Goal: Communication & Community: Answer question/provide support

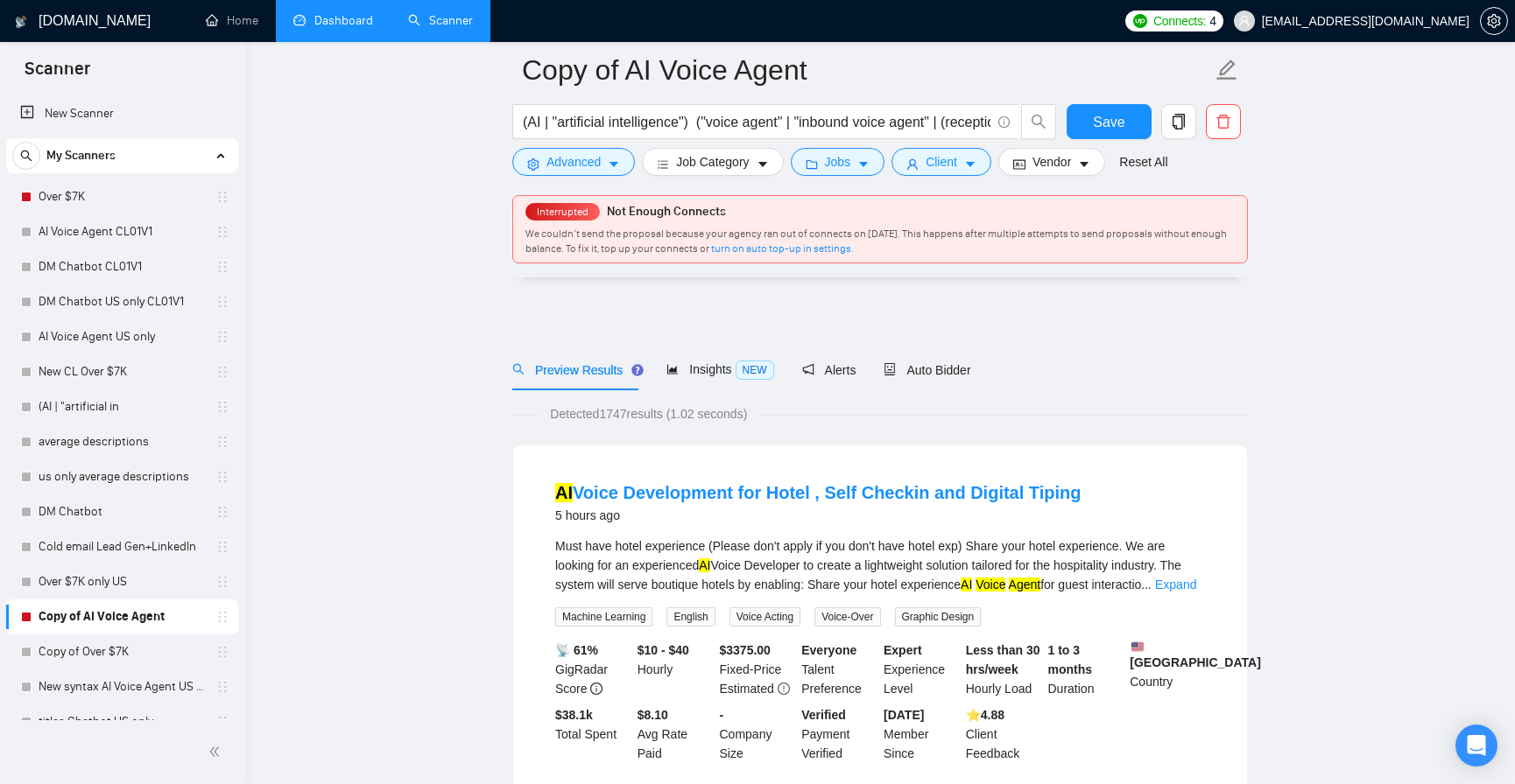
scroll to position [3705, 0]
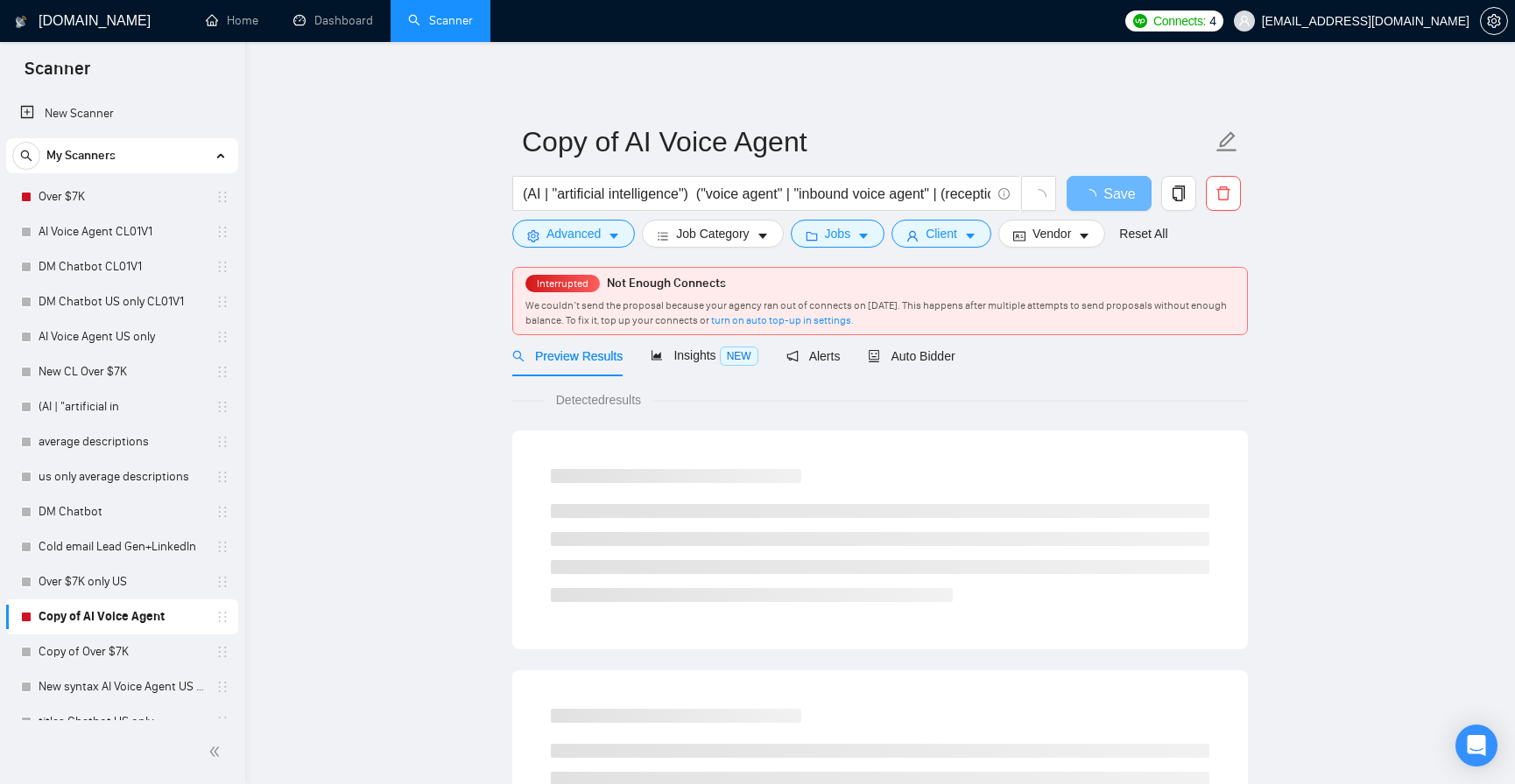
scroll to position [957, 0]
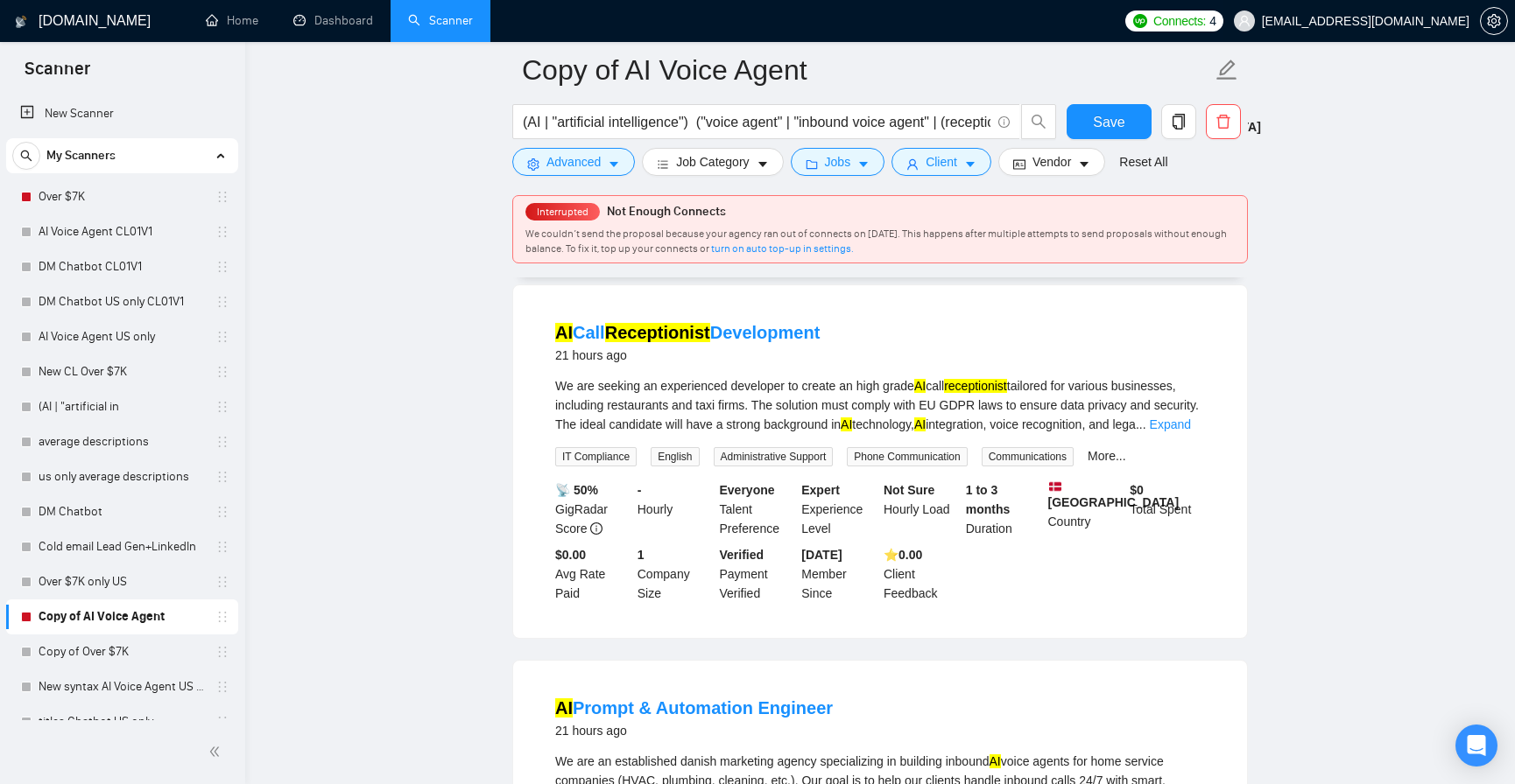
click at [1393, 21] on span "[EMAIL_ADDRESS][DOMAIN_NAME]" at bounding box center [1366, 21] width 207 height 0
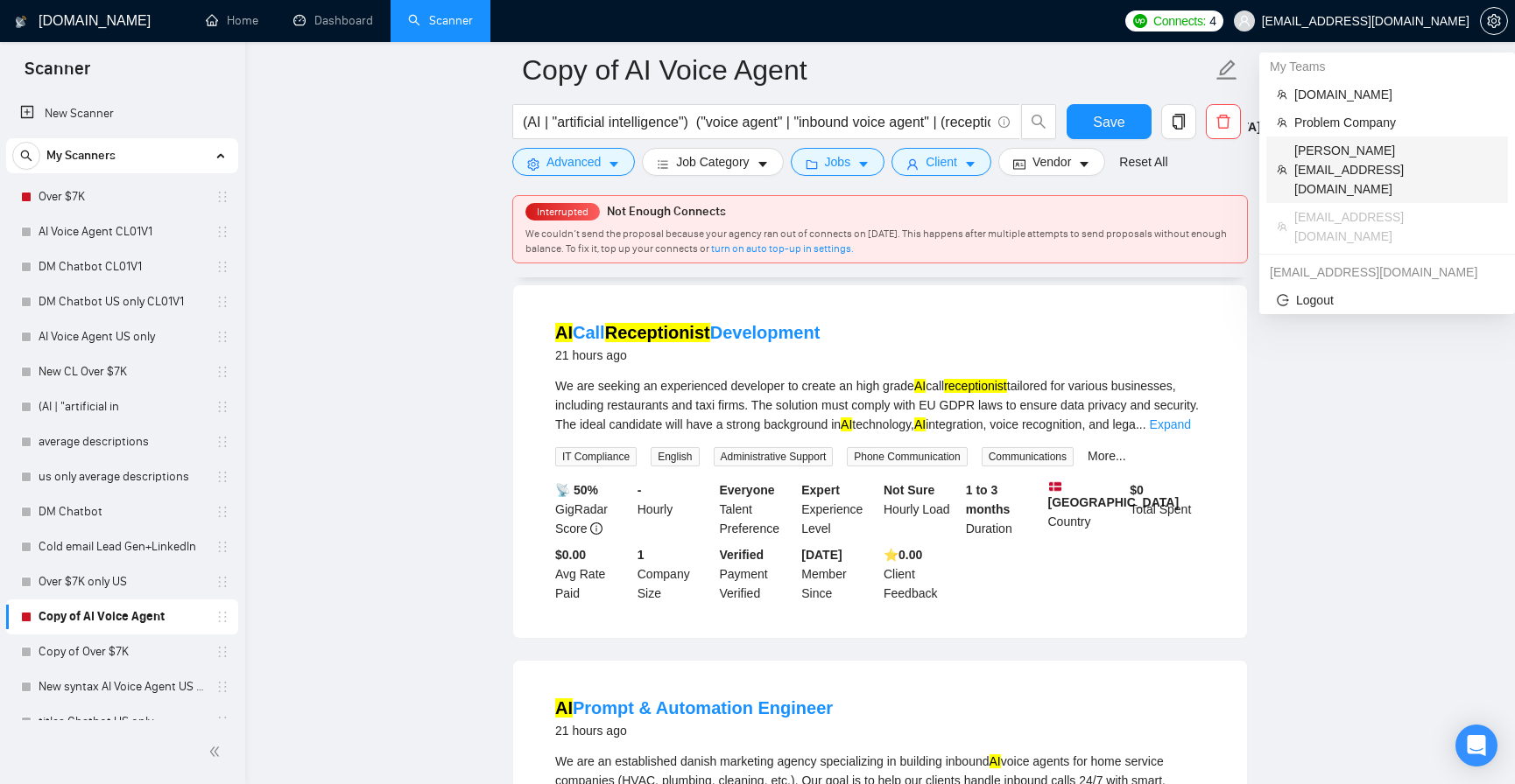
click at [1377, 149] on span "[PERSON_NAME][EMAIL_ADDRESS][DOMAIN_NAME]" at bounding box center [1395, 170] width 203 height 58
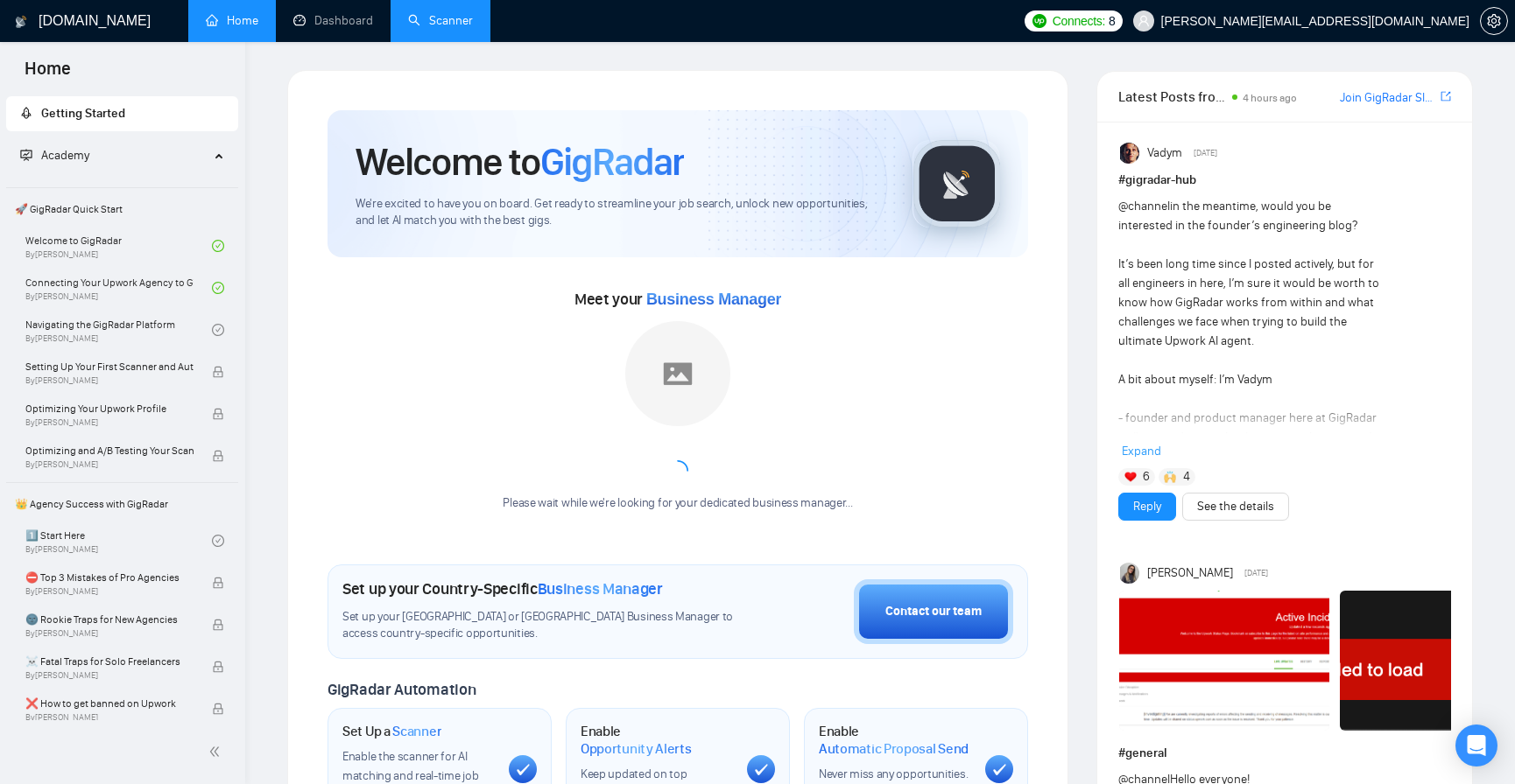
click at [411, 26] on link "Scanner" at bounding box center [440, 20] width 65 height 15
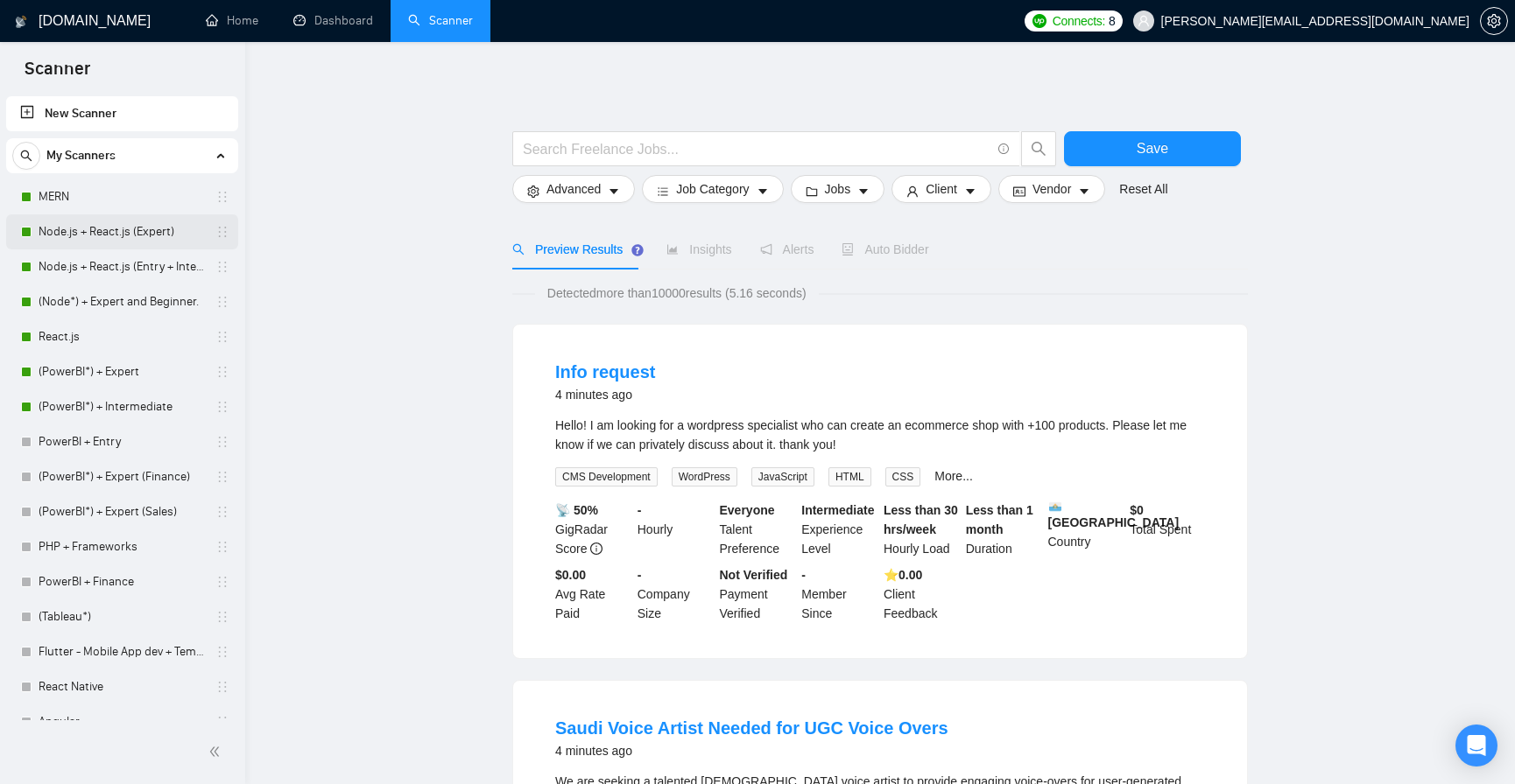
click at [116, 232] on link "Node.js + React.js (Expert)" at bounding box center [121, 232] width 166 height 35
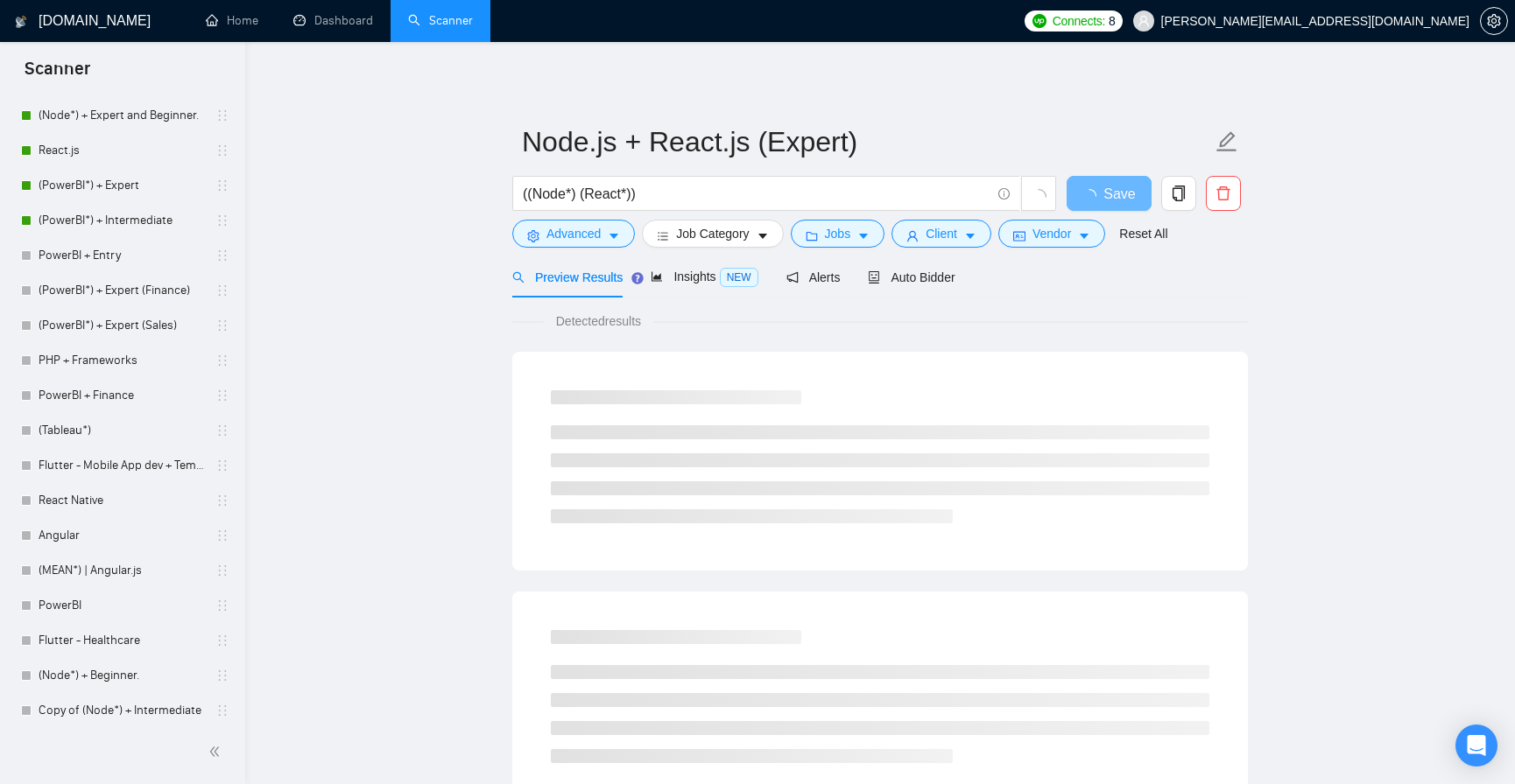
scroll to position [263, 0]
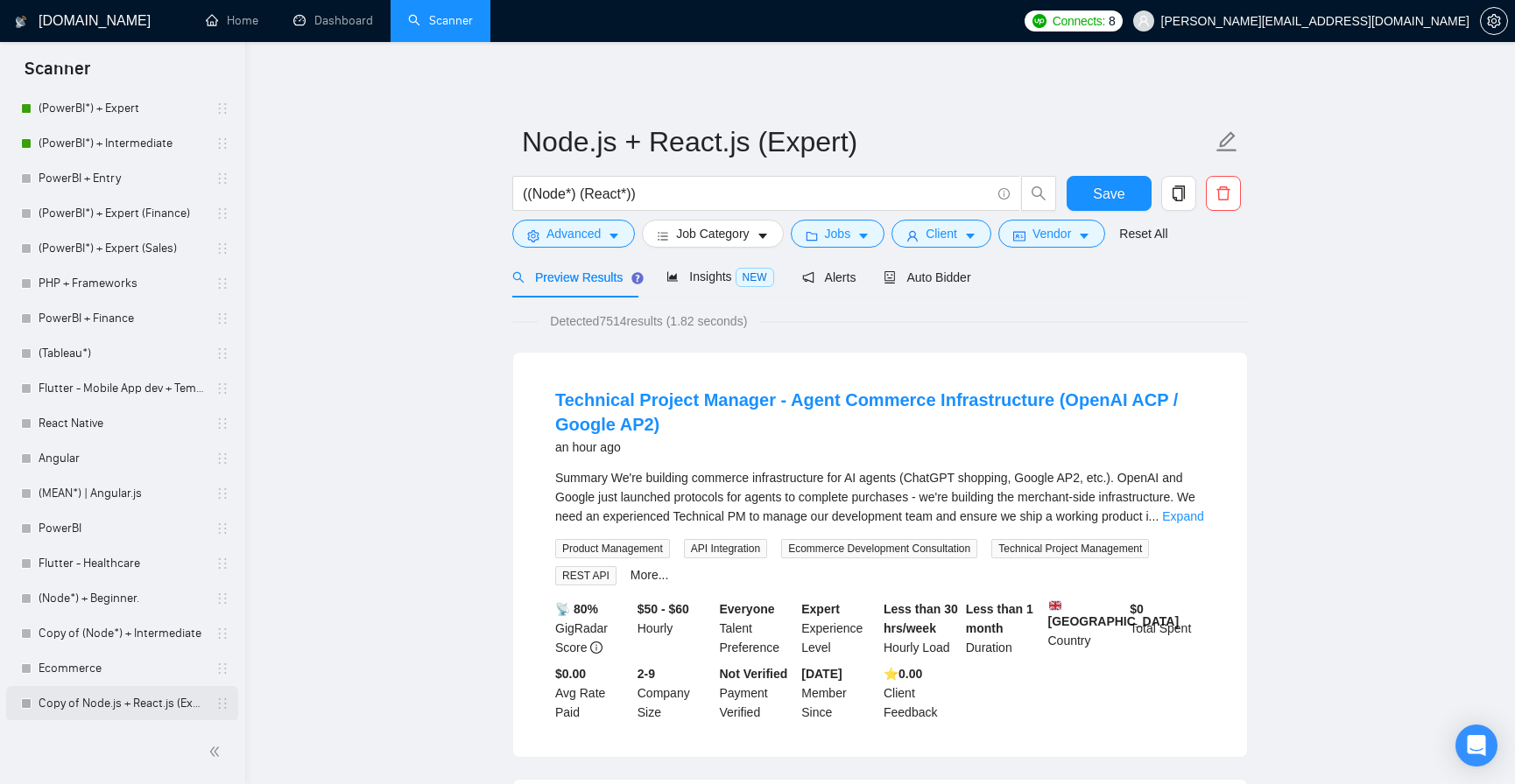
click at [130, 710] on link "Copy of Node.js + React.js (Expert)" at bounding box center [121, 703] width 166 height 35
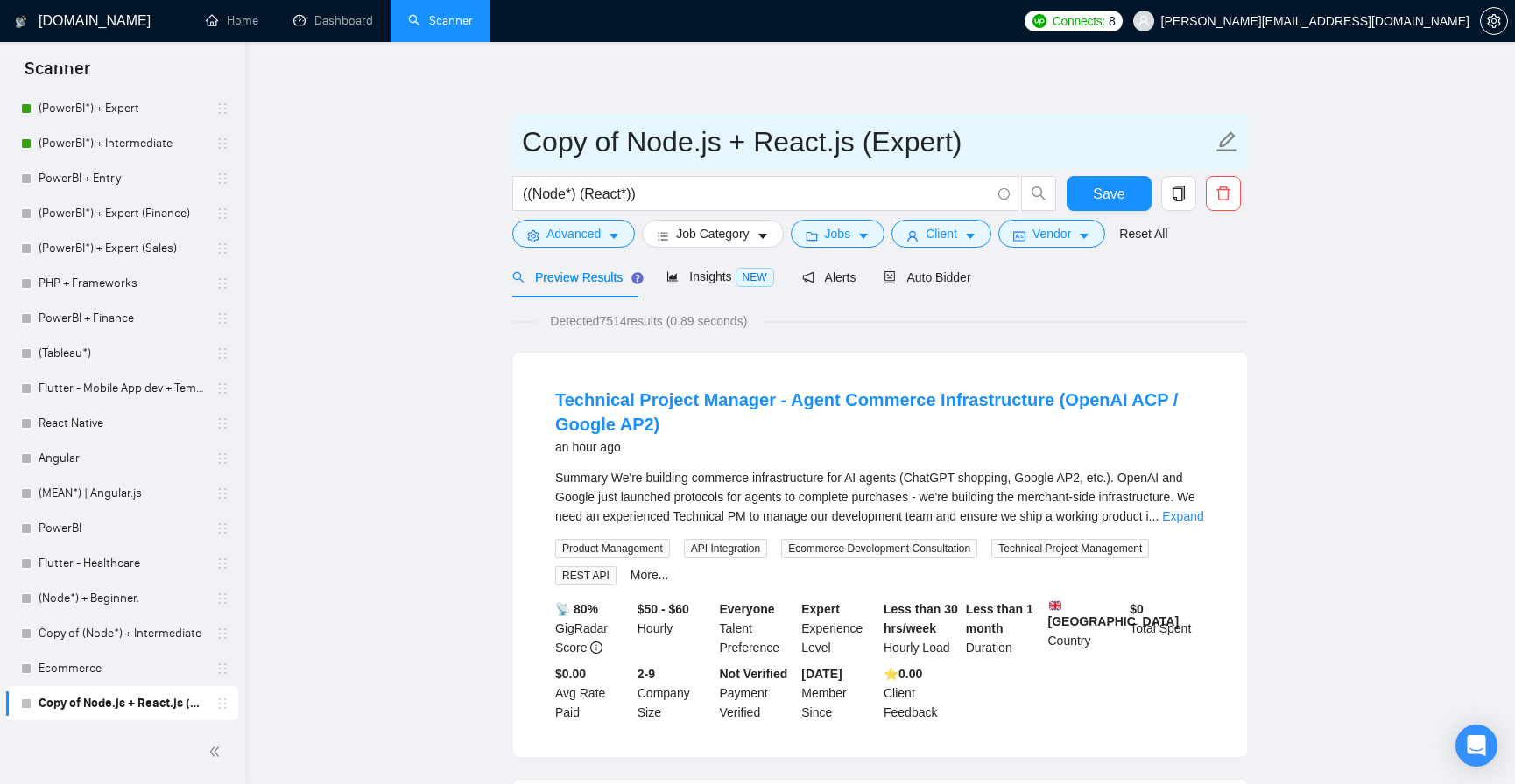
click at [586, 129] on input "Copy of Node.js + React.js (Expert)" at bounding box center [867, 142] width 690 height 44
click at [618, 138] on input "Copy of Node.js + React.js (Expert)" at bounding box center [867, 142] width 690 height 44
type input "Copy of #1 Node.js + React.js (Expert)"
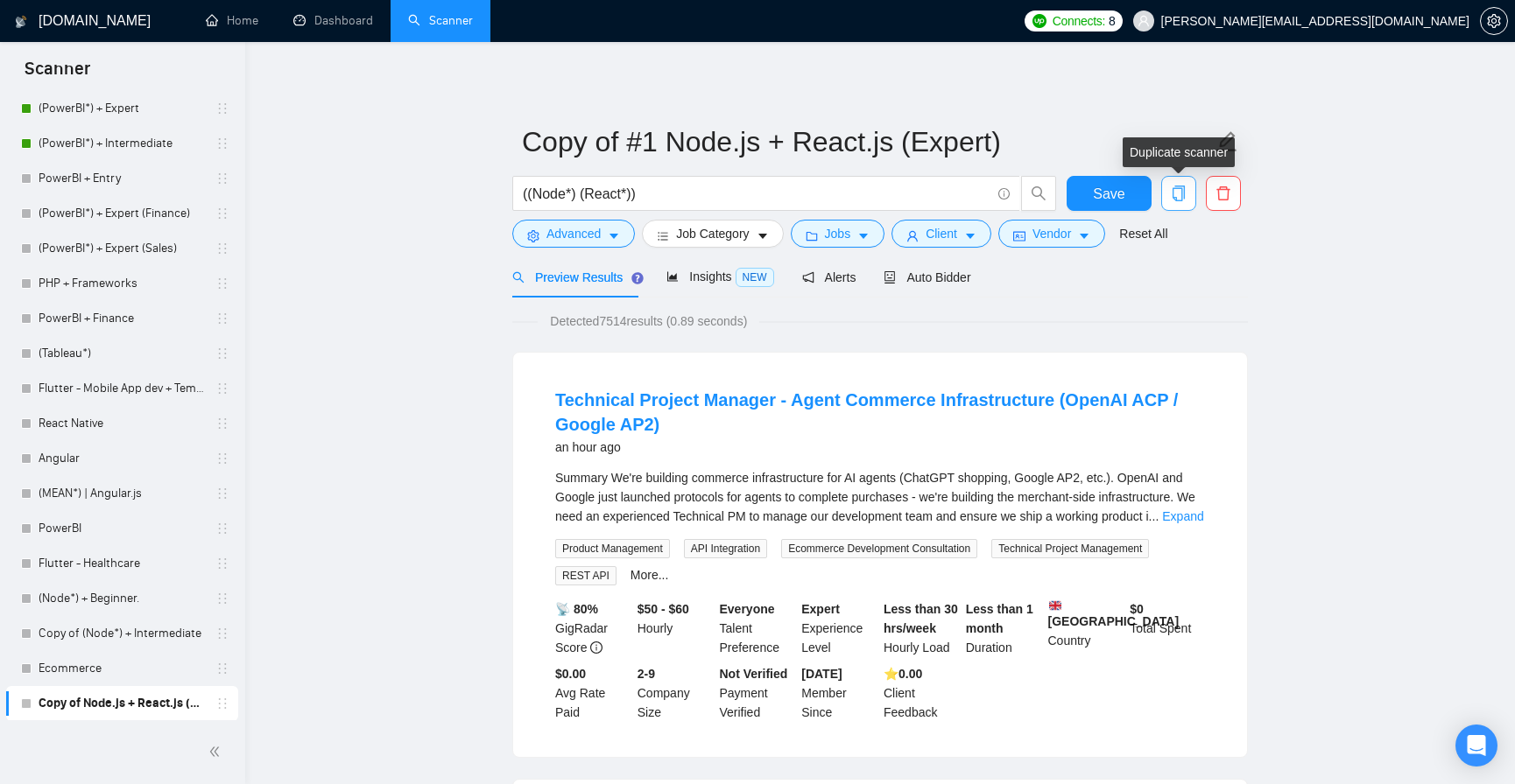
click at [1182, 200] on icon "copy" at bounding box center [1178, 193] width 16 height 16
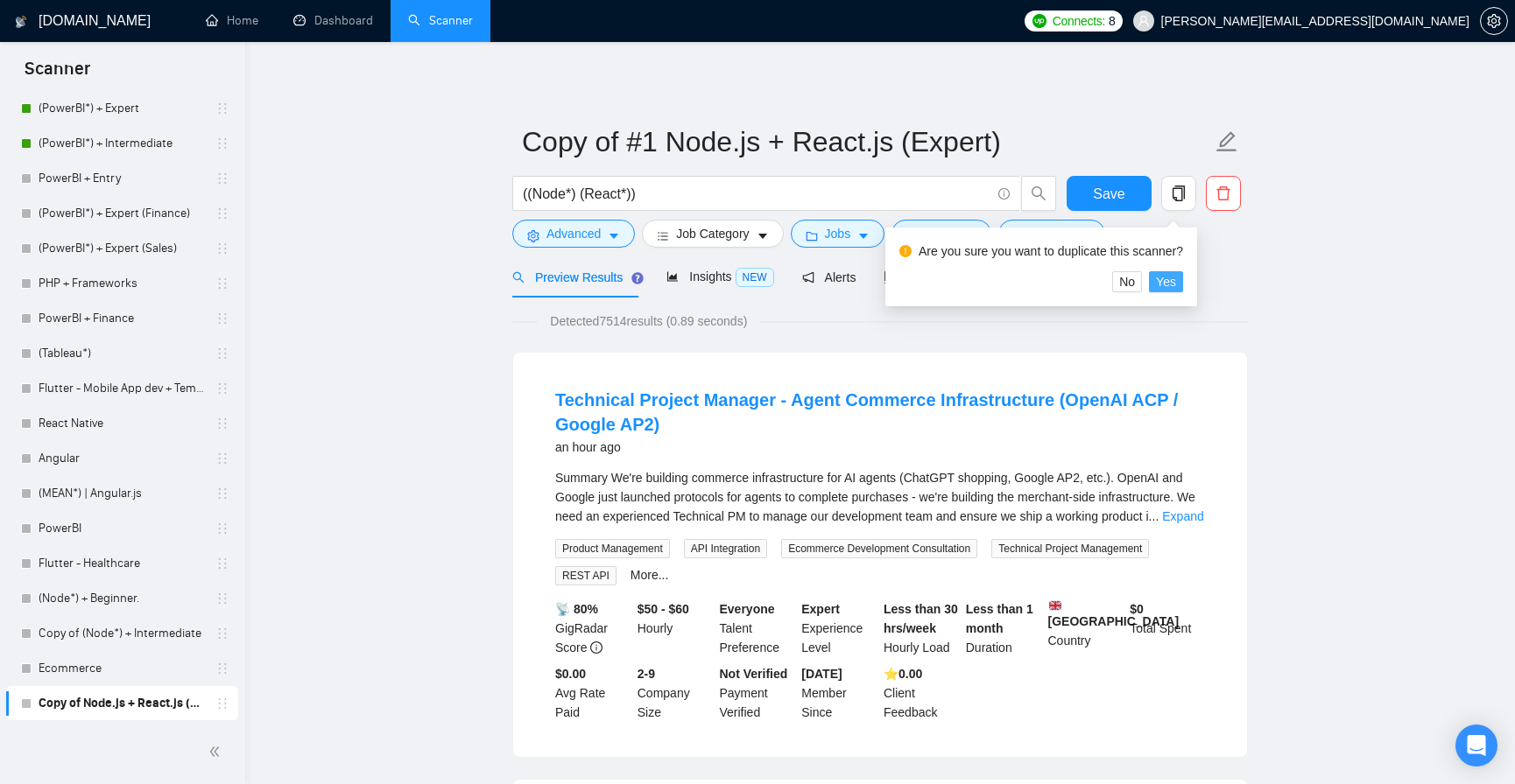
click at [1161, 278] on span "Yes" at bounding box center [1166, 282] width 20 height 19
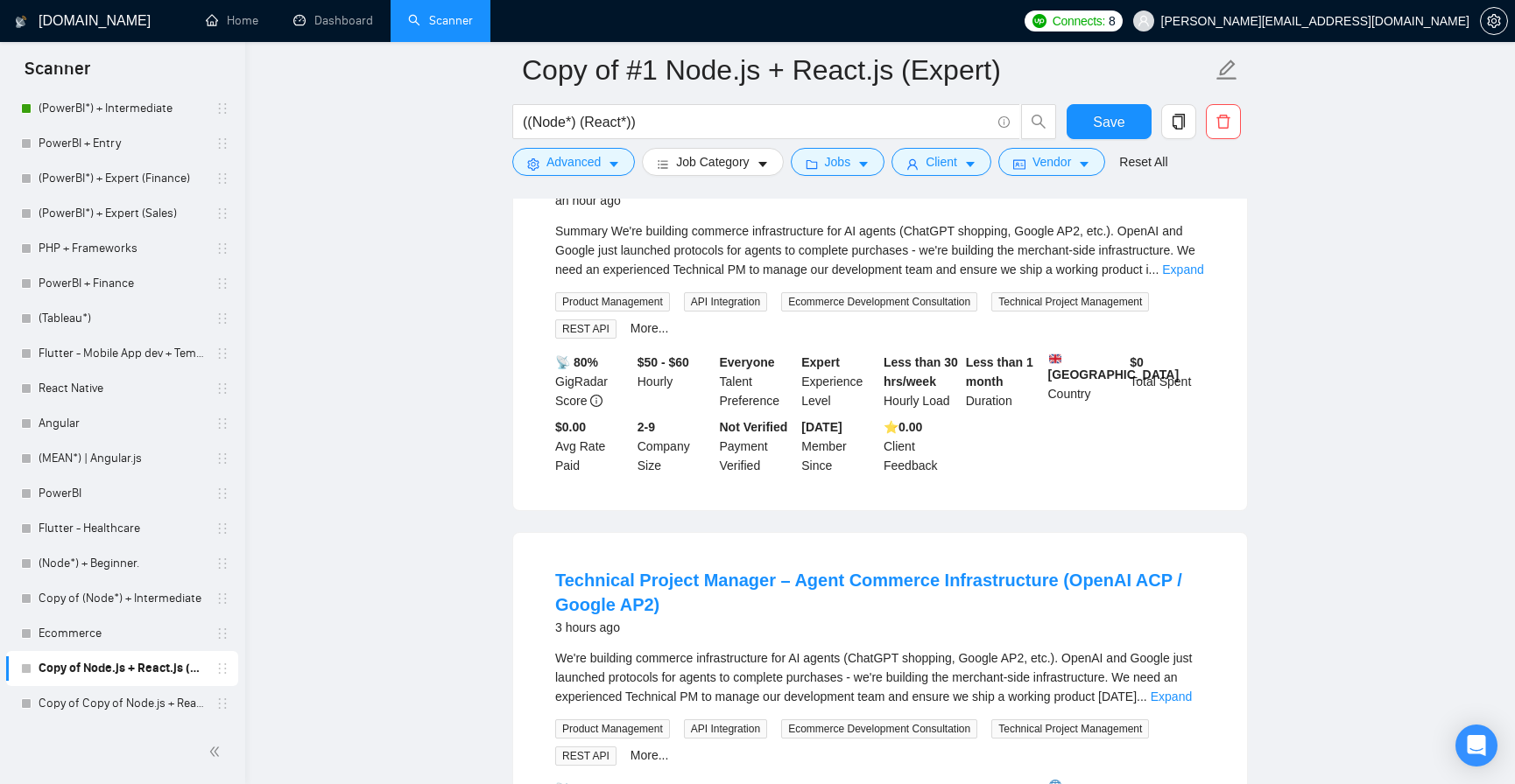
scroll to position [210, 0]
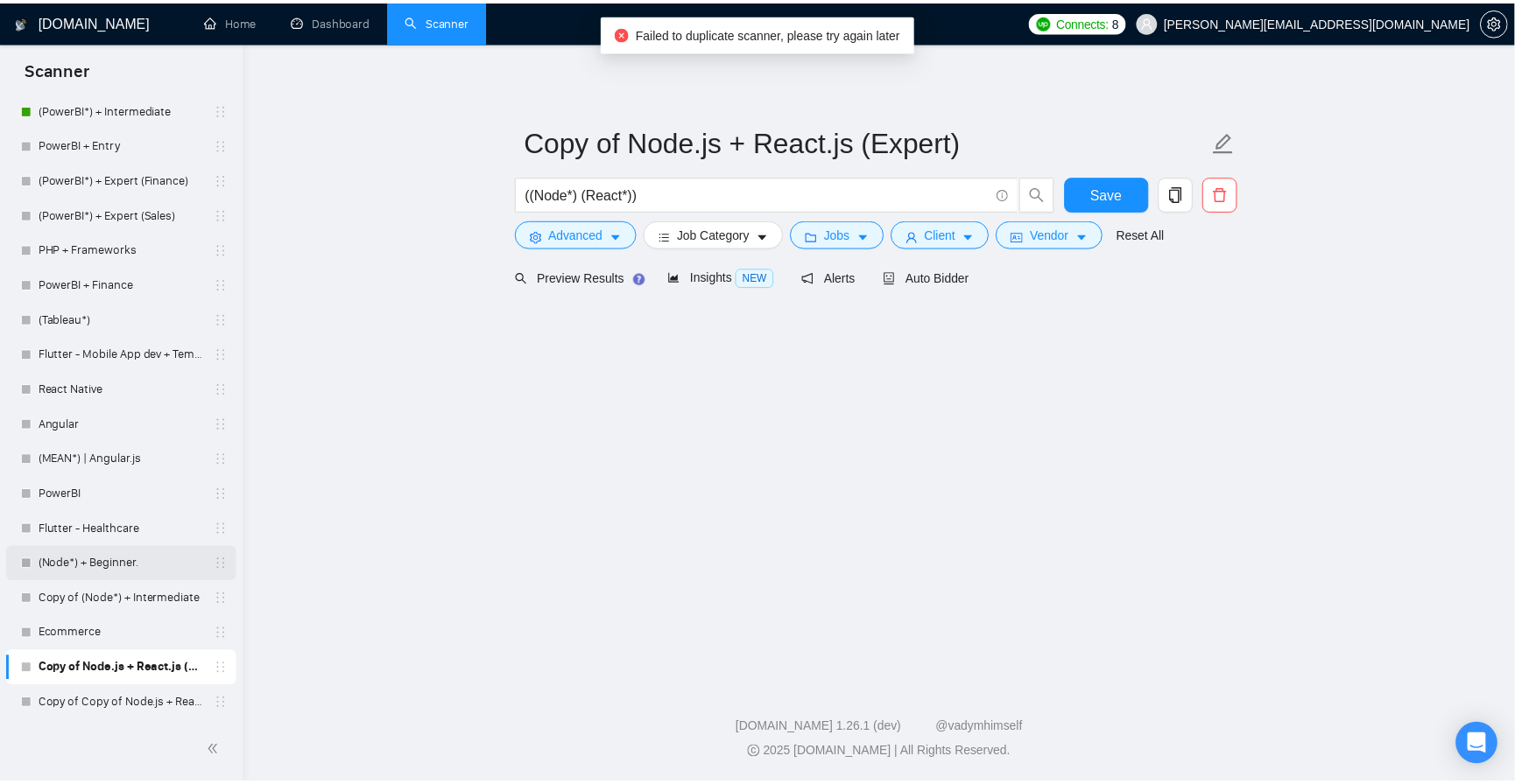
scroll to position [299, 0]
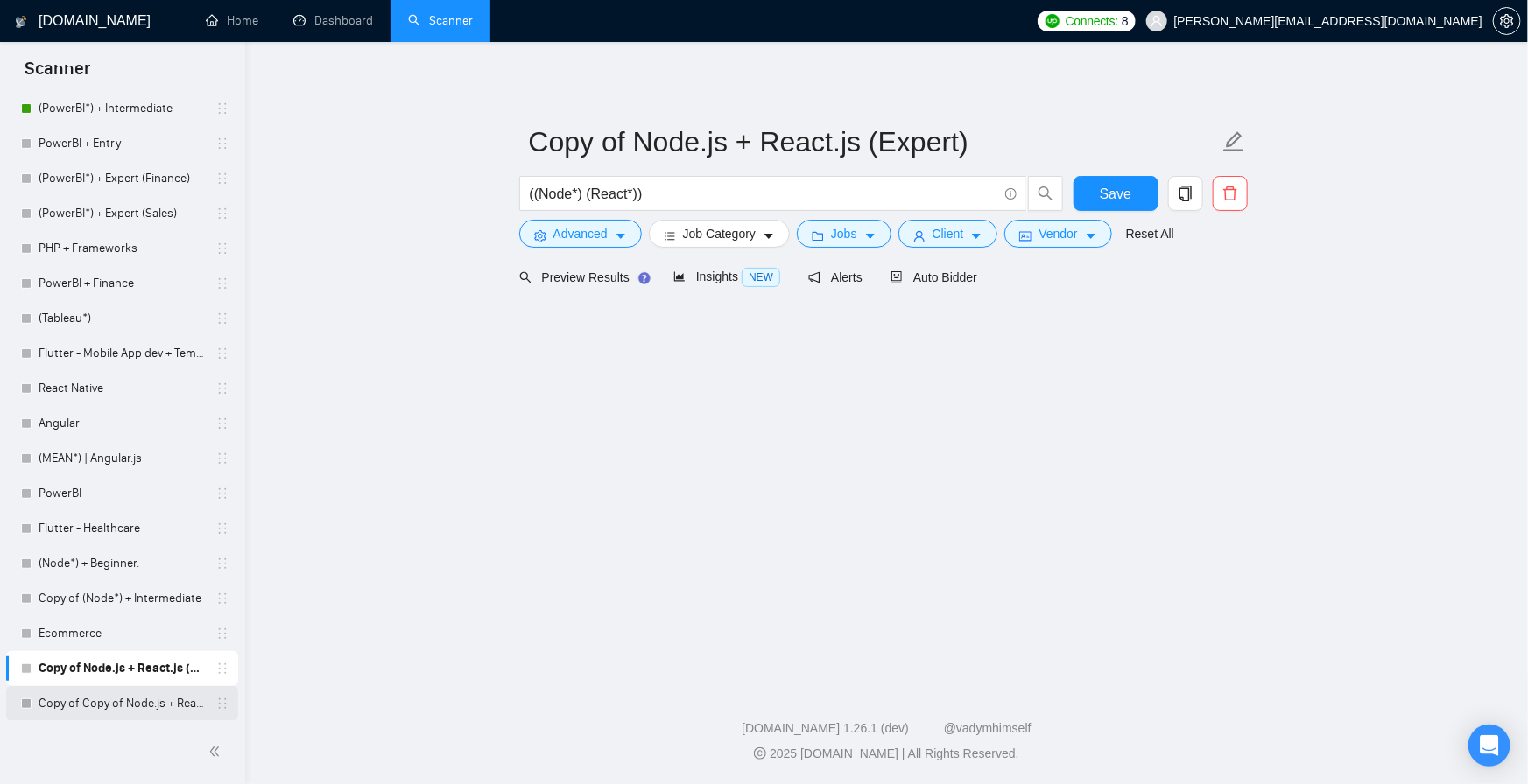
click at [125, 707] on link "Copy of Copy of Node.js + React.js (Expert)" at bounding box center [121, 703] width 166 height 35
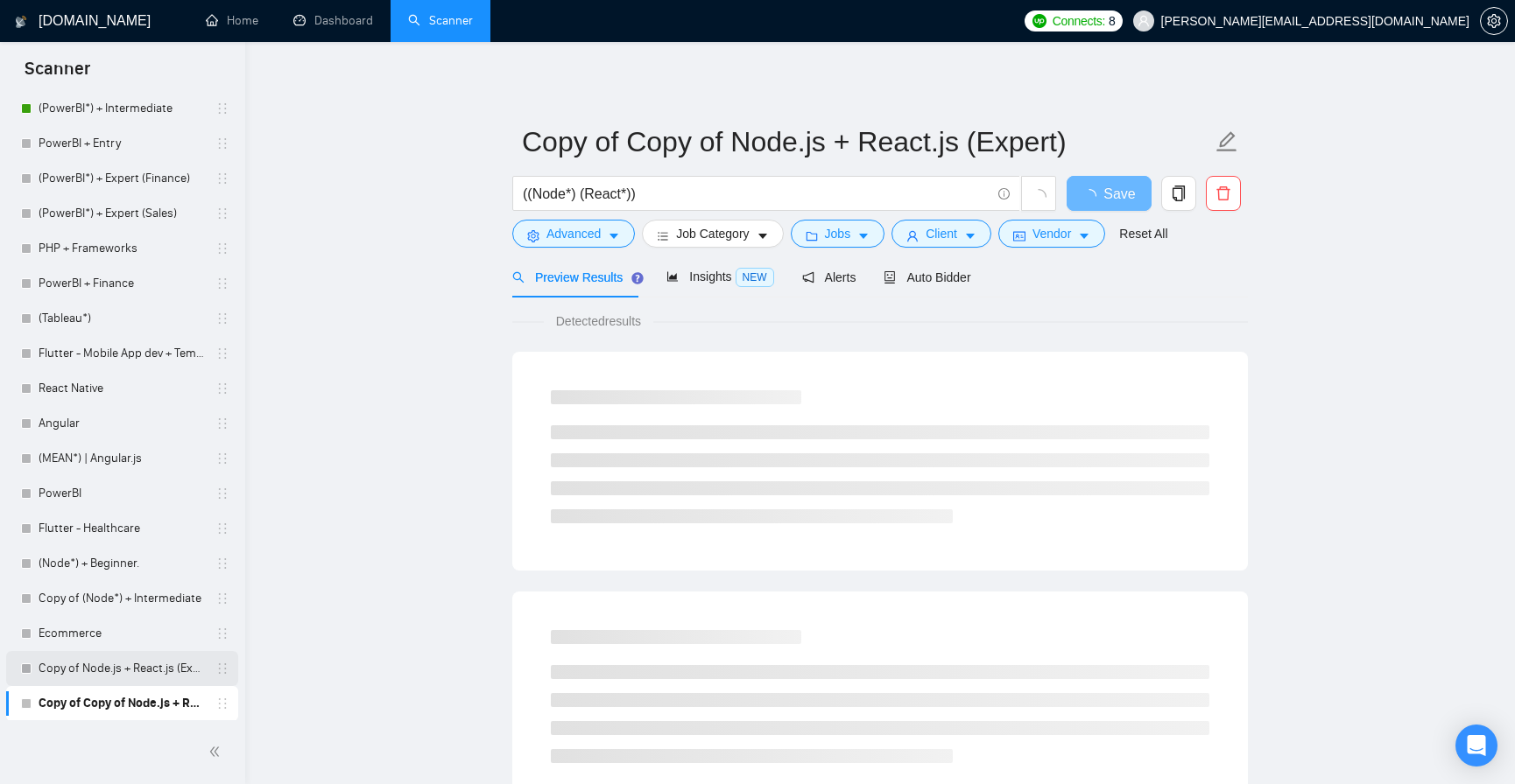
click at [122, 664] on link "Copy of Node.js + React.js (Expert)" at bounding box center [121, 668] width 166 height 35
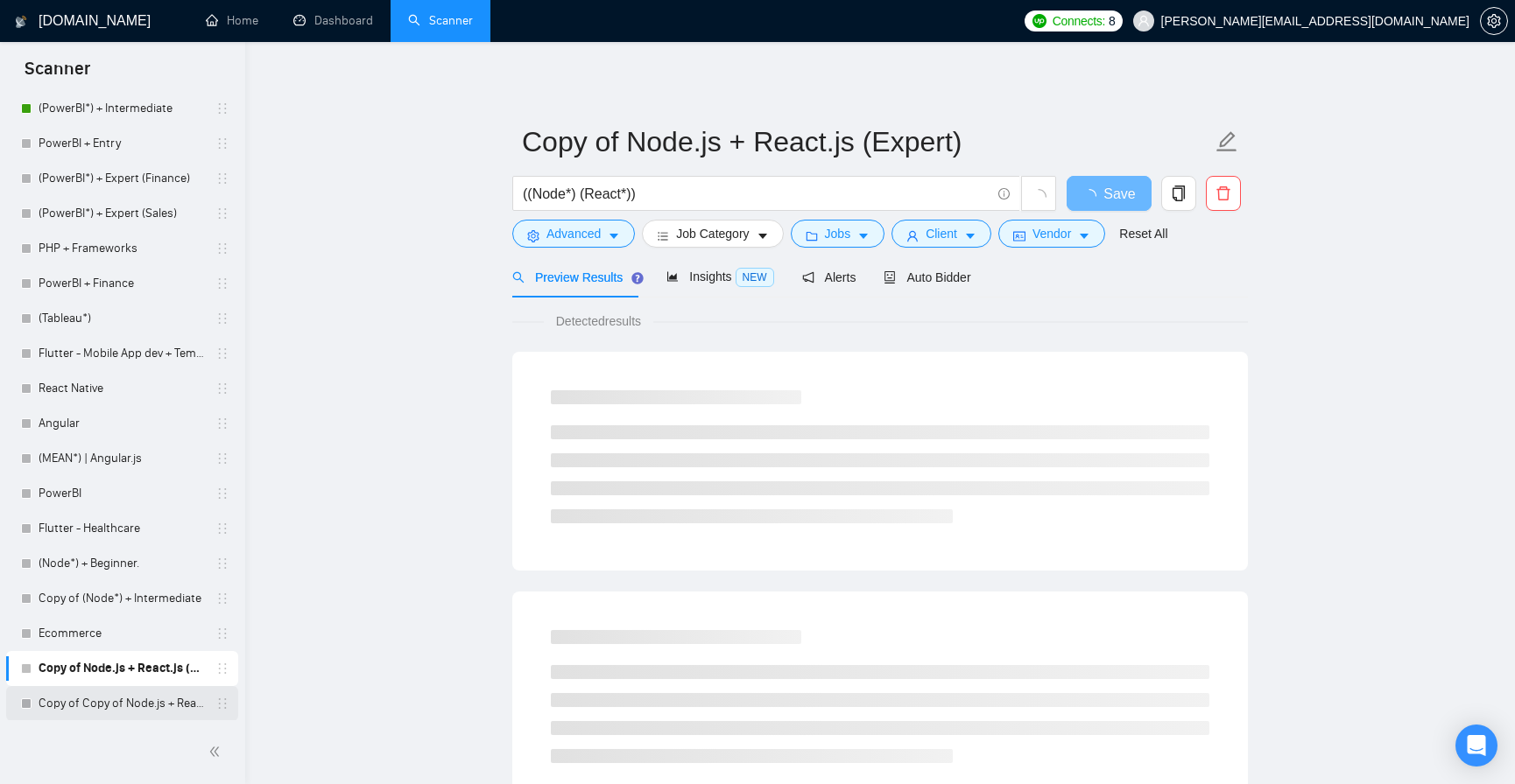
click at [126, 702] on link "Copy of Copy of Node.js + React.js (Expert)" at bounding box center [121, 703] width 166 height 35
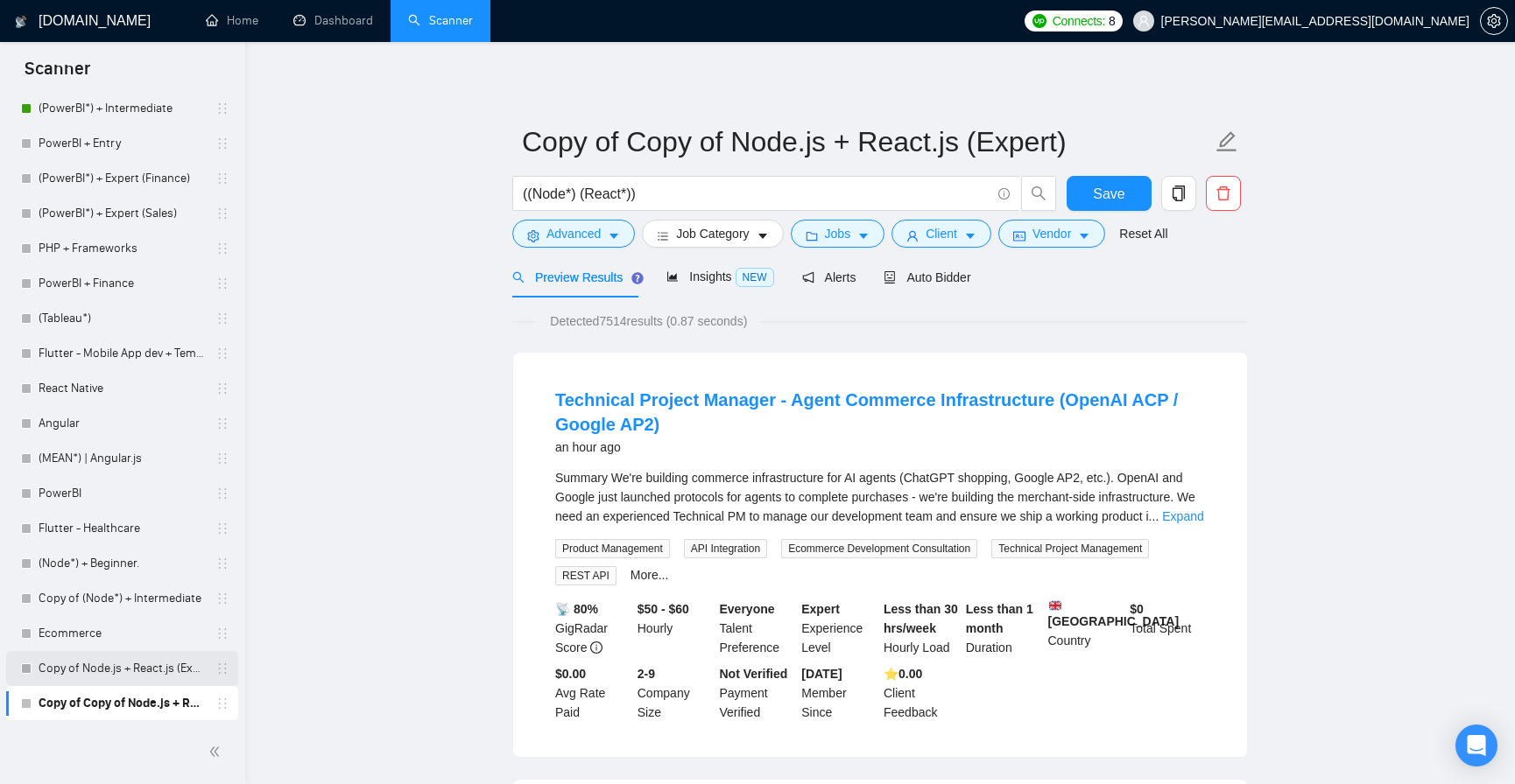
click at [141, 672] on link "Copy of Node.js + React.js (Expert)" at bounding box center [121, 668] width 166 height 35
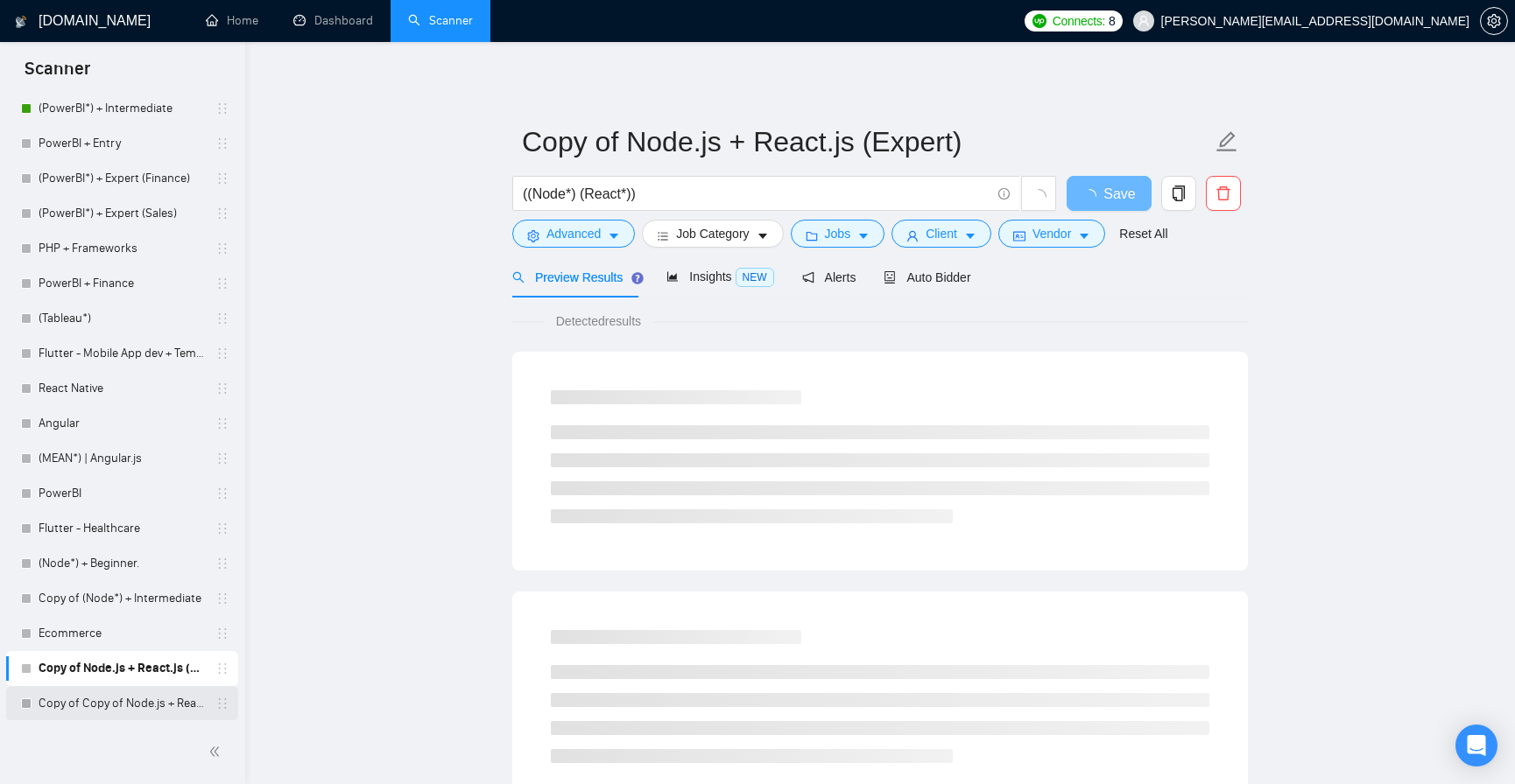
click at [115, 705] on link "Copy of Copy of Node.js + React.js (Expert)" at bounding box center [121, 703] width 166 height 35
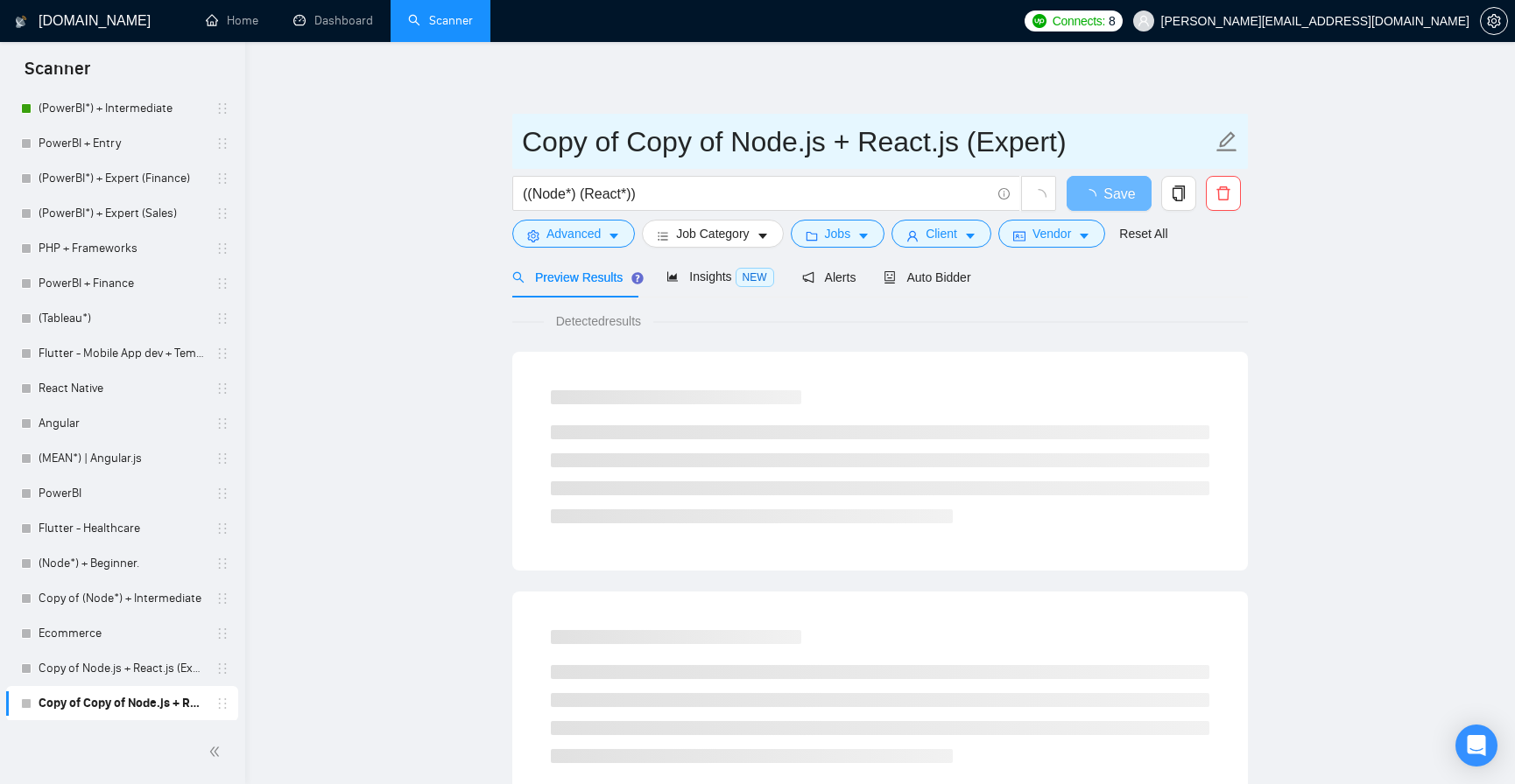
drag, startPoint x: 633, startPoint y: 142, endPoint x: 539, endPoint y: 137, distance: 94.1
click at [539, 137] on input "Copy of Copy of Node.js + React.js (Expert)" at bounding box center [867, 142] width 690 height 44
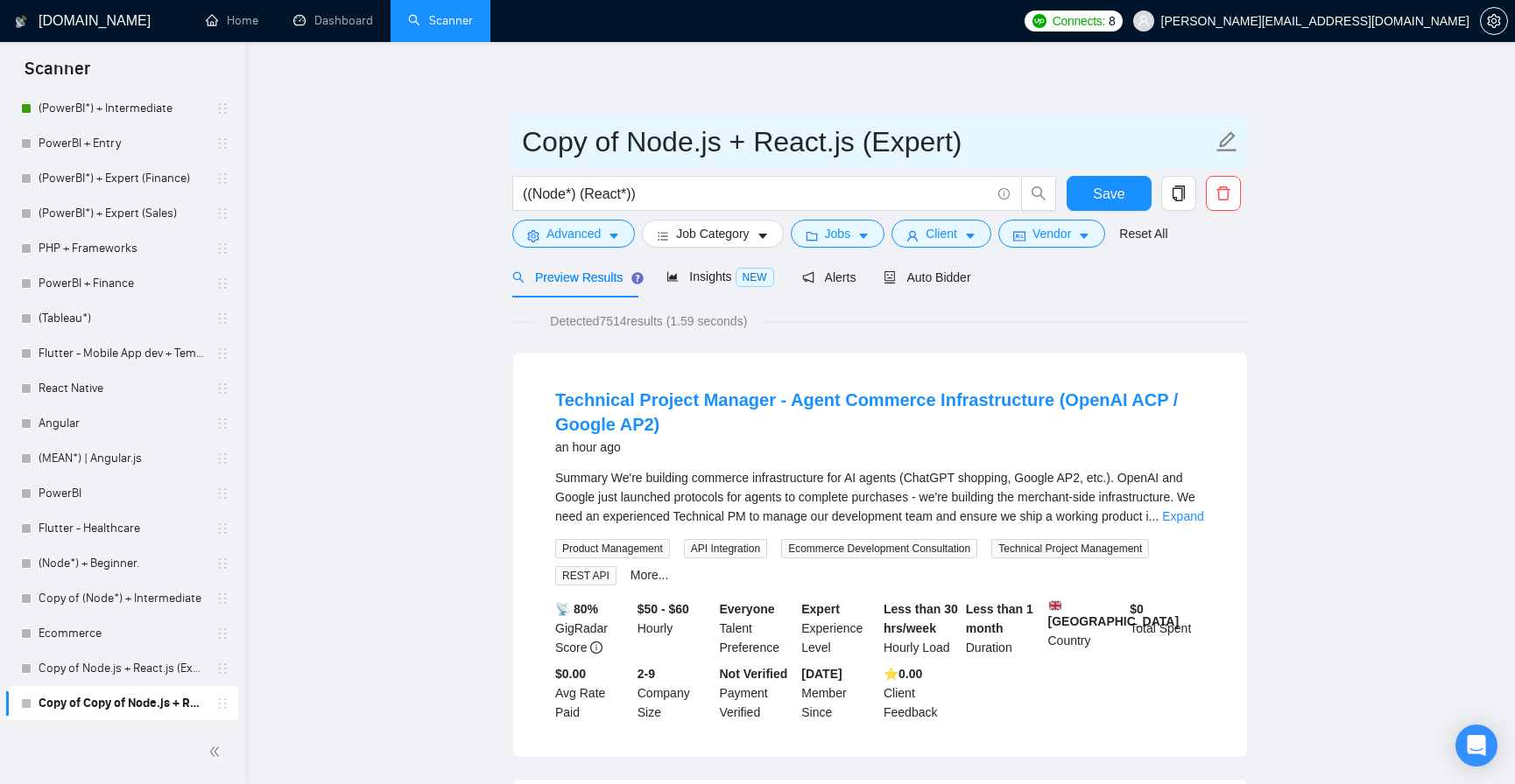
click at [614, 142] on input "Copy of Node.js + React.js (Expert)" at bounding box center [867, 142] width 690 height 44
type input "Copy of #1 Node.js + React.js (Expert)"
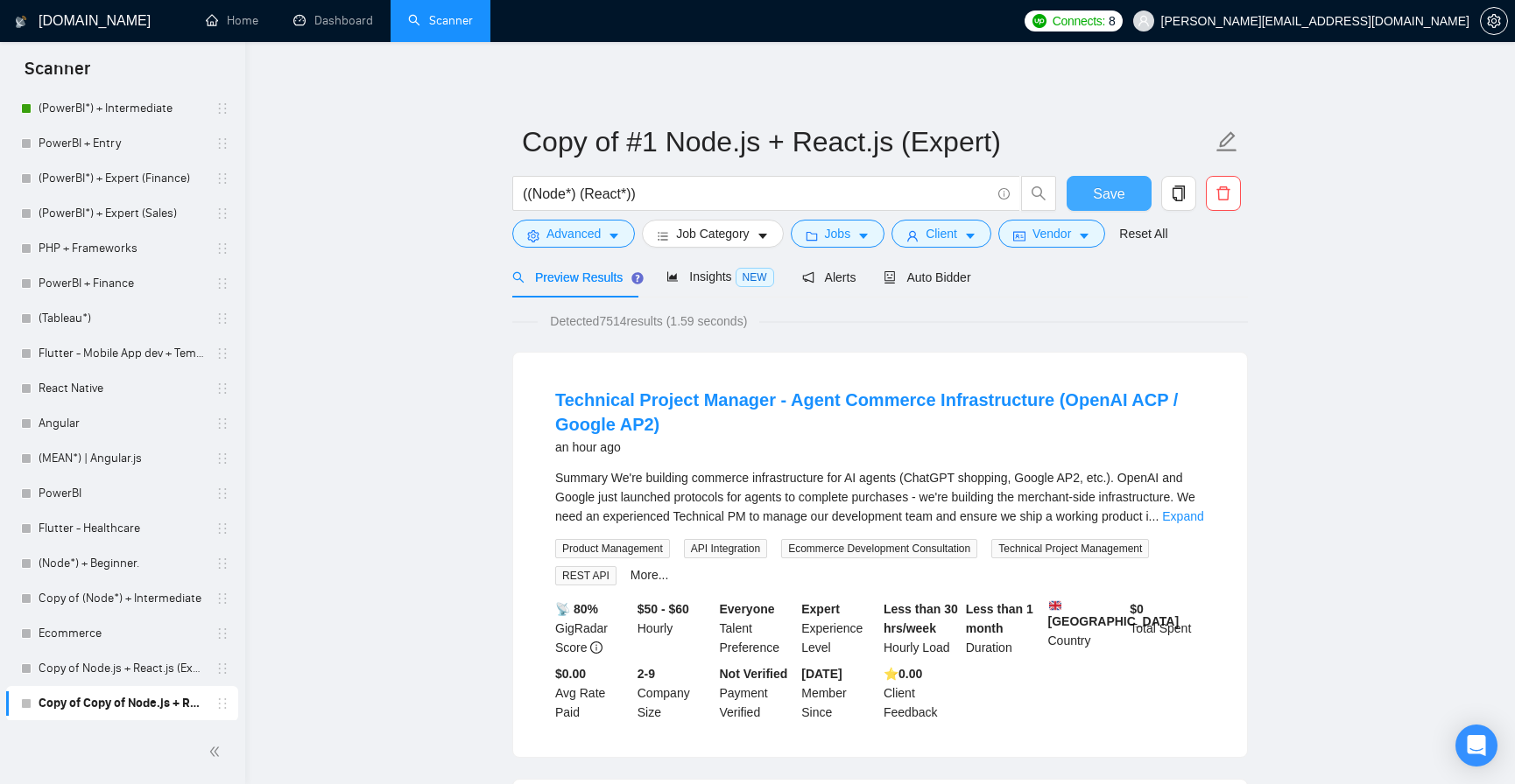
click at [1088, 196] on button "Save" at bounding box center [1109, 193] width 85 height 35
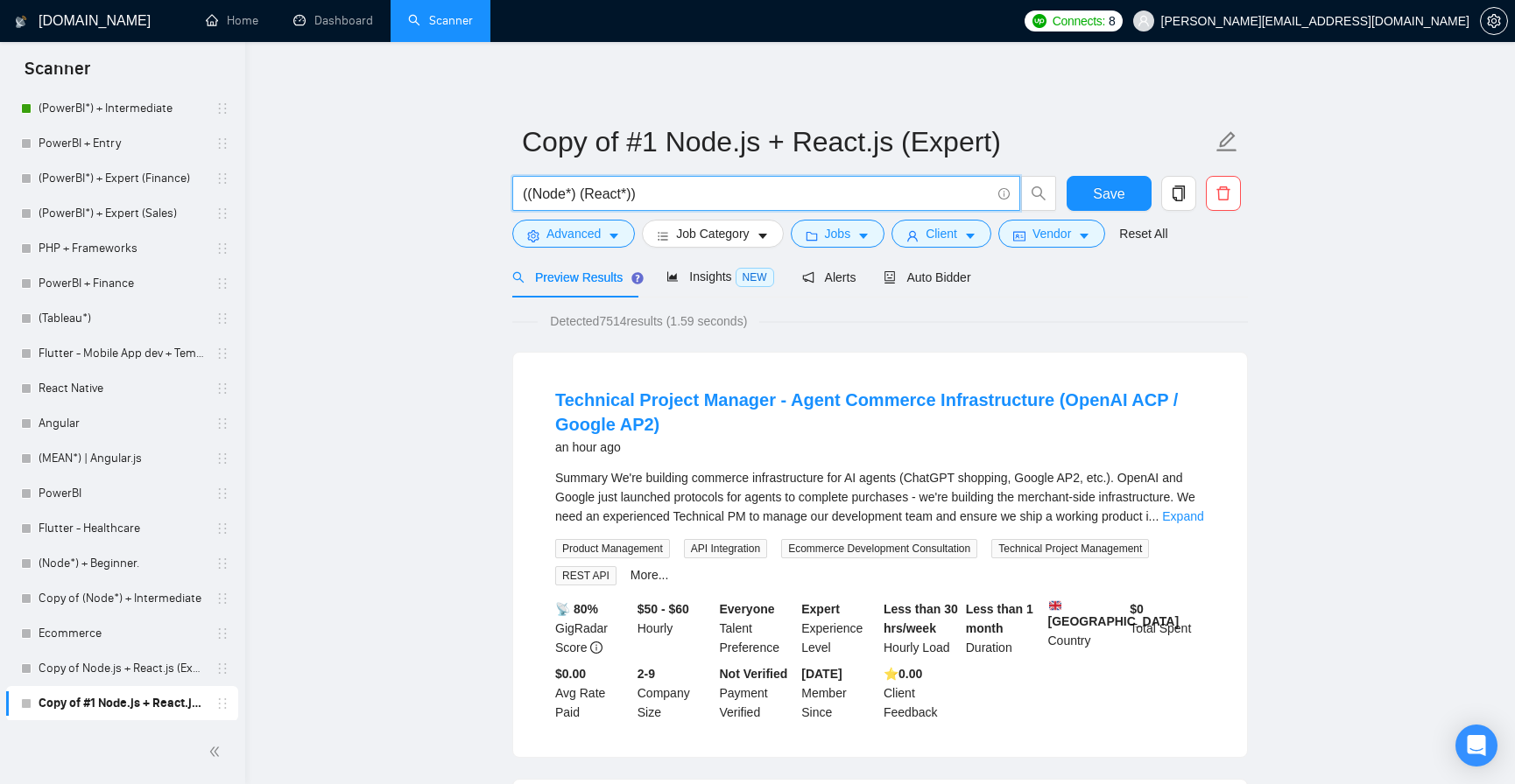
click at [655, 193] on input "((Node*) (React*))" at bounding box center [757, 194] width 468 height 22
paste input "| (Express.js*) | (Nest.js"
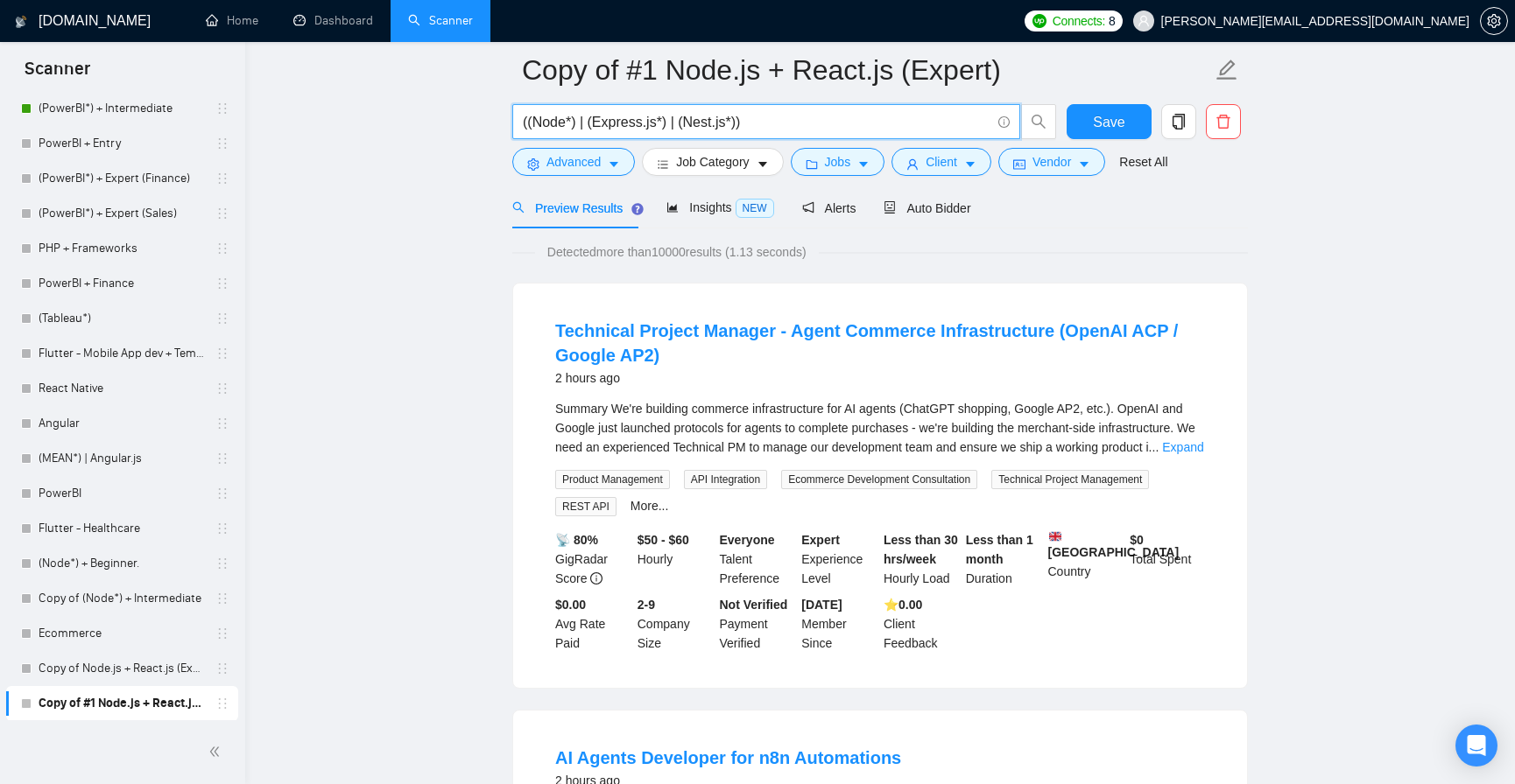
scroll to position [105, 0]
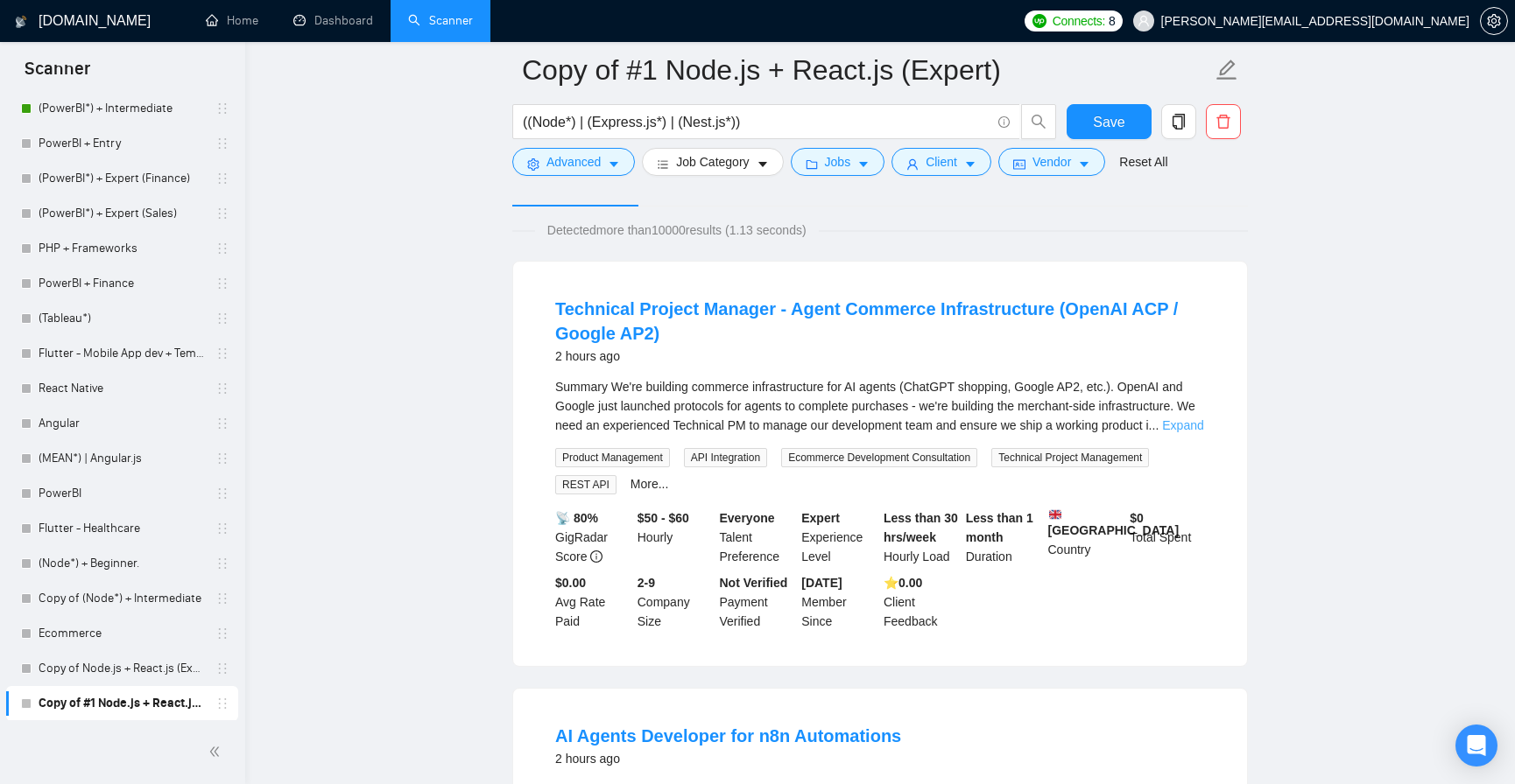
click at [1167, 418] on link "Expand" at bounding box center [1182, 425] width 41 height 14
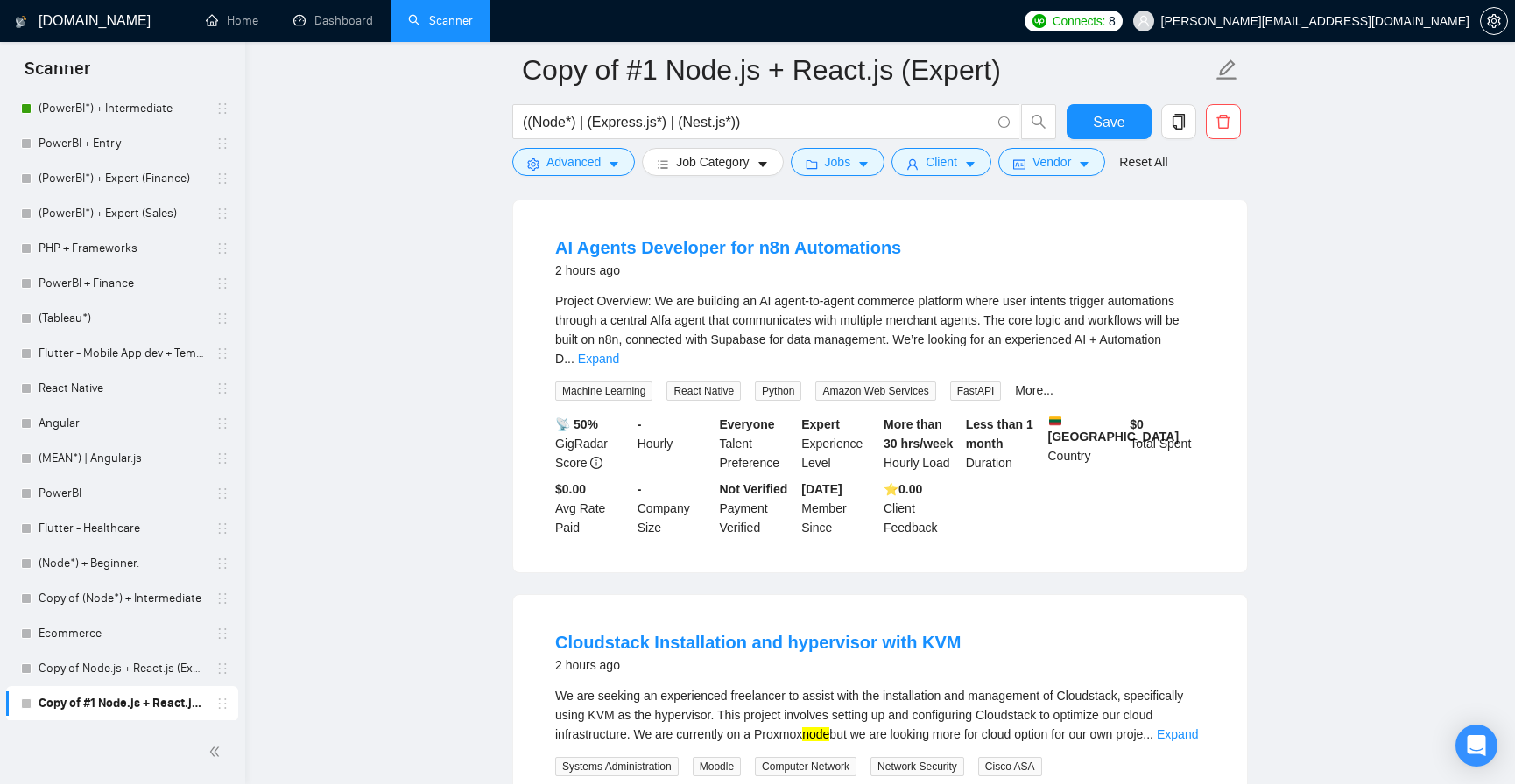
scroll to position [1261, 0]
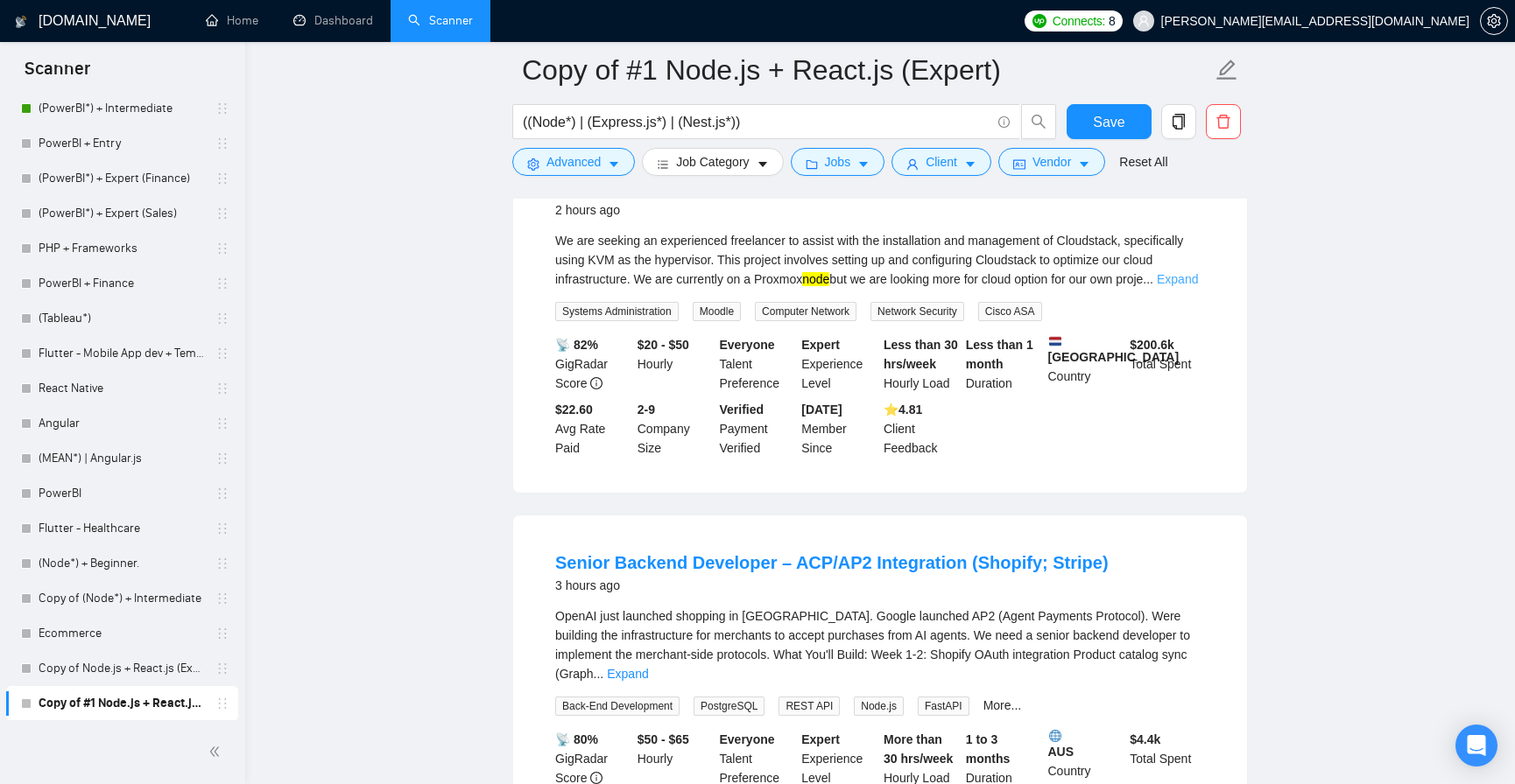
click at [1182, 272] on link "Expand" at bounding box center [1177, 279] width 41 height 14
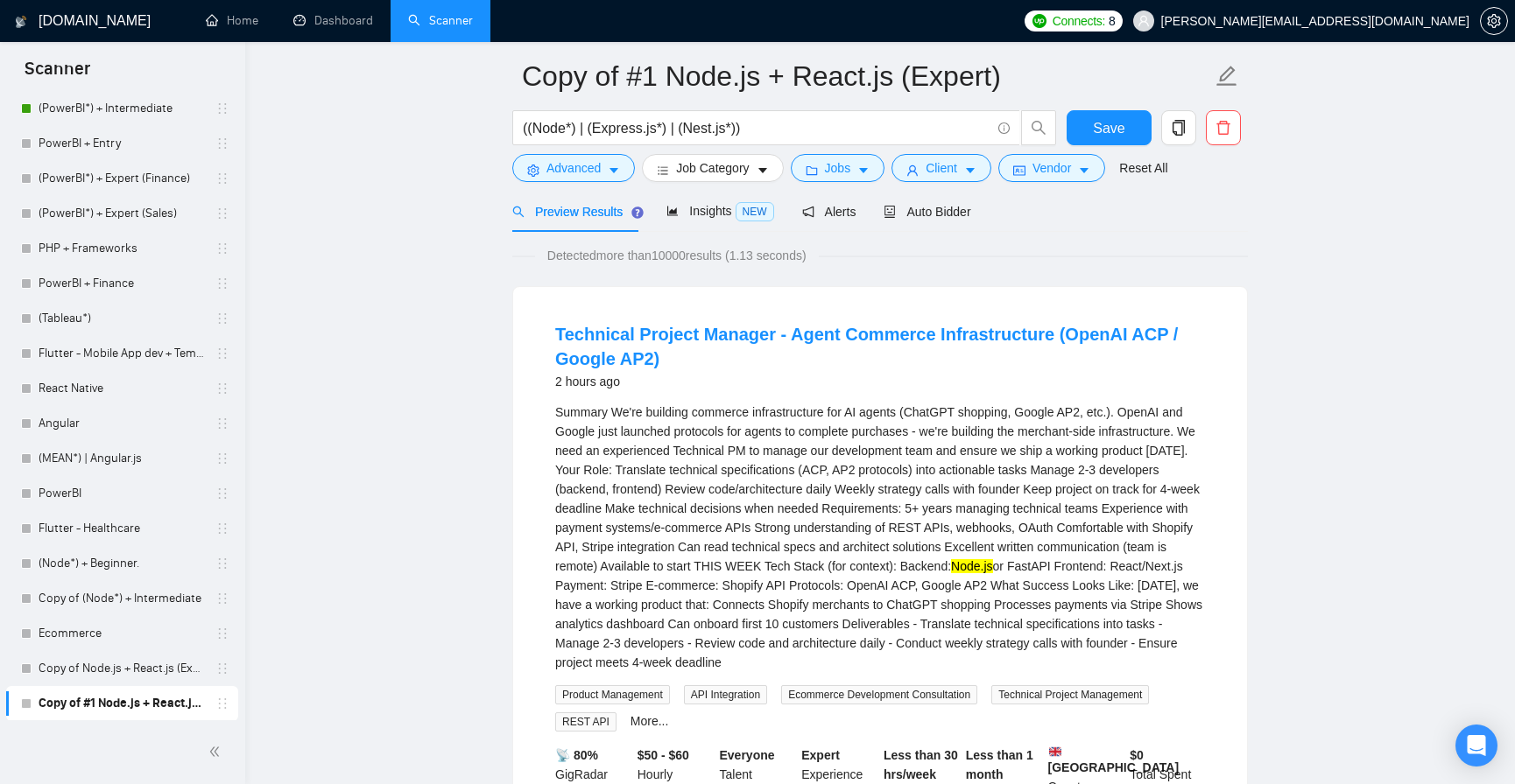
scroll to position [0, 0]
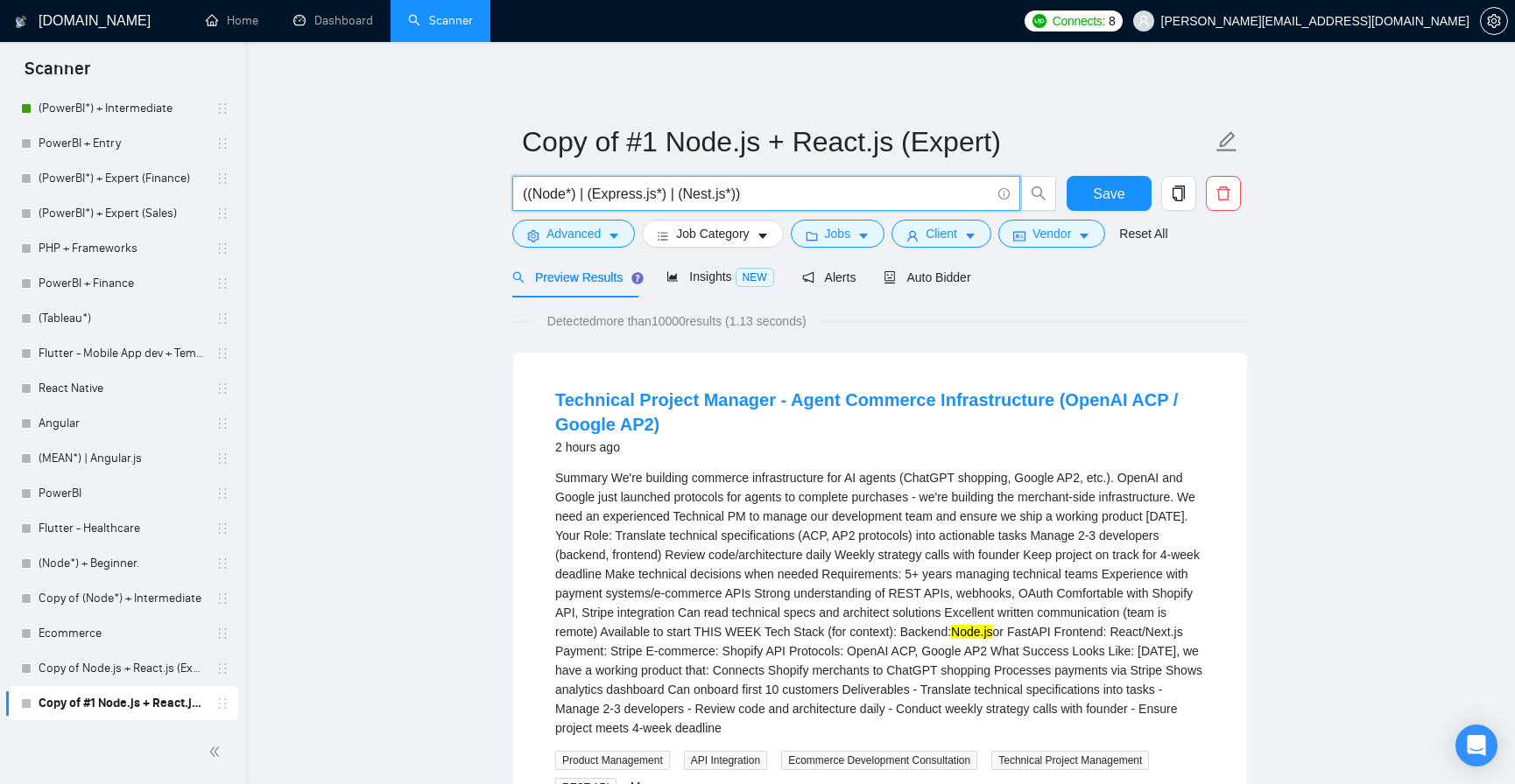
drag, startPoint x: 748, startPoint y: 197, endPoint x: 517, endPoint y: 182, distance: 231.5
click at [518, 182] on span "((Node*) | (Express.js*) | (Nest.js*))" at bounding box center [766, 193] width 508 height 35
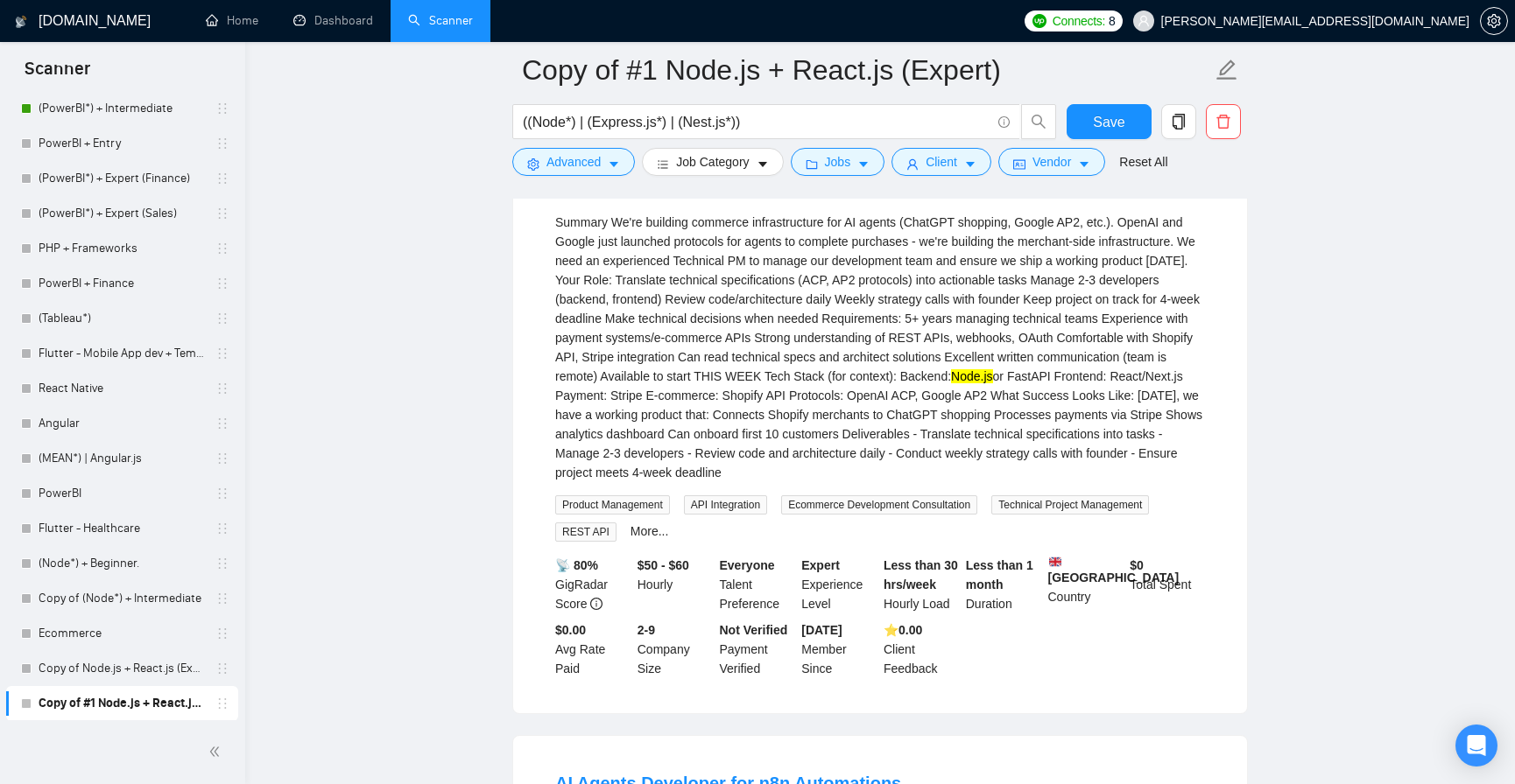
scroll to position [195, 0]
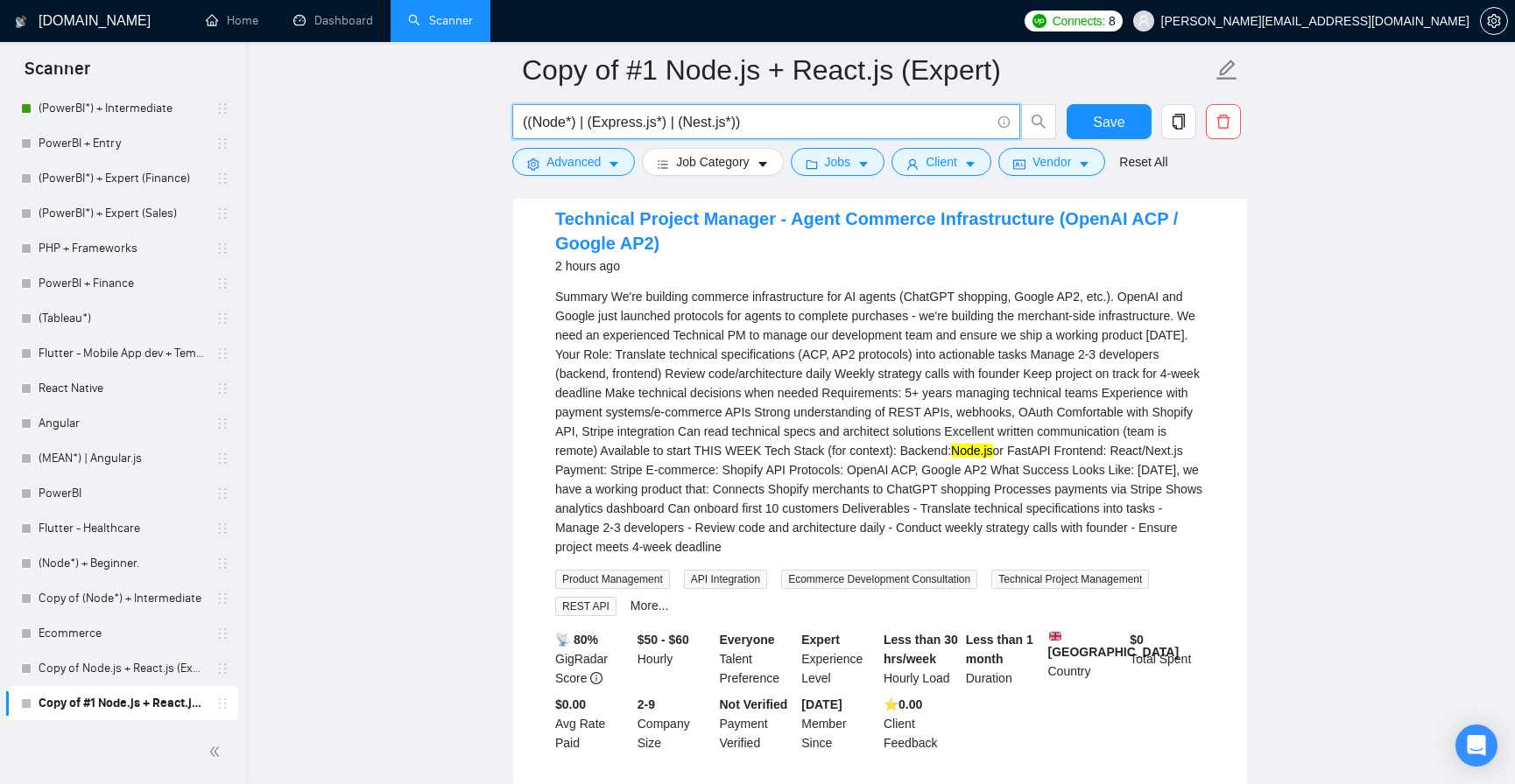
click at [813, 119] on input "((Node*) | (Express.js*) | (Nest.js*))" at bounding box center [757, 122] width 468 height 22
paste input "react*) | "react" | "/react" | "(react" | "-react" | ".react") ((node*) | "node…"
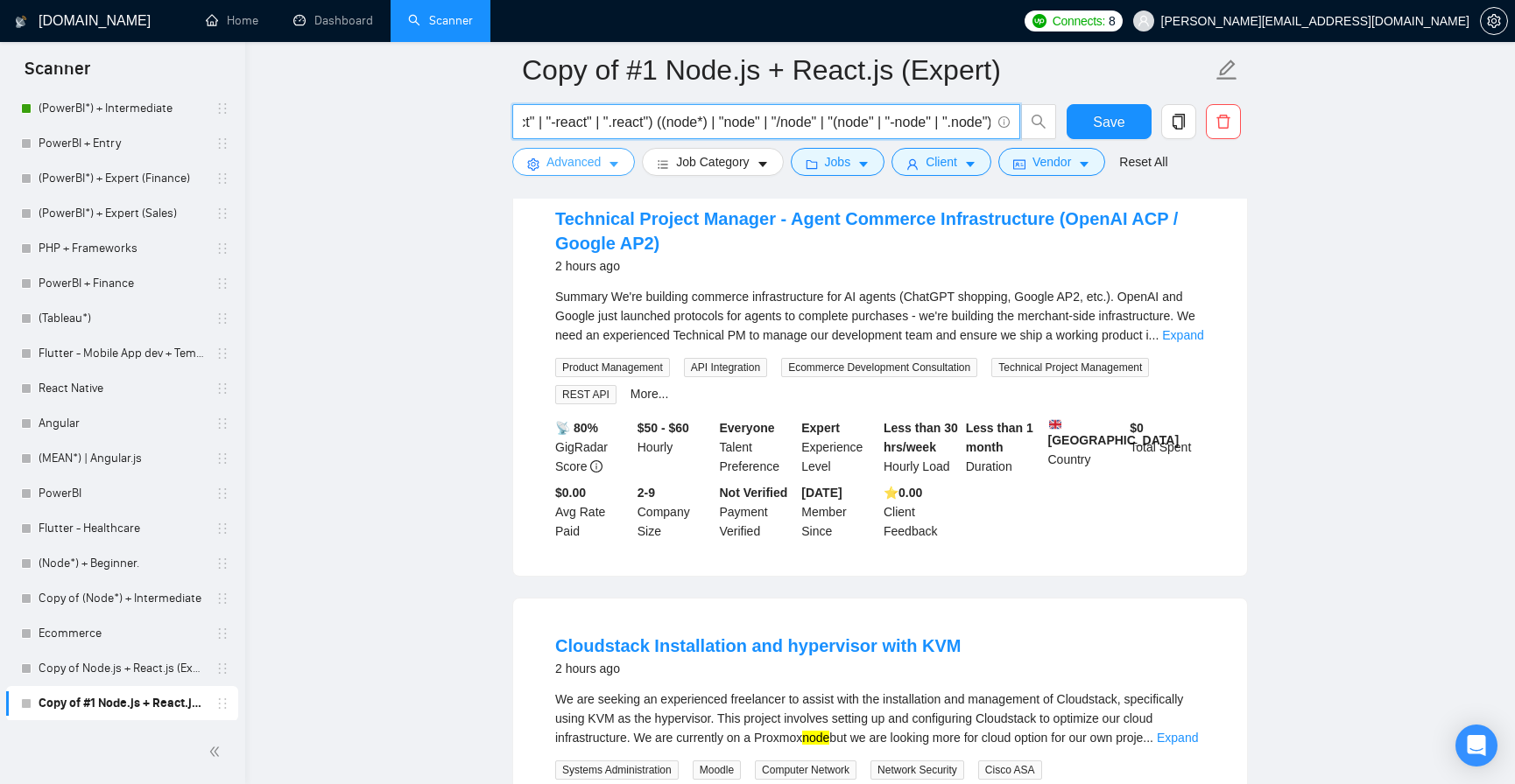
click at [585, 161] on span "Advanced" at bounding box center [573, 161] width 54 height 19
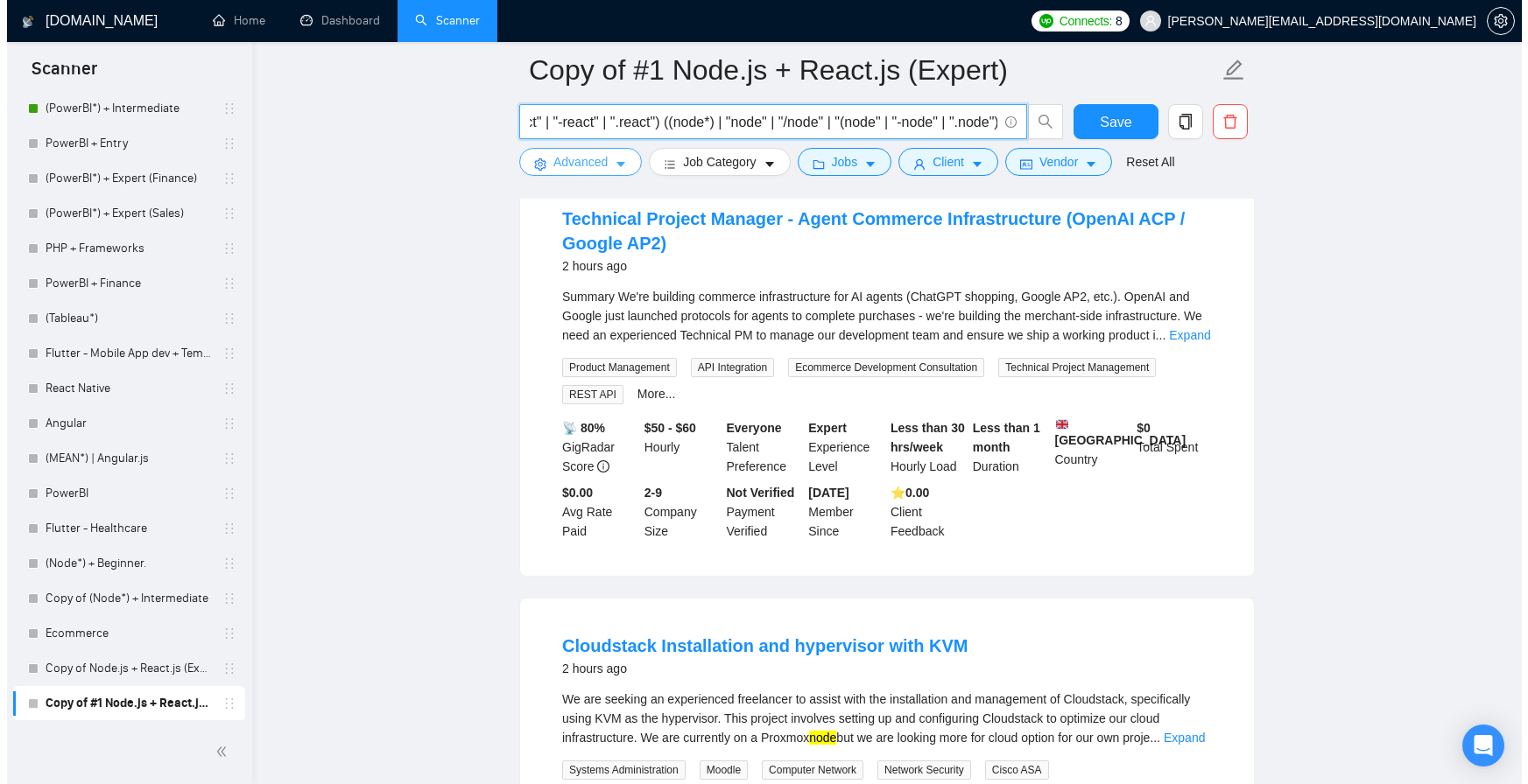
scroll to position [0, 0]
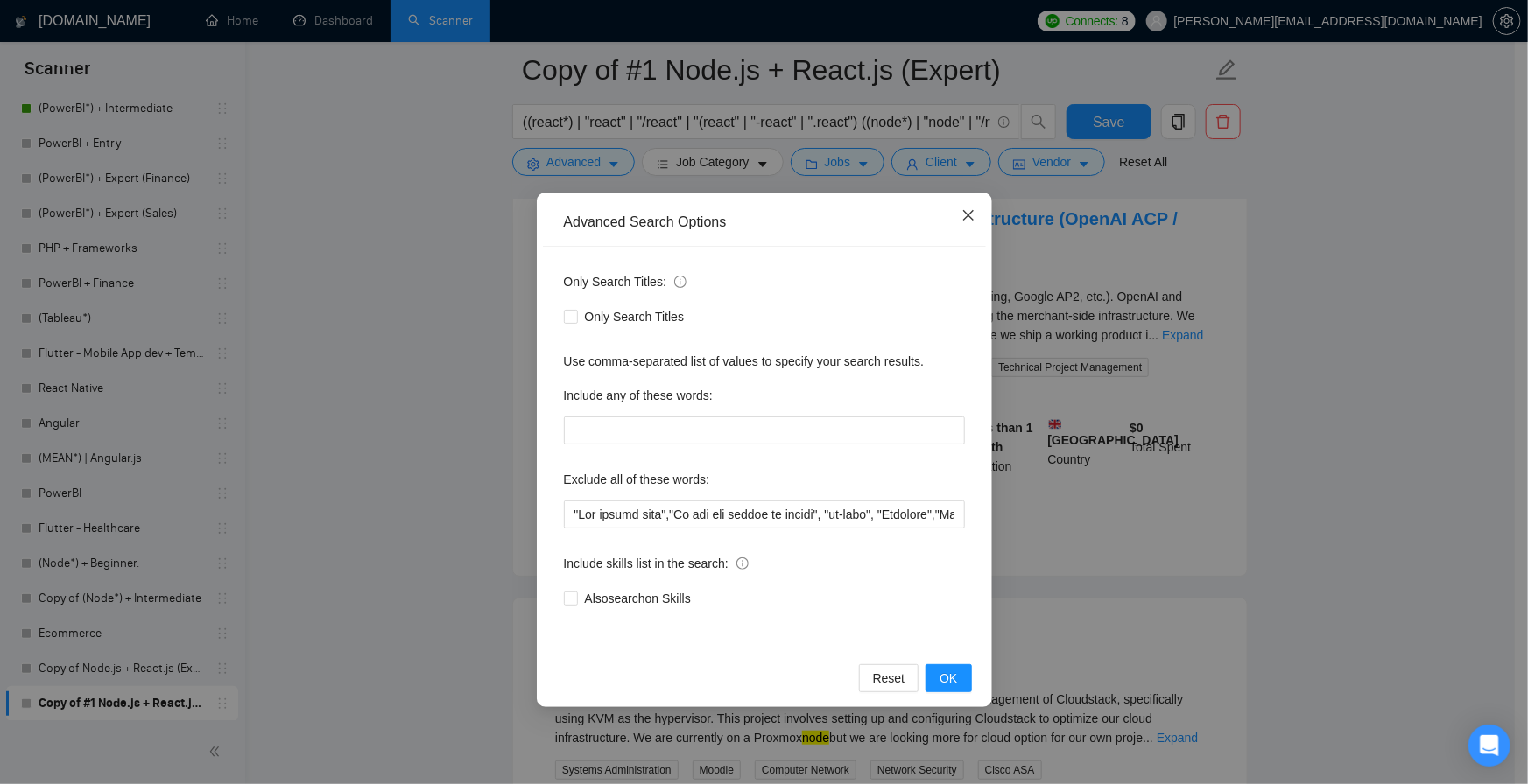
click at [963, 214] on icon "close" at bounding box center [968, 215] width 14 height 14
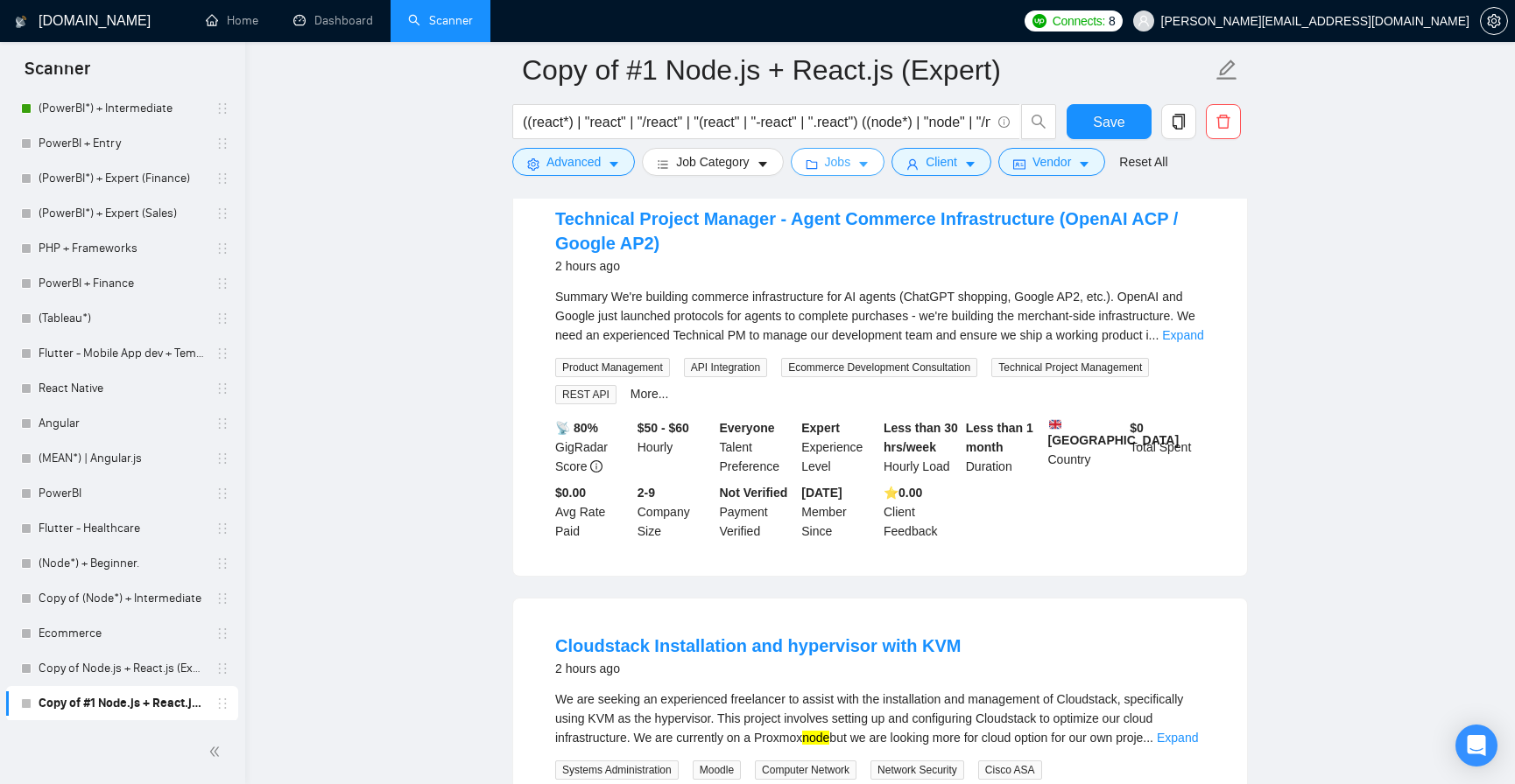
click at [856, 164] on button "Jobs" at bounding box center [837, 161] width 94 height 28
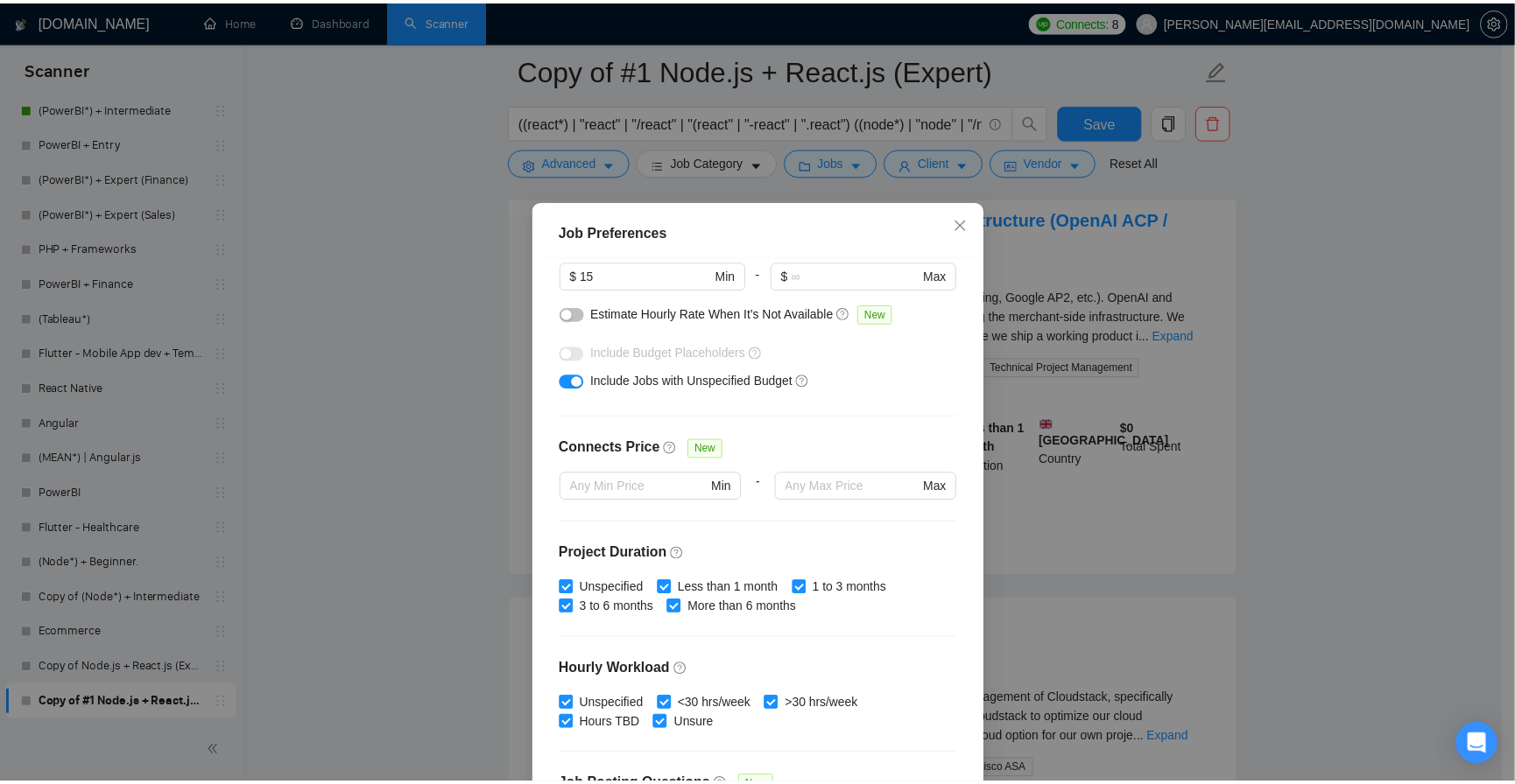
scroll to position [315, 0]
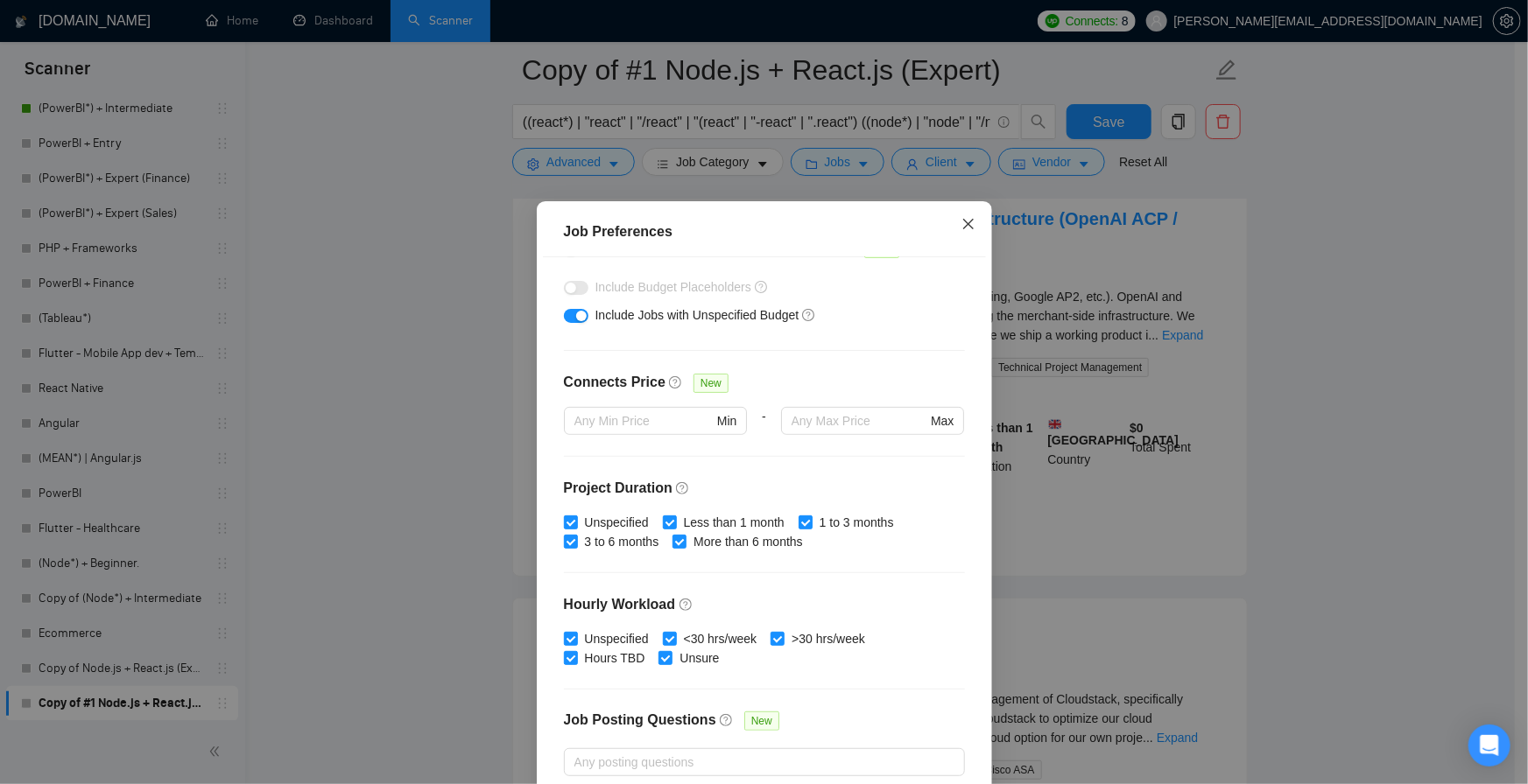
click at [969, 230] on span "Close" at bounding box center [969, 226] width 48 height 48
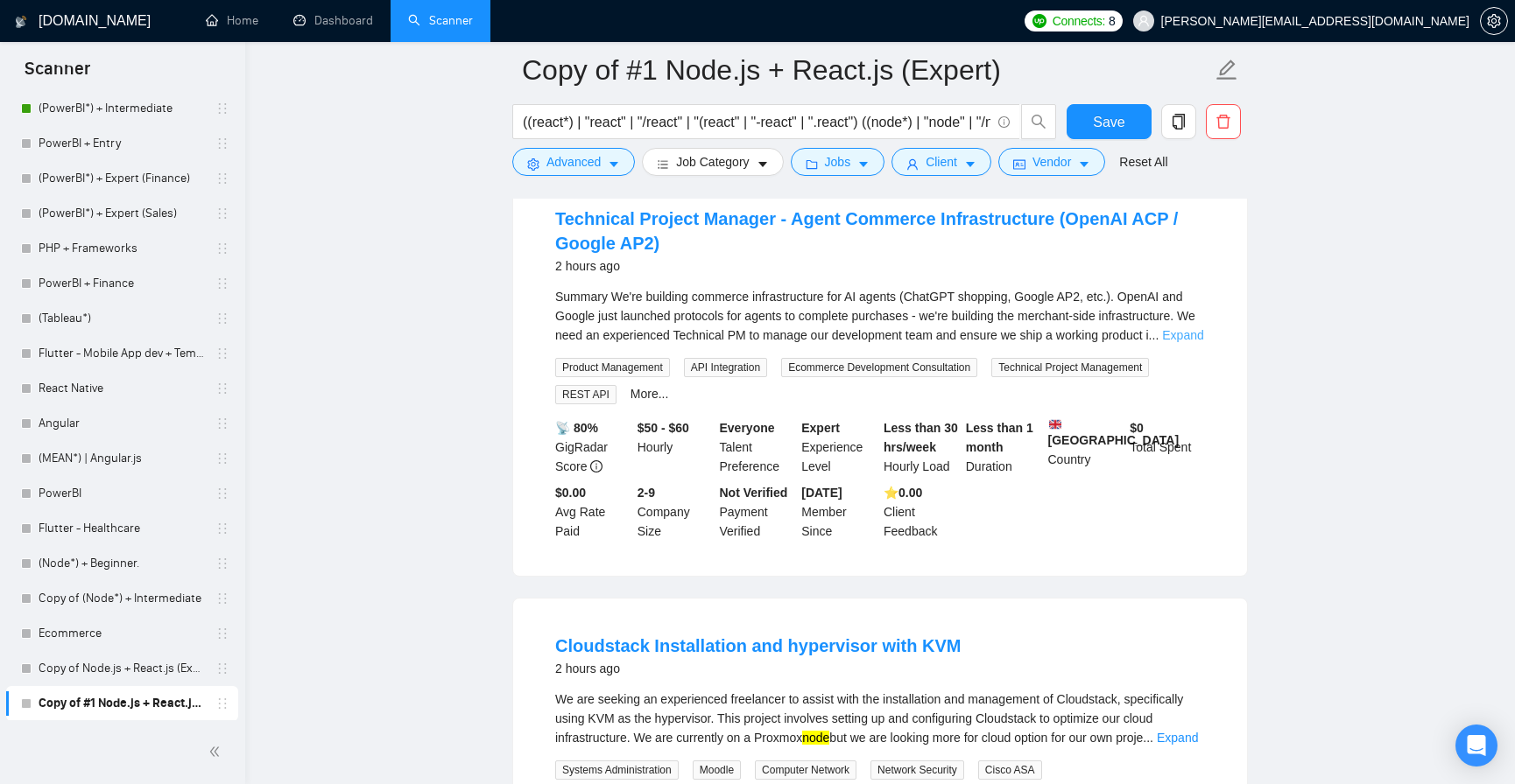
click at [1173, 332] on link "Expand" at bounding box center [1182, 335] width 41 height 14
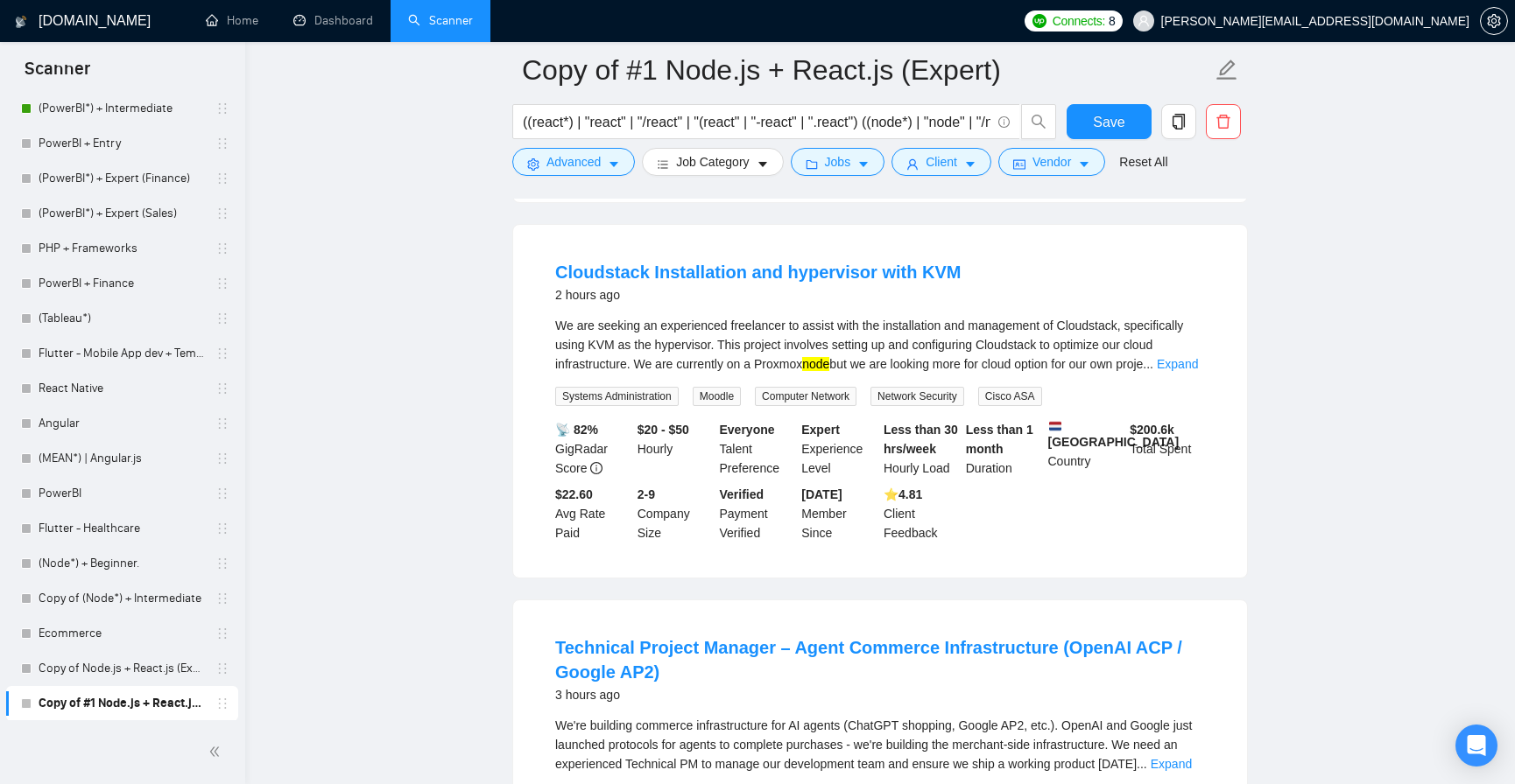
scroll to position [825, 0]
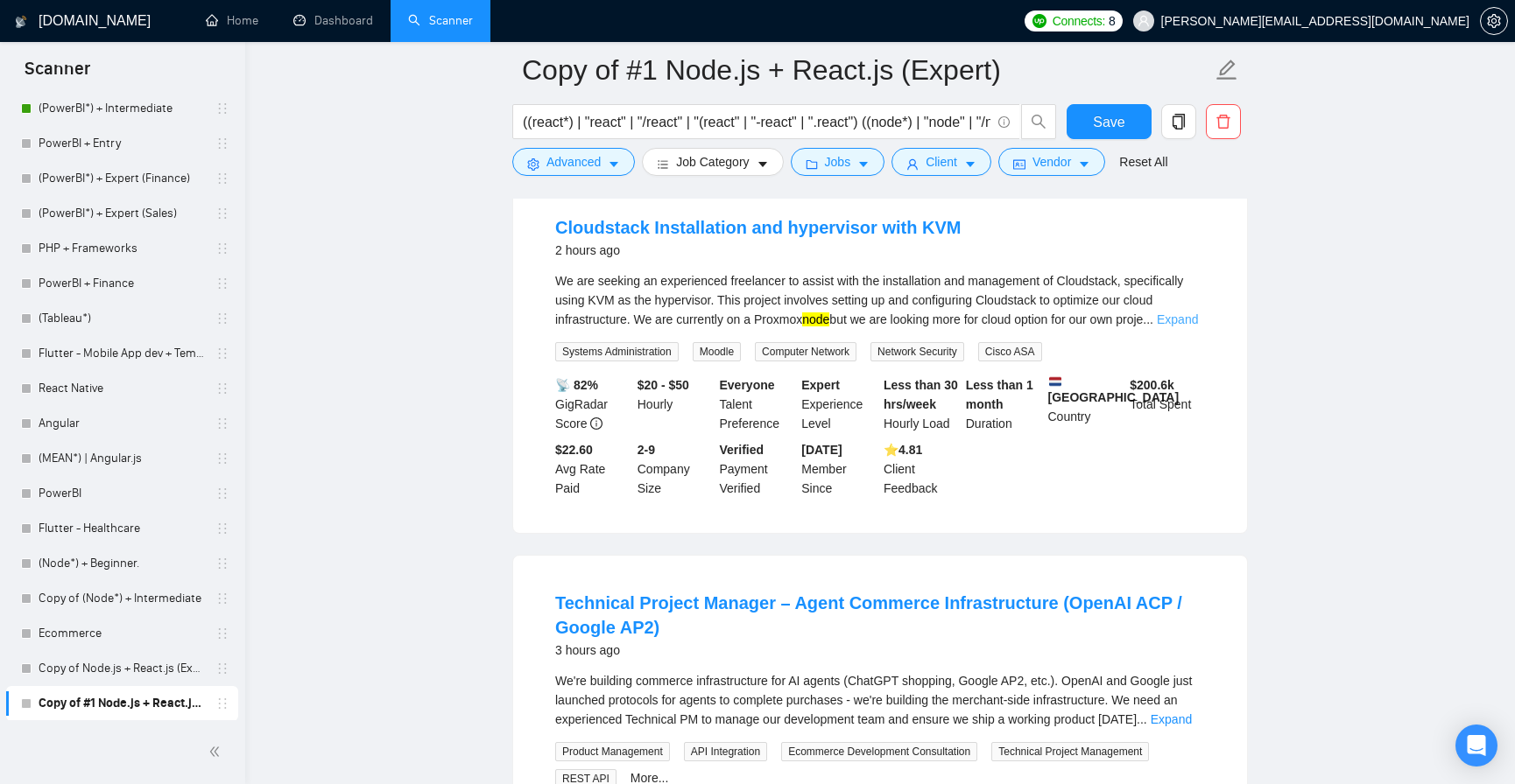
click at [1198, 323] on link "Expand" at bounding box center [1177, 319] width 41 height 14
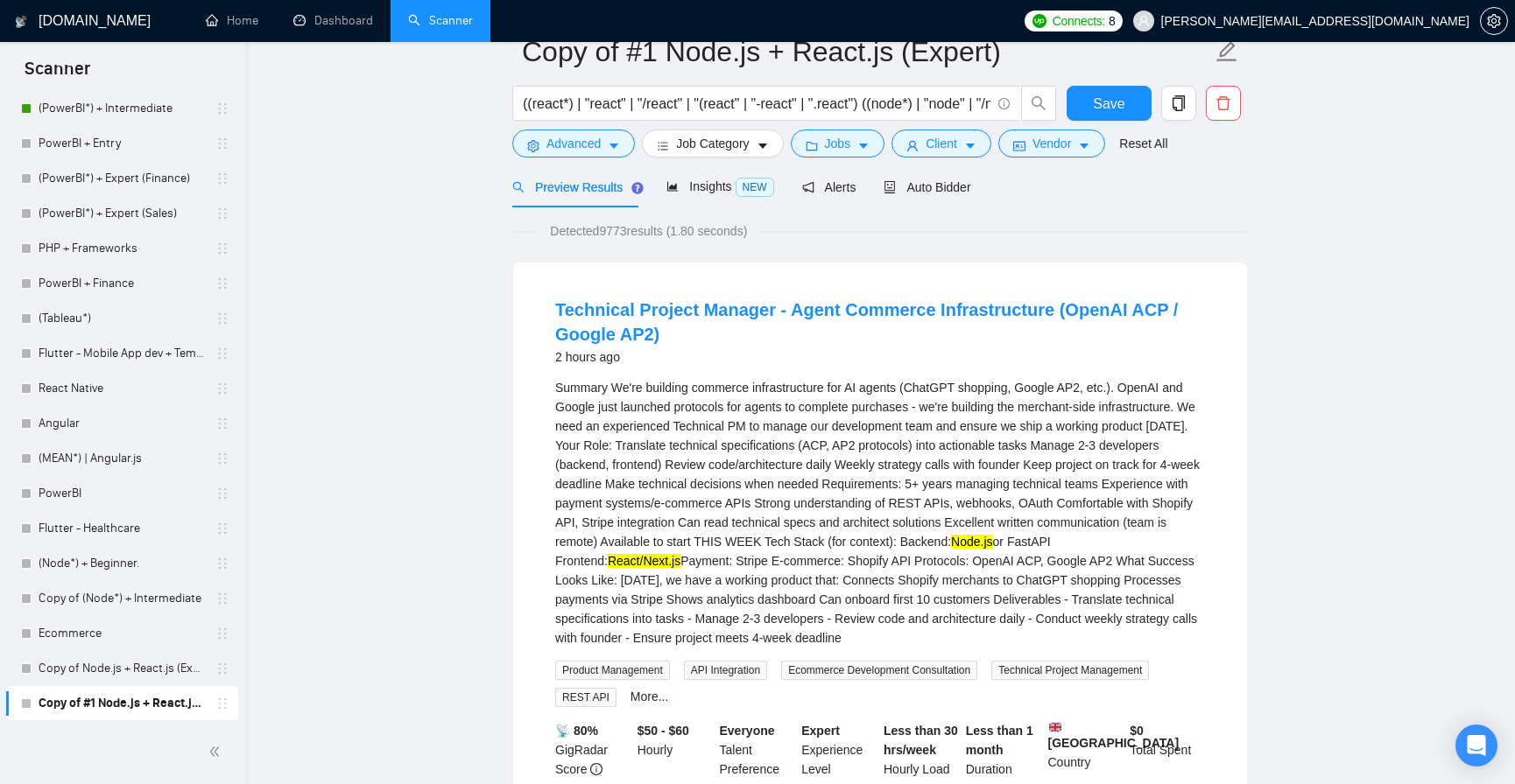
scroll to position [0, 0]
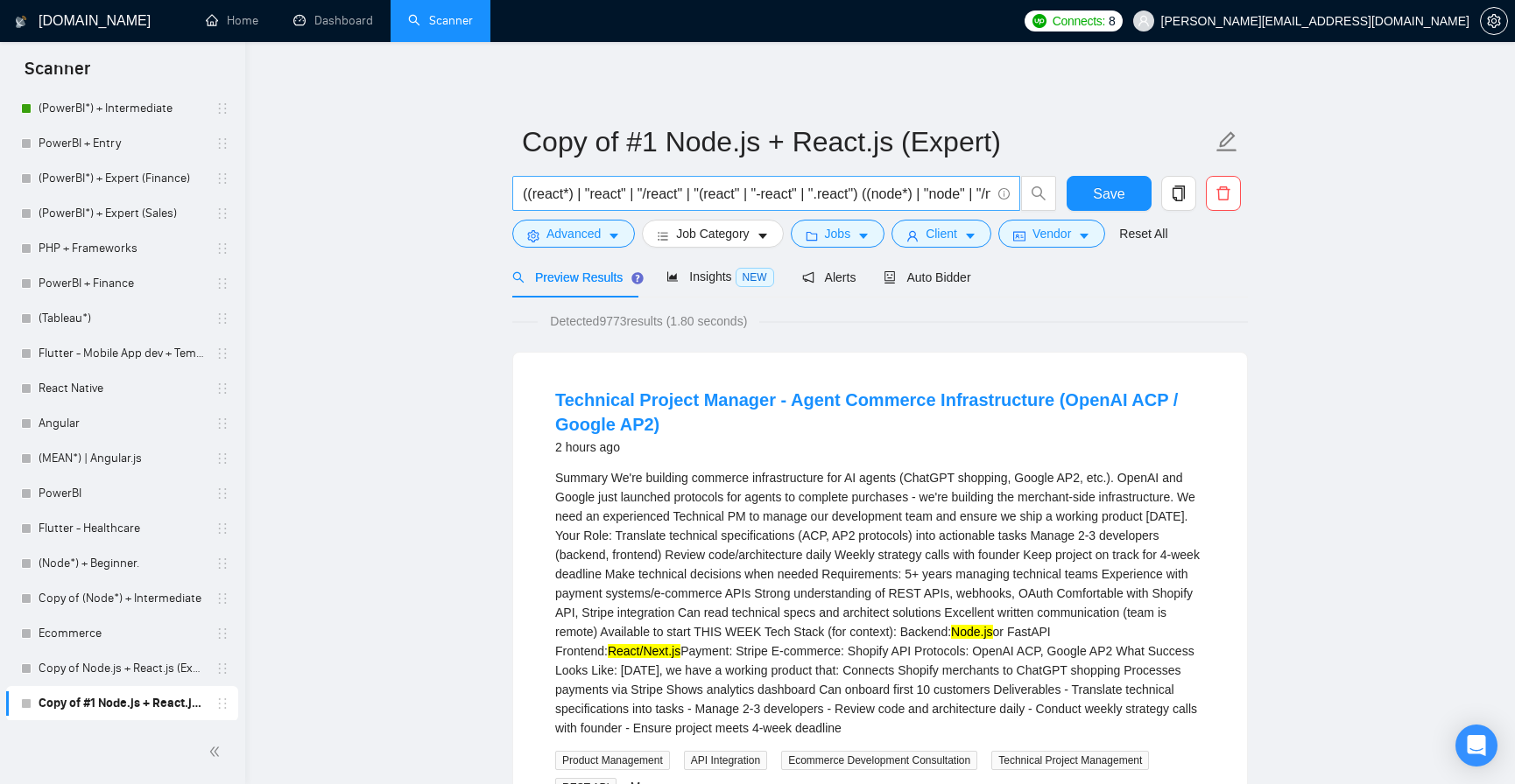
click at [738, 182] on span "((react*) | "react" | "/react" | "(react" | "-react" | ".react") ((node*) | "no…" at bounding box center [766, 193] width 508 height 35
paste input "AND"
type input "((react*) | "react" | "/react" | "(react" | "-react" | ".react") AND ((node*) |…"
paste input "((react*) | "react" | "/react" | "(react" | "-react" | ".react") AND ((node*) |…"
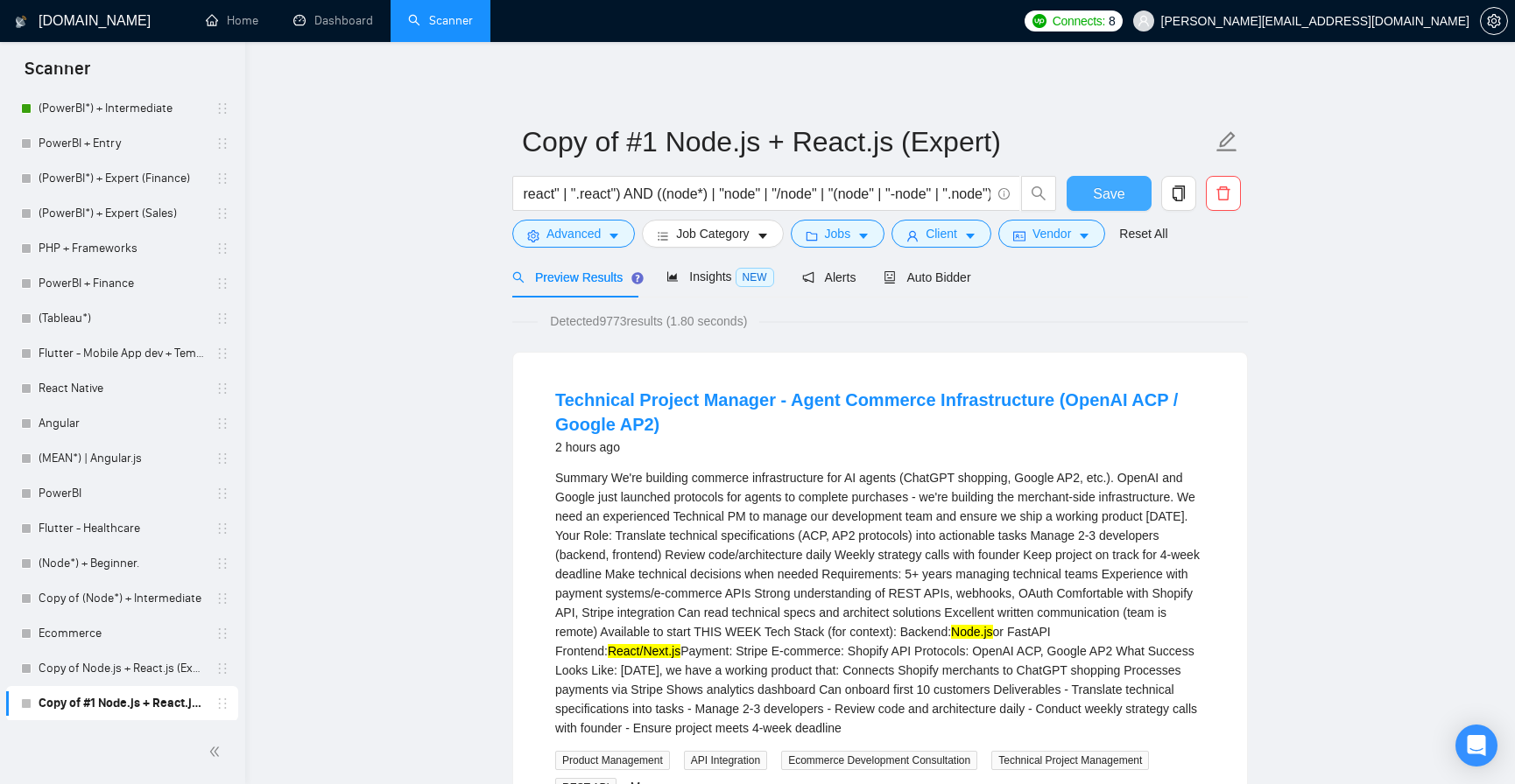
click at [1081, 192] on button "Save" at bounding box center [1109, 193] width 85 height 35
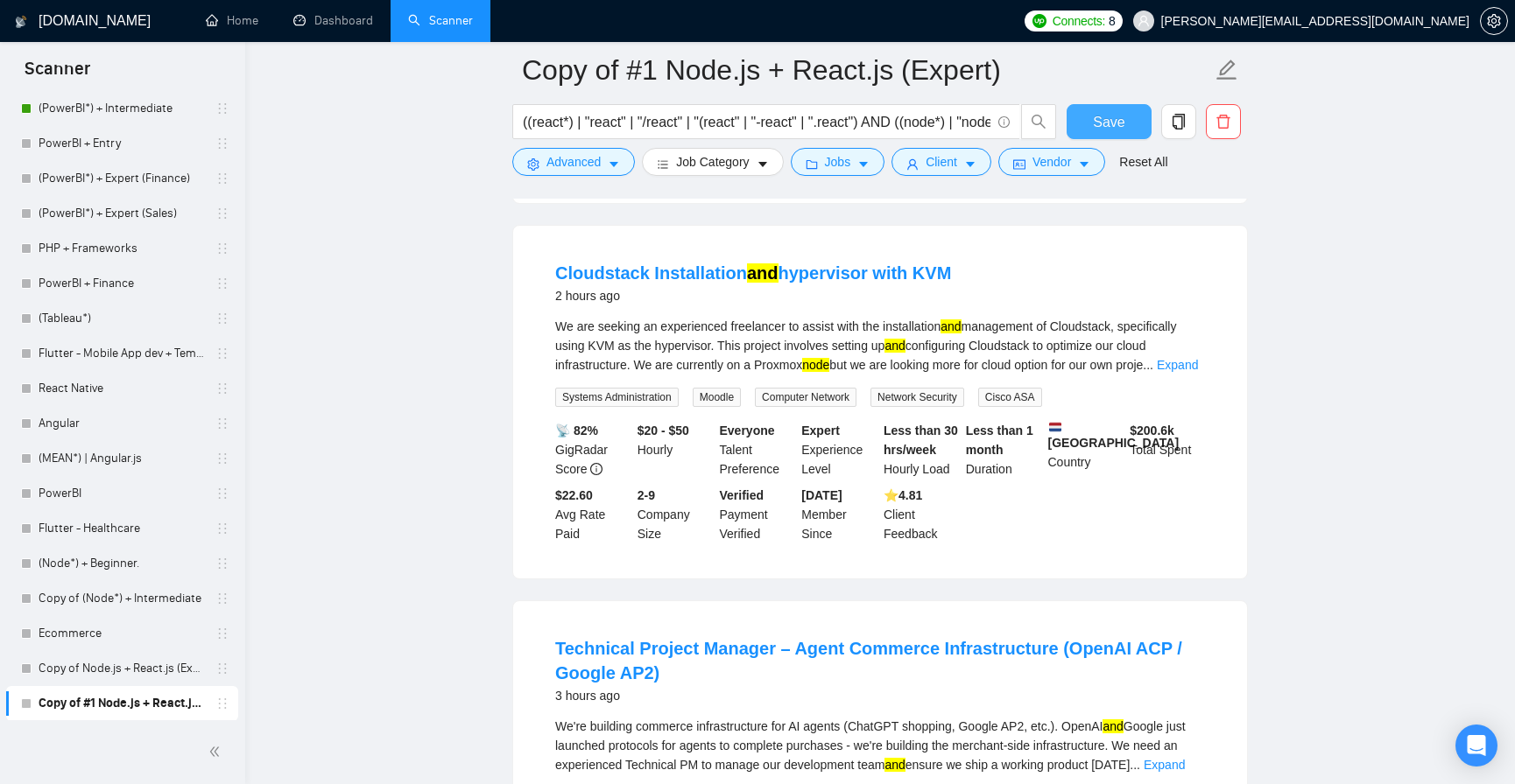
scroll to position [532, 0]
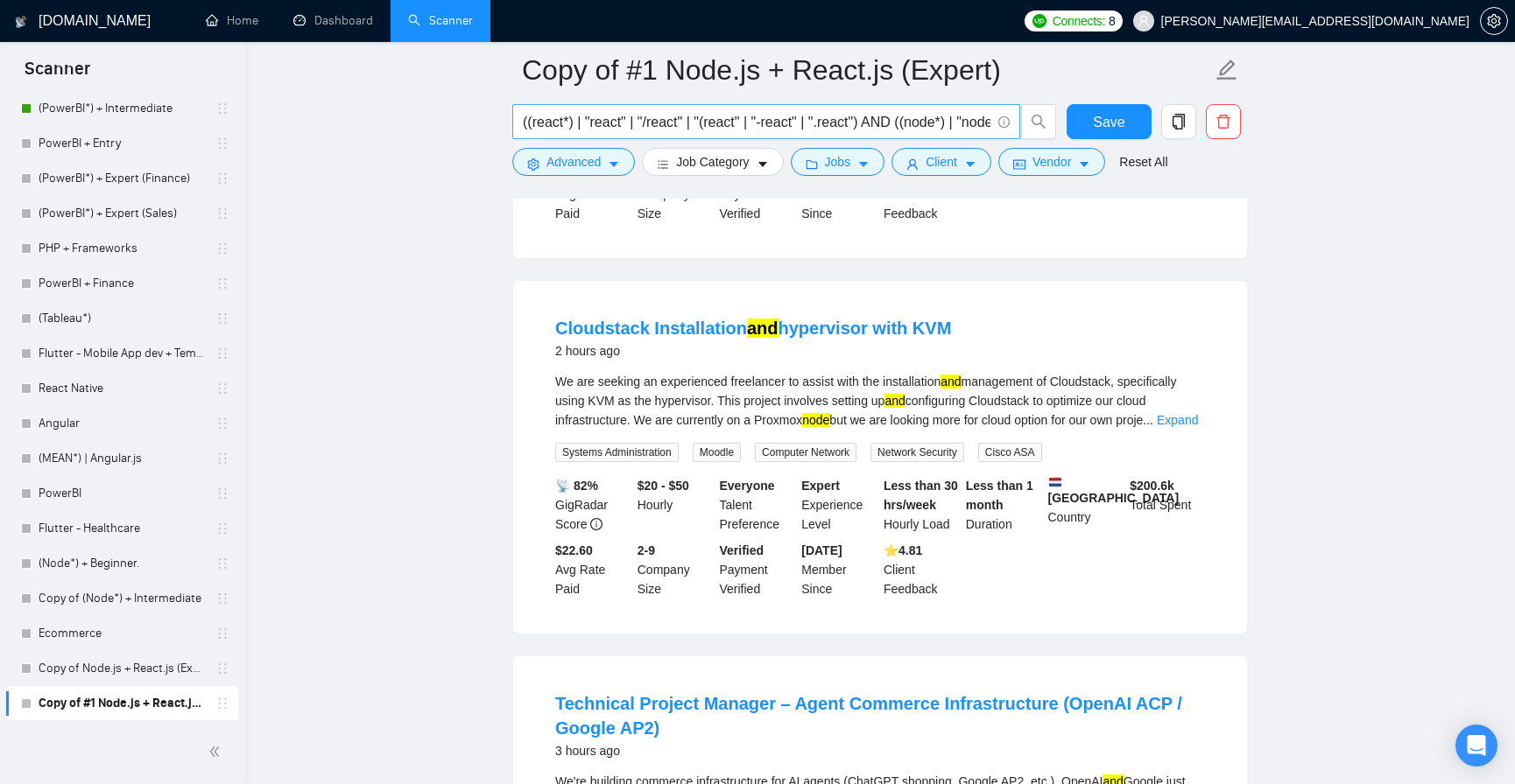
click at [555, 114] on input "((react*) | "react" | "/react" | "(react" | "-react" | ".react") AND ((node*) |…" at bounding box center [757, 122] width 468 height 22
type input "((rea| "(react" | "-react" | ".react") AND ((node*) | "node" | "/node" | "(node…"
click at [606, 125] on input "text" at bounding box center [757, 122] width 468 height 22
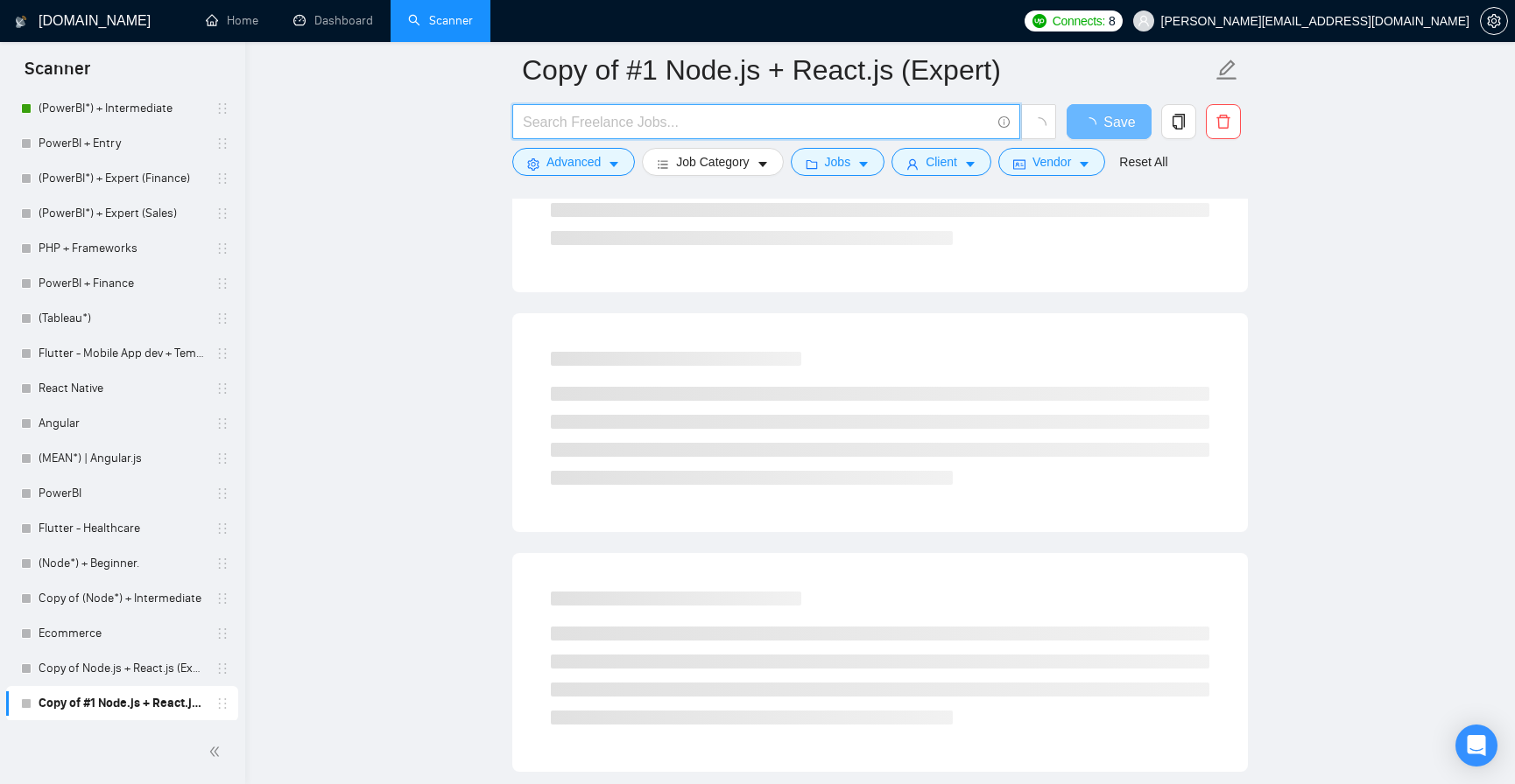
click at [681, 111] on input "text" at bounding box center [757, 122] width 468 height 22
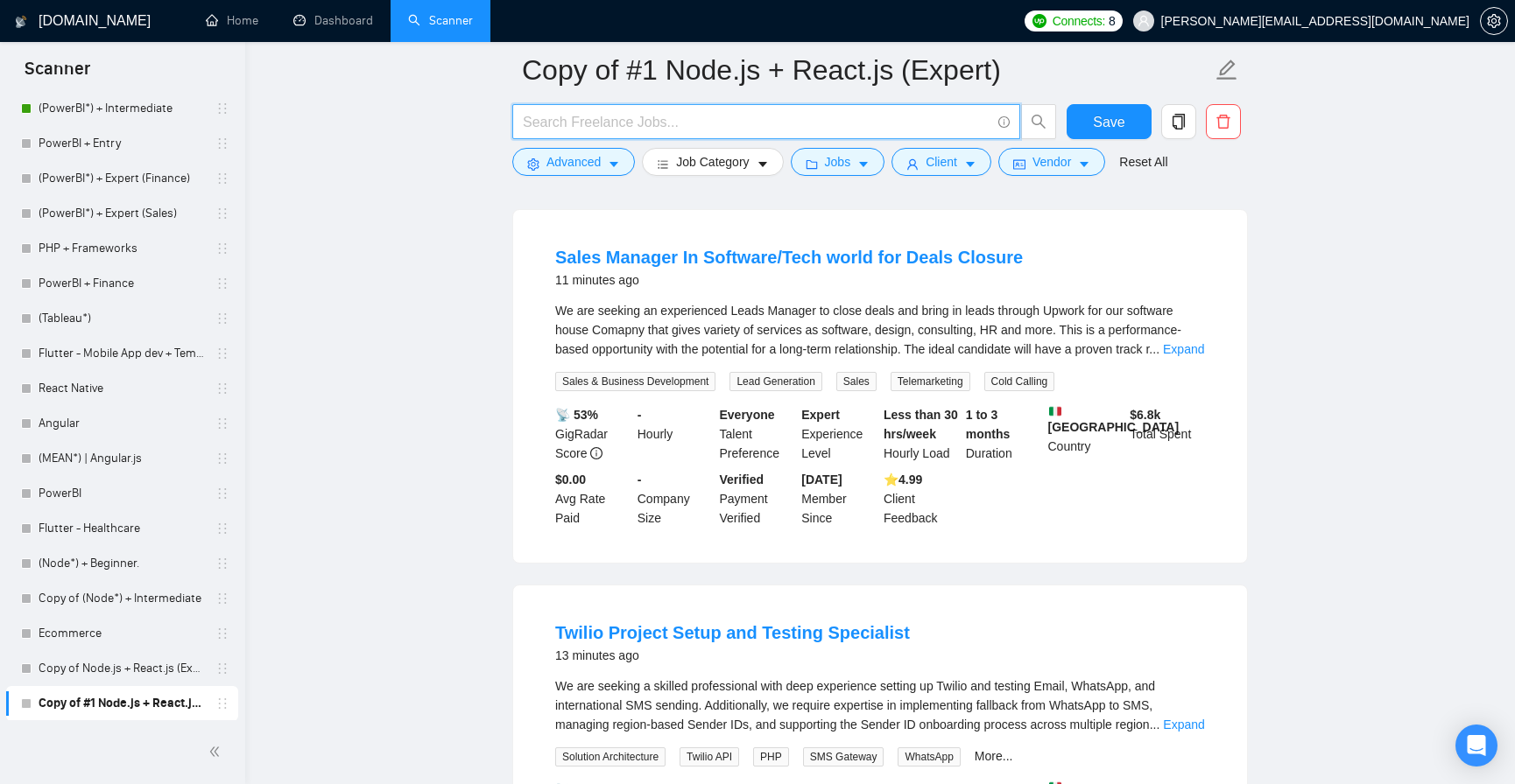
paste input "((react*) | "react" | "/react" | "(react" | "-react" | ".react") + ((node*) | "…"
type input "((react*) | "react" | "/react" | "(react" | "-react" | ".react") + ((node*) | "…"
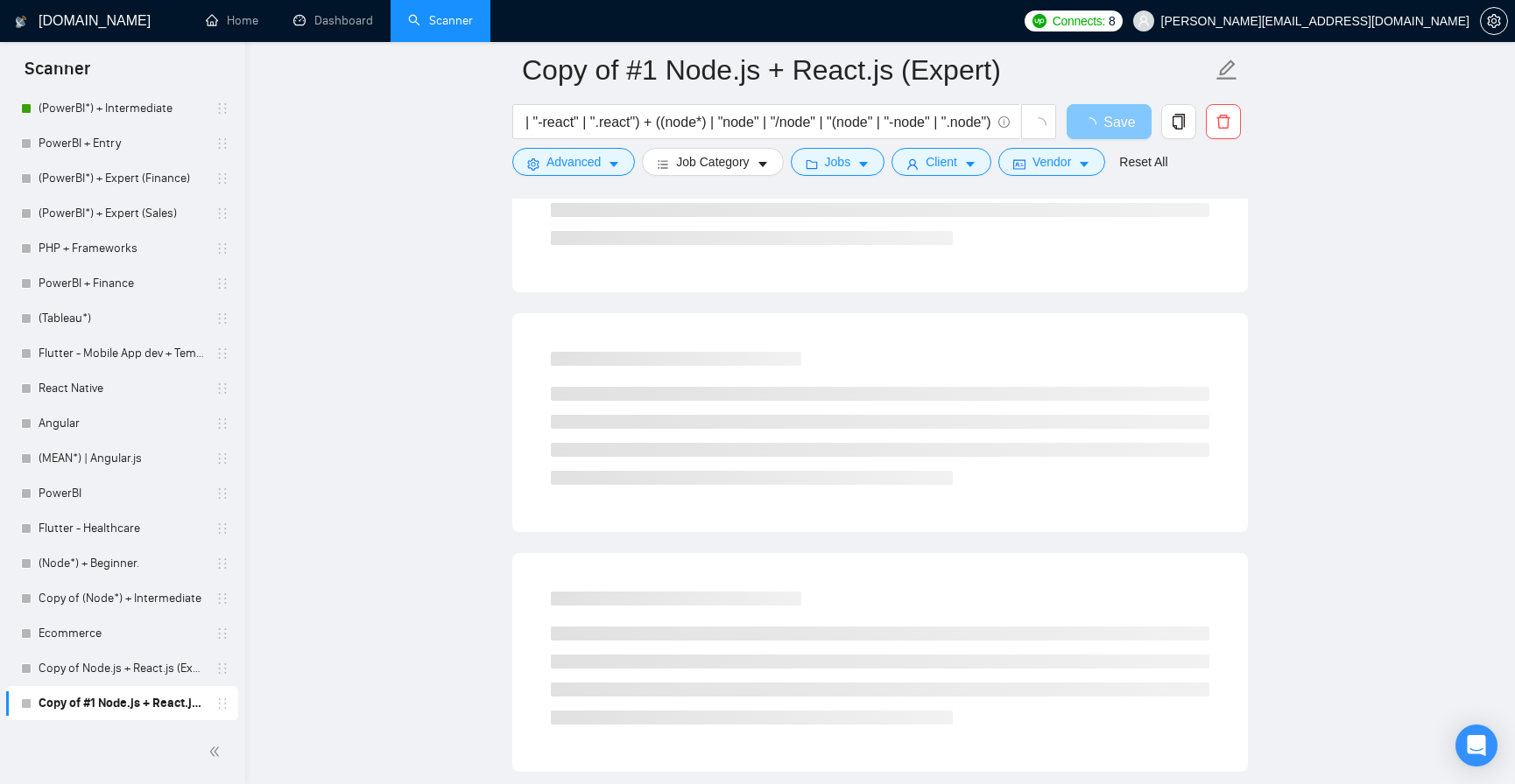
scroll to position [0, 0]
drag, startPoint x: 1112, startPoint y: 128, endPoint x: 1095, endPoint y: 38, distance: 91.6
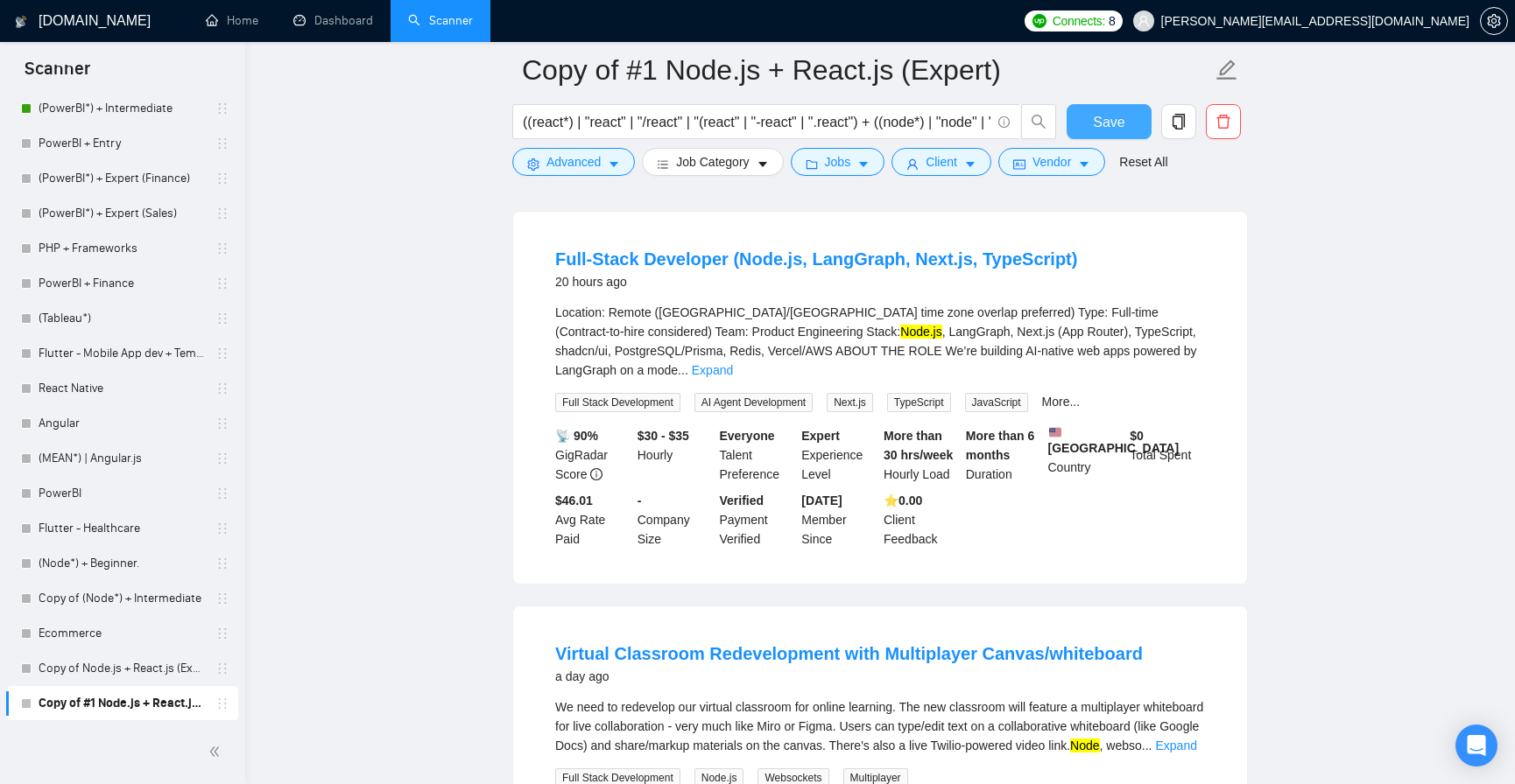
scroll to position [2908, 0]
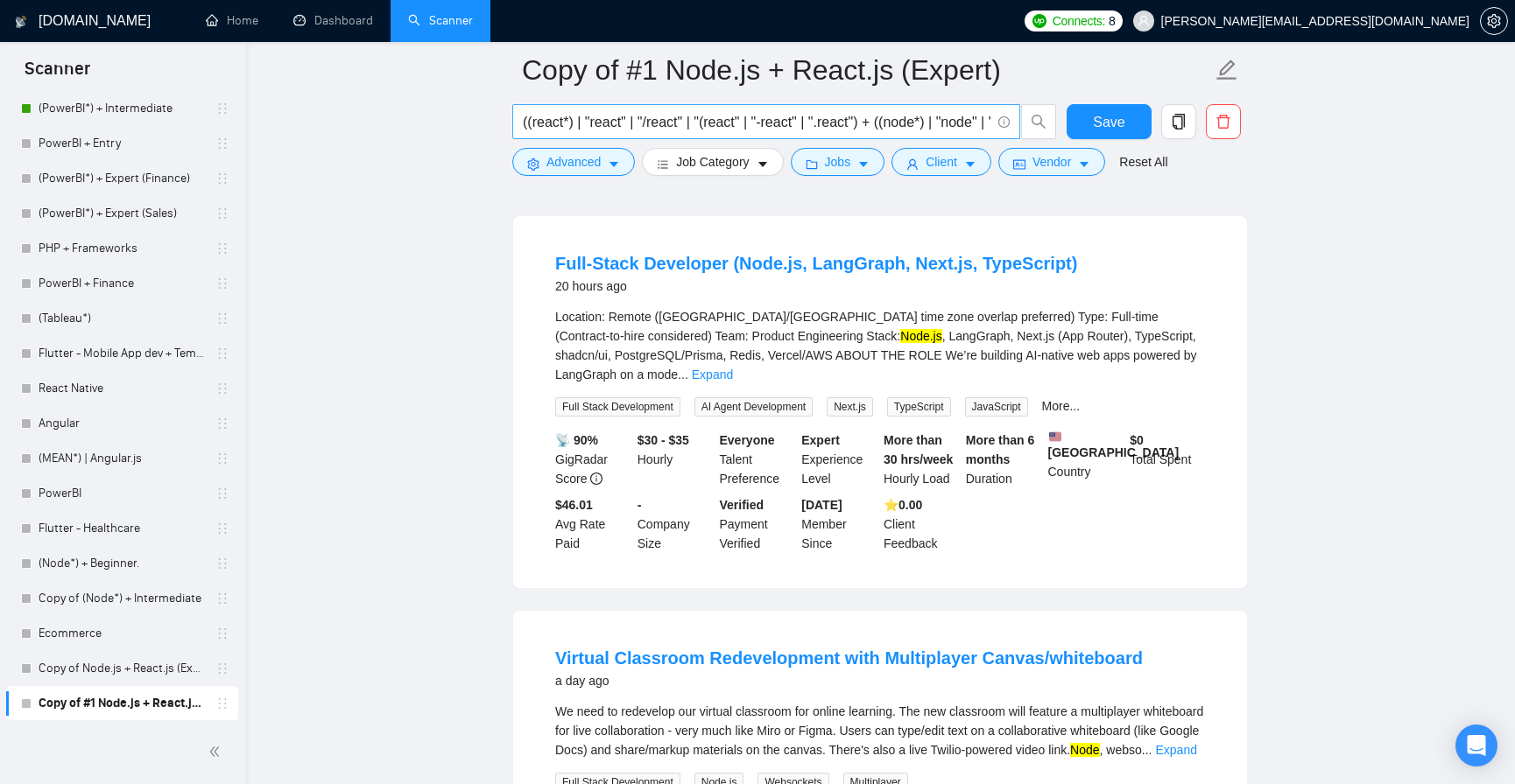
click at [817, 130] on input "((react*) | "react" | "/react" | "(react" | "-react" | ".react") + ((node*) | "…" at bounding box center [757, 122] width 468 height 22
paste input "Node*) | (React*))"
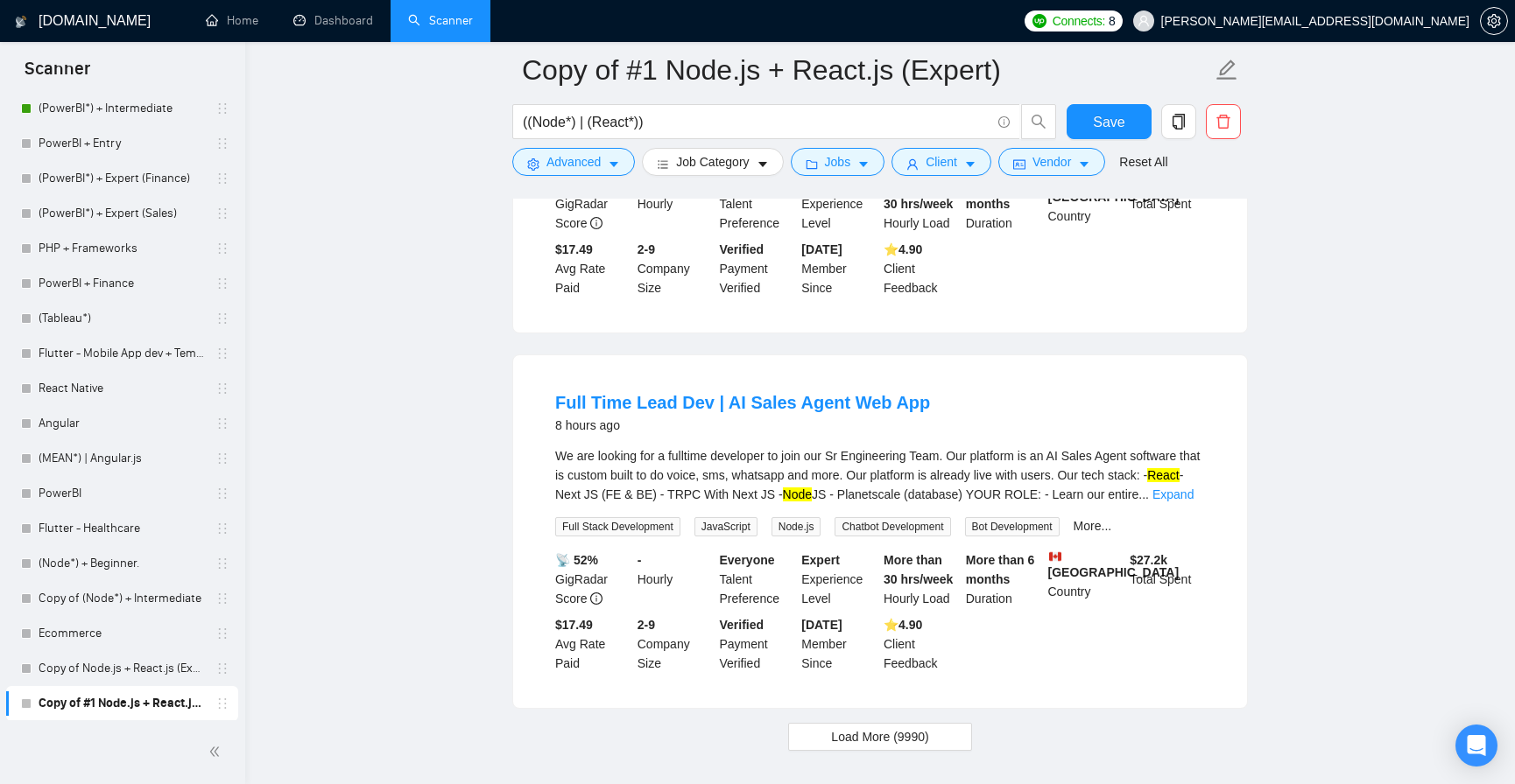
scroll to position [3619, 0]
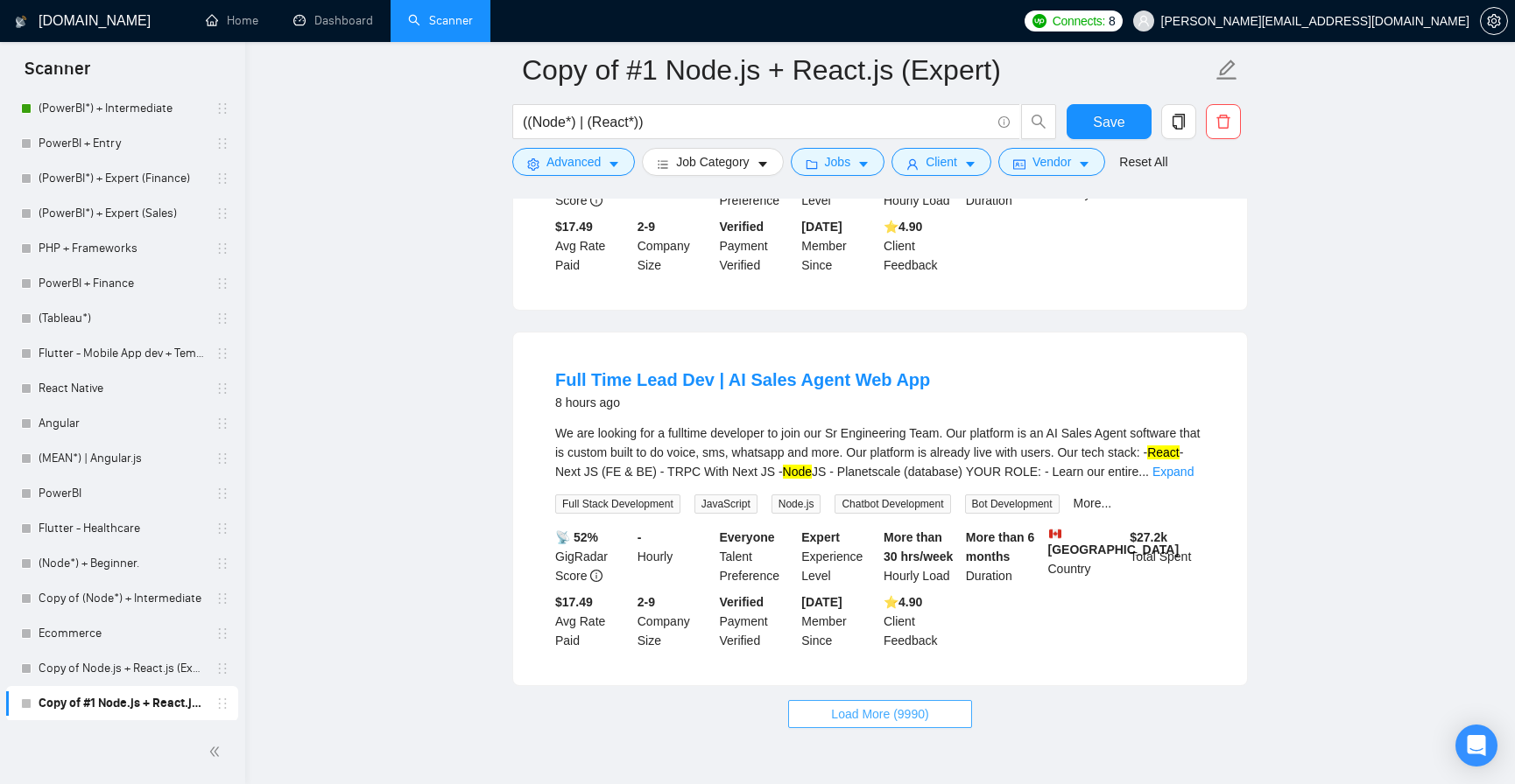
click at [868, 705] on span "Load More (9990)" at bounding box center [879, 714] width 97 height 19
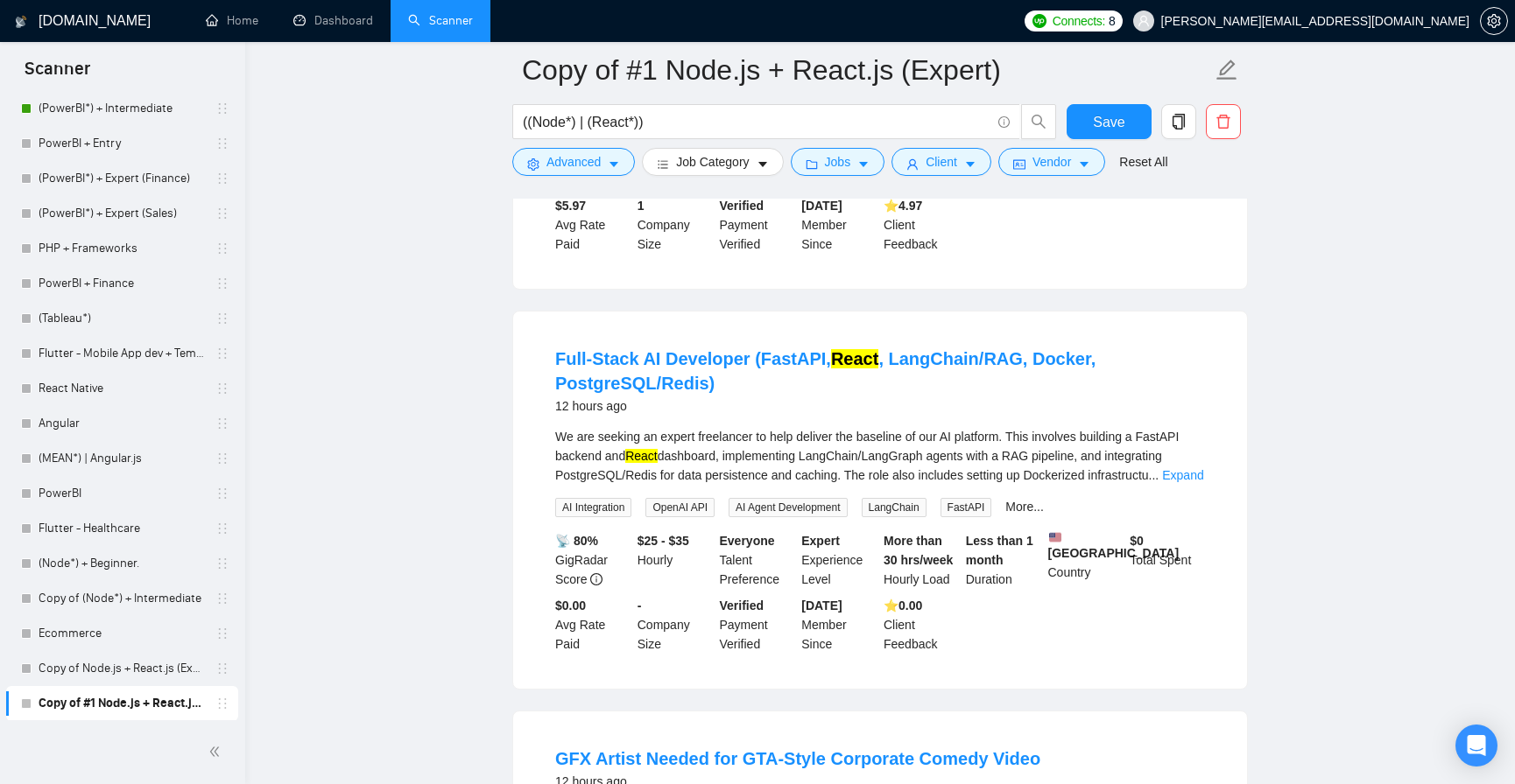
scroll to position [4775, 0]
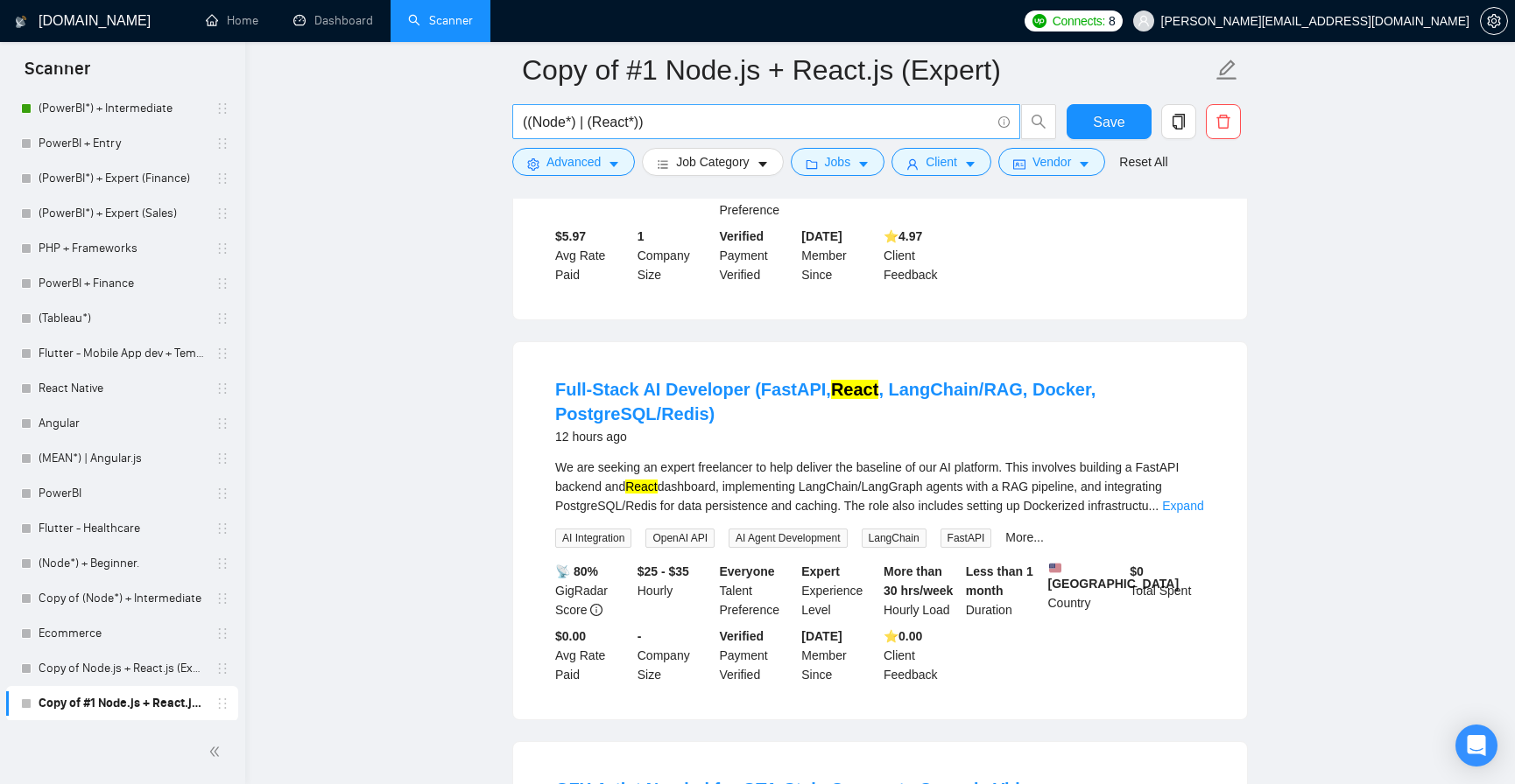
click at [743, 129] on input "((Node*) | (React*))" at bounding box center [757, 122] width 468 height 22
paste input "Full-Stack Team to Build Real Estate Platform with AI Predictive Analysis"
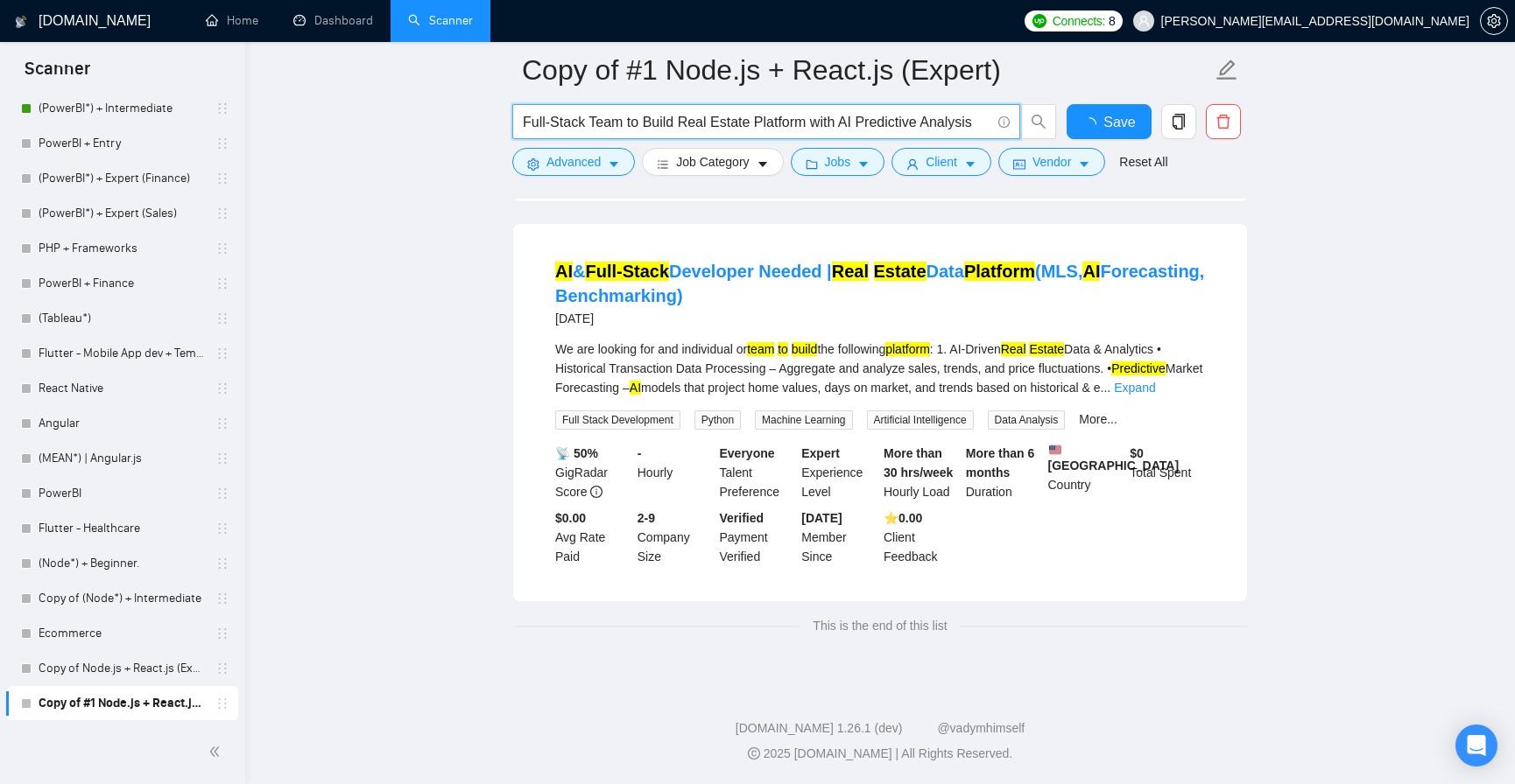
scroll to position [539, 0]
click at [759, 119] on input "Full-Stack Team to Build Real Estate Platform with AI Predictive Analysis" at bounding box center [757, 122] width 468 height 22
type input "Full-Stack Team to Build Real Estate Platform with AI Predictive Analysis"
click at [708, 112] on input "Full-Stack Team to Build Real Estate Platform with AI Predictive Analysis" at bounding box center [757, 122] width 468 height 22
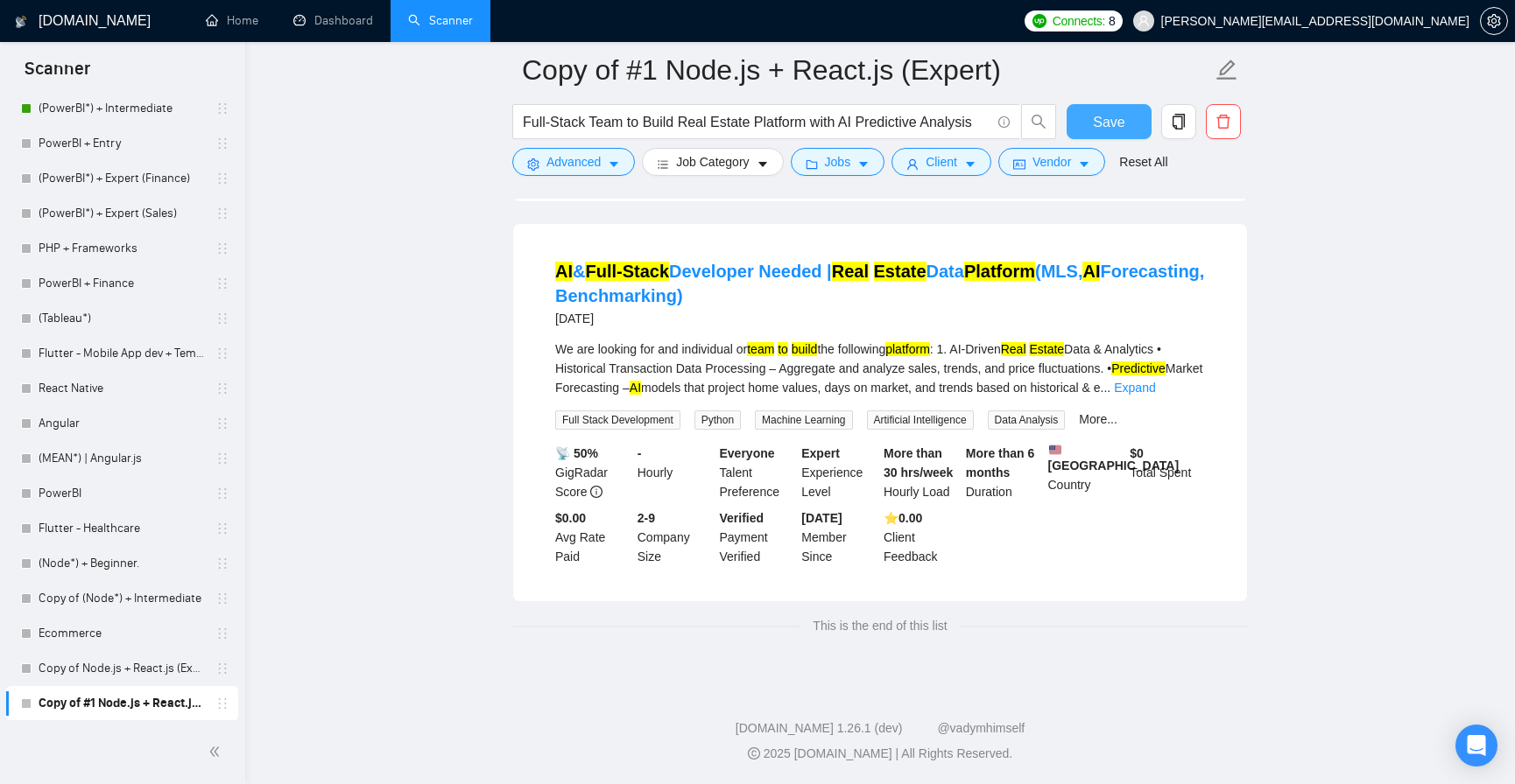
click at [1090, 116] on button "Save" at bounding box center [1109, 122] width 85 height 35
click at [1046, 121] on icon "search" at bounding box center [1038, 121] width 16 height 16
click at [970, 160] on icon "caret-down" at bounding box center [969, 164] width 12 height 12
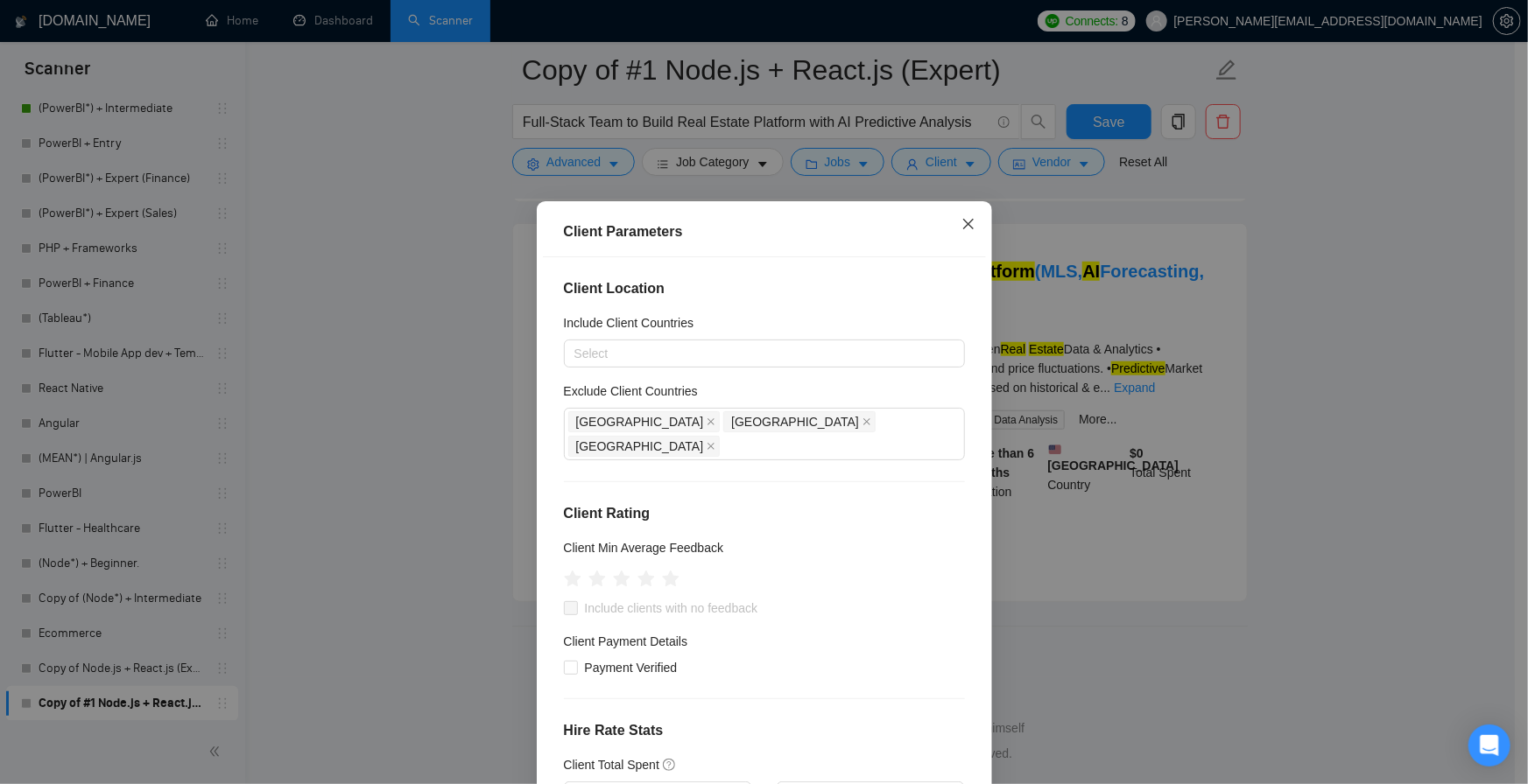
click at [961, 225] on icon "close" at bounding box center [968, 224] width 14 height 14
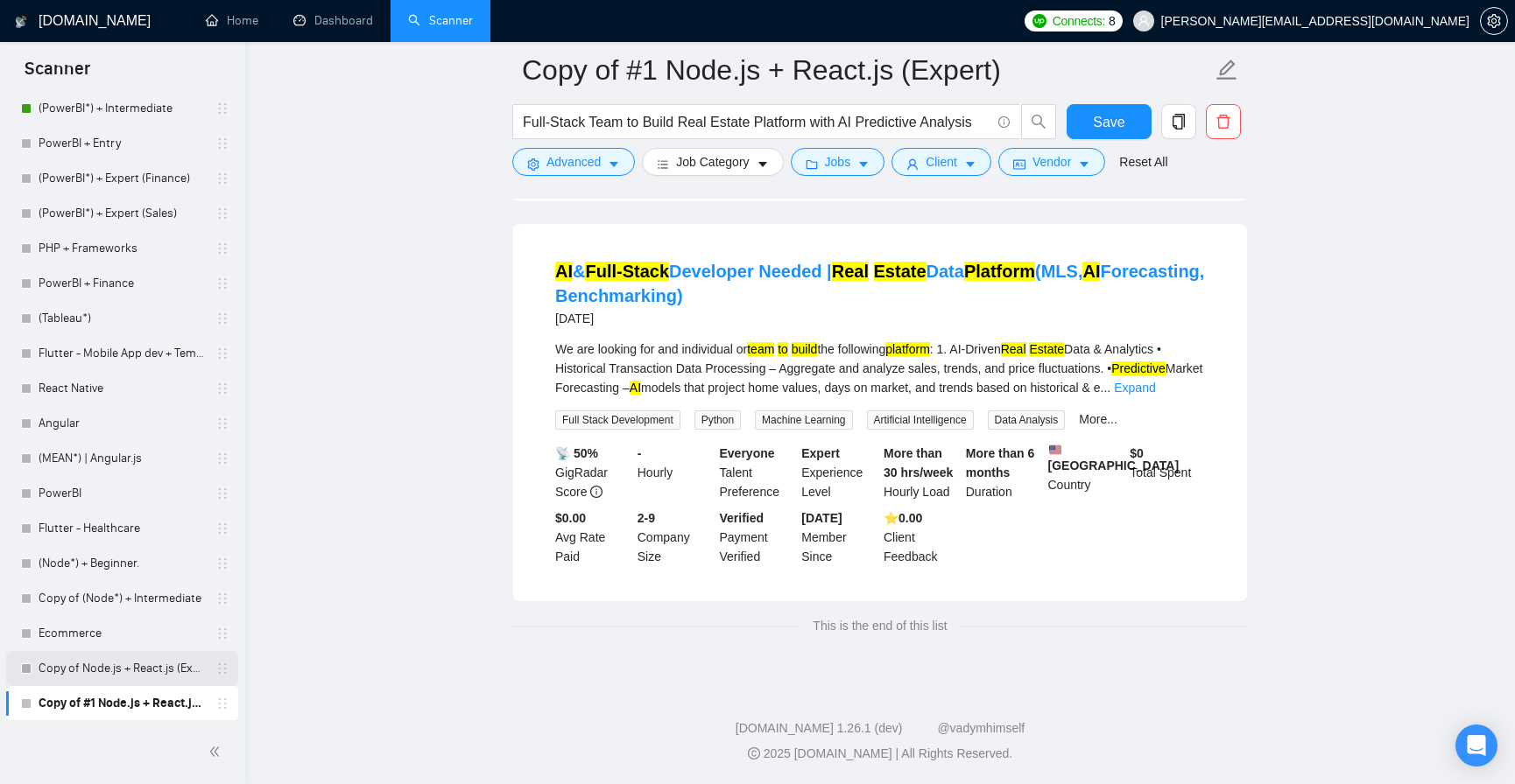
click at [144, 663] on link "Copy of Node.js + React.js (Expert)" at bounding box center [121, 668] width 166 height 35
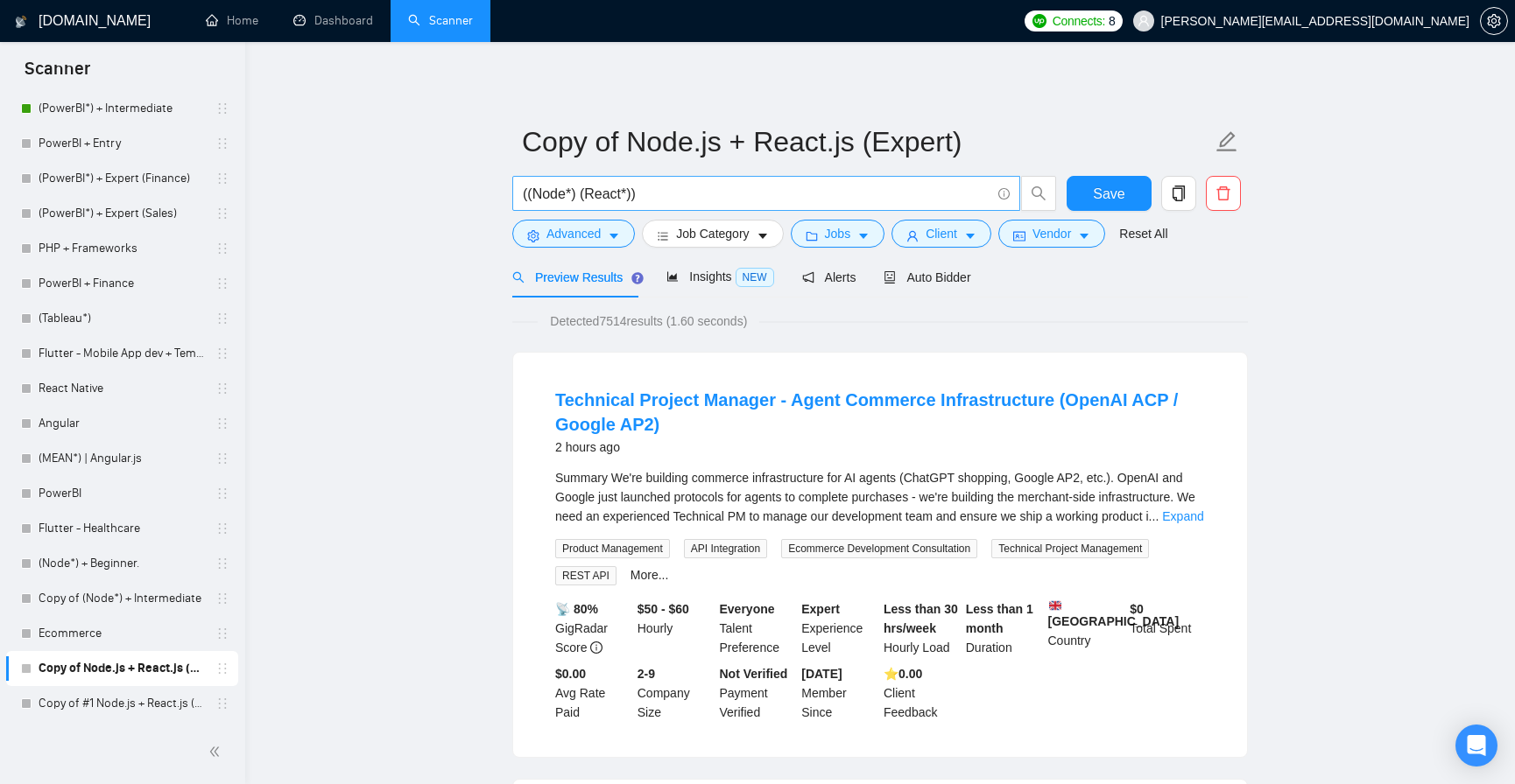
click at [666, 195] on input "((Node*) (React*))" at bounding box center [757, 194] width 468 height 22
paste input "Full-Stack Team to Build Real Estate Platform with AI Predictive Analysis"
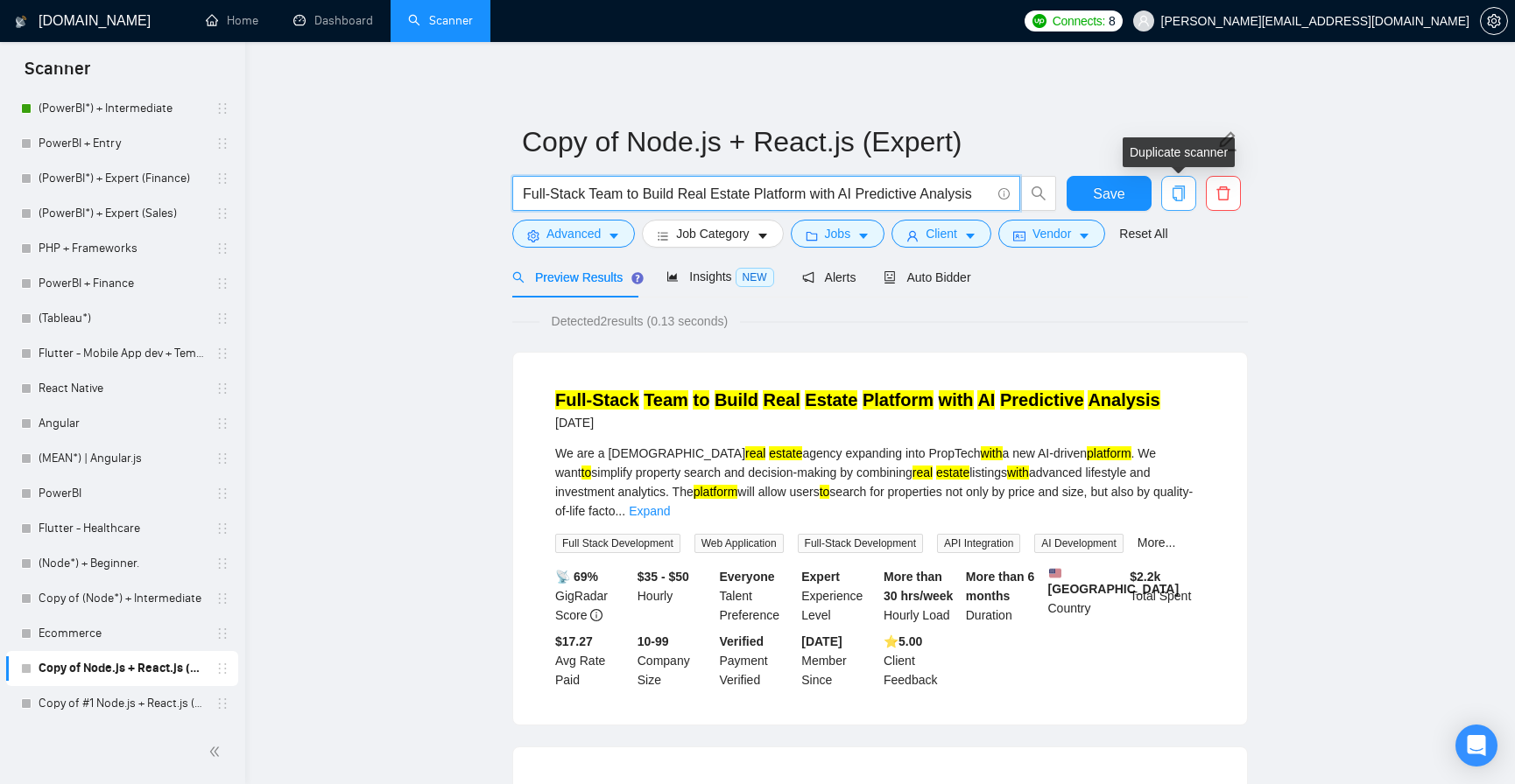
type input "Full-Stack Team to Build Real Estate Platform with AI Predictive Analysis"
click at [1181, 194] on icon "copy" at bounding box center [1178, 193] width 12 height 16
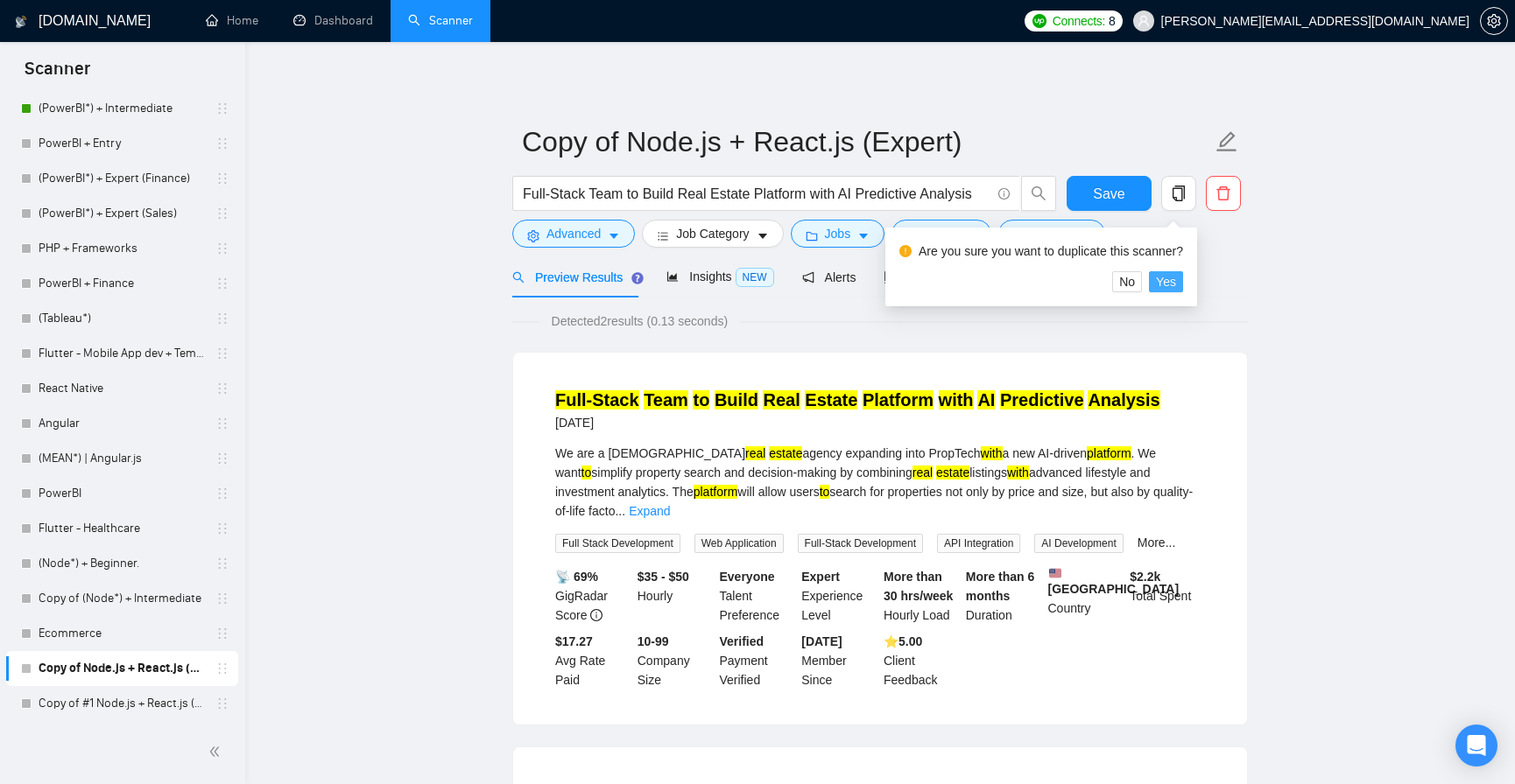
click at [1156, 281] on span "Yes" at bounding box center [1166, 282] width 20 height 19
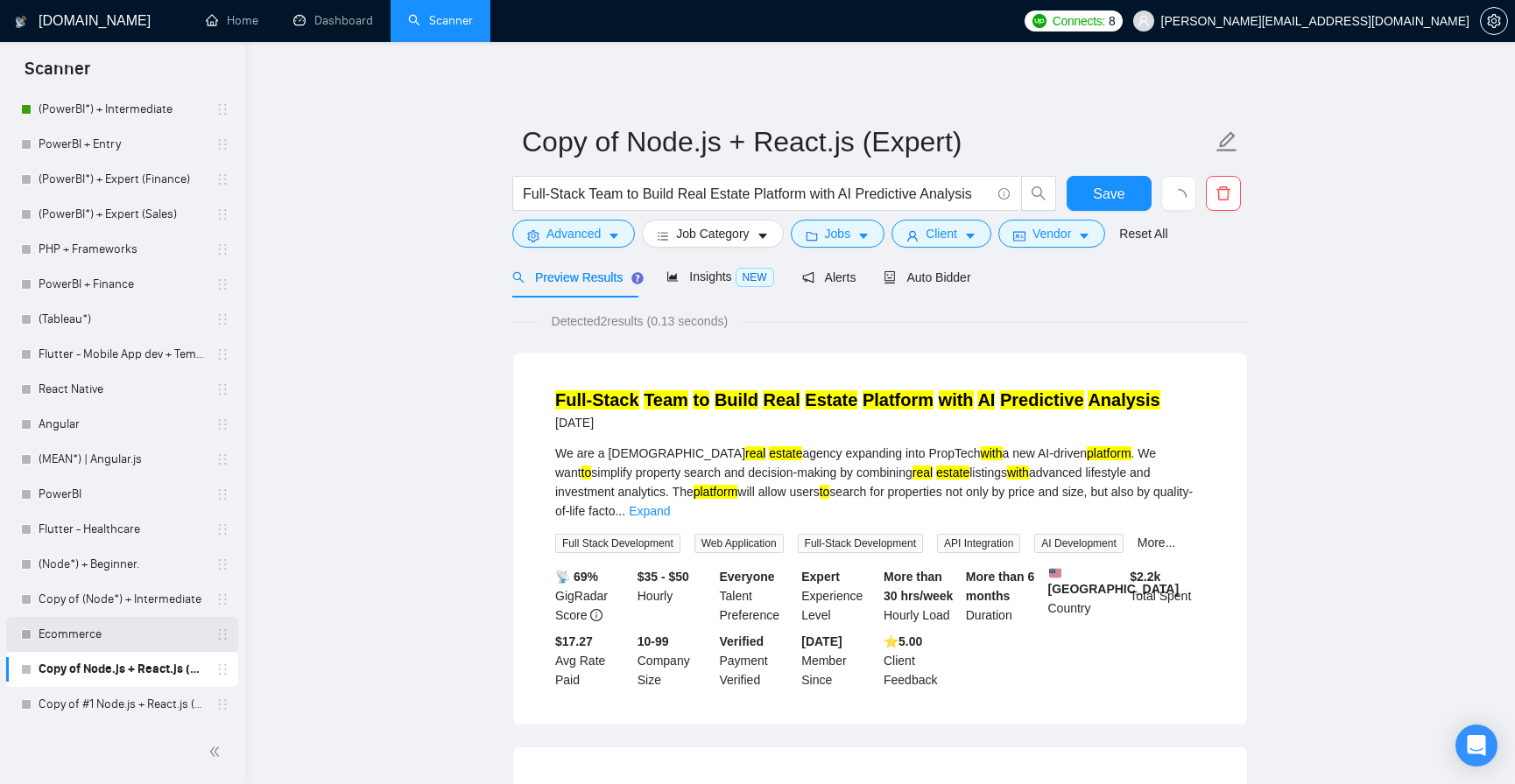
scroll to position [299, 0]
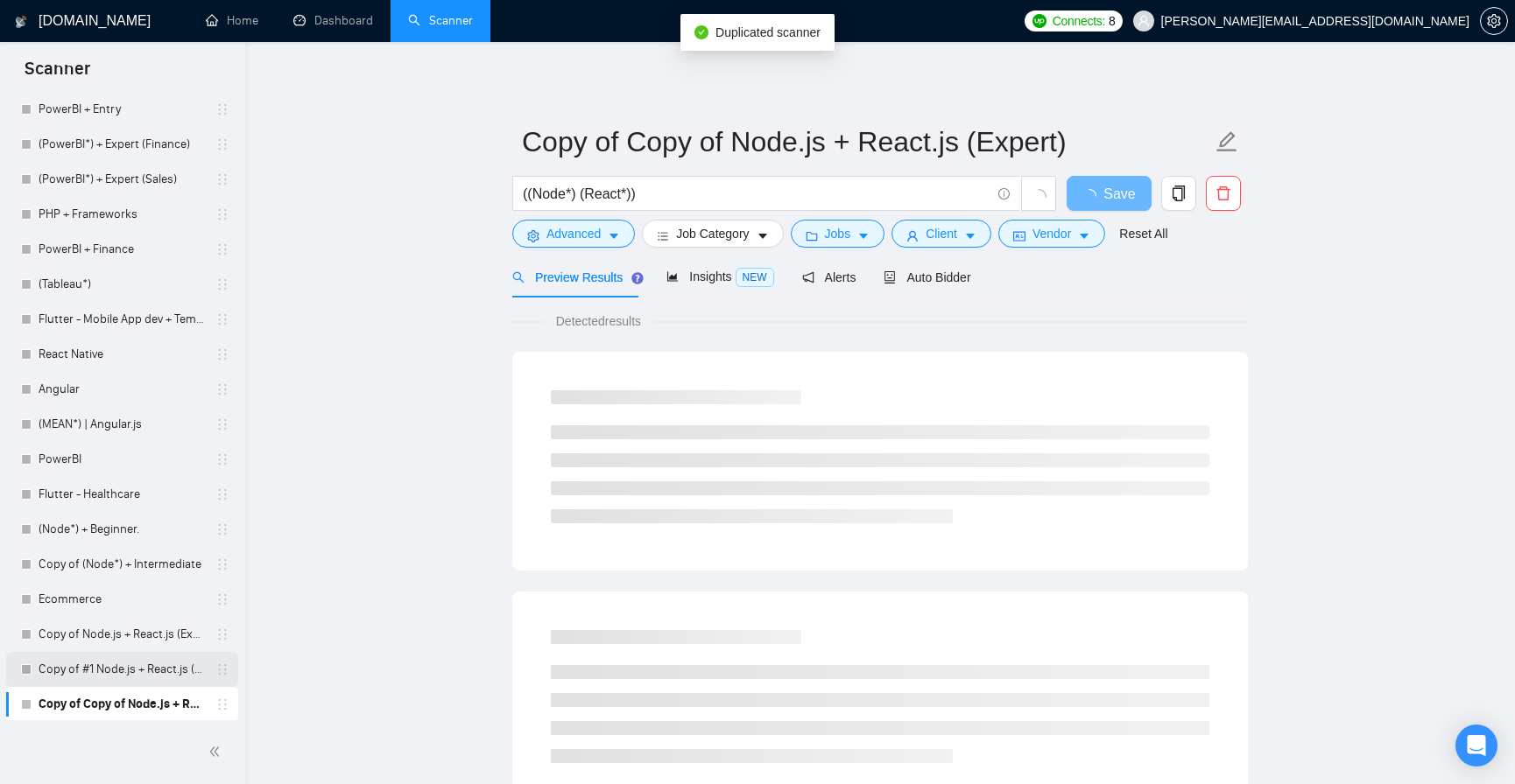
scroll to position [334, 0]
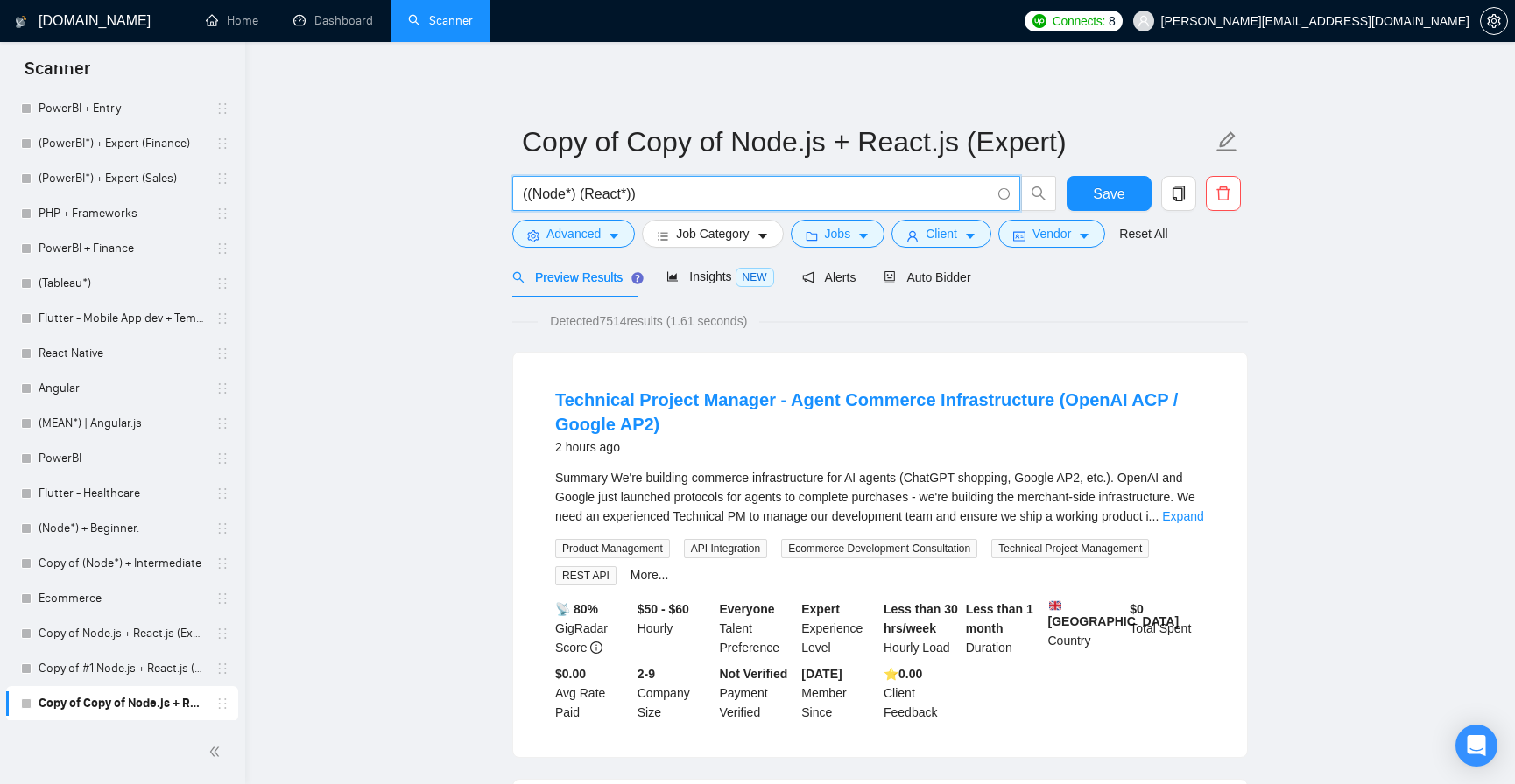
drag, startPoint x: 696, startPoint y: 203, endPoint x: 427, endPoint y: 223, distance: 269.7
drag, startPoint x: 726, startPoint y: 190, endPoint x: 446, endPoint y: 187, distance: 280.0
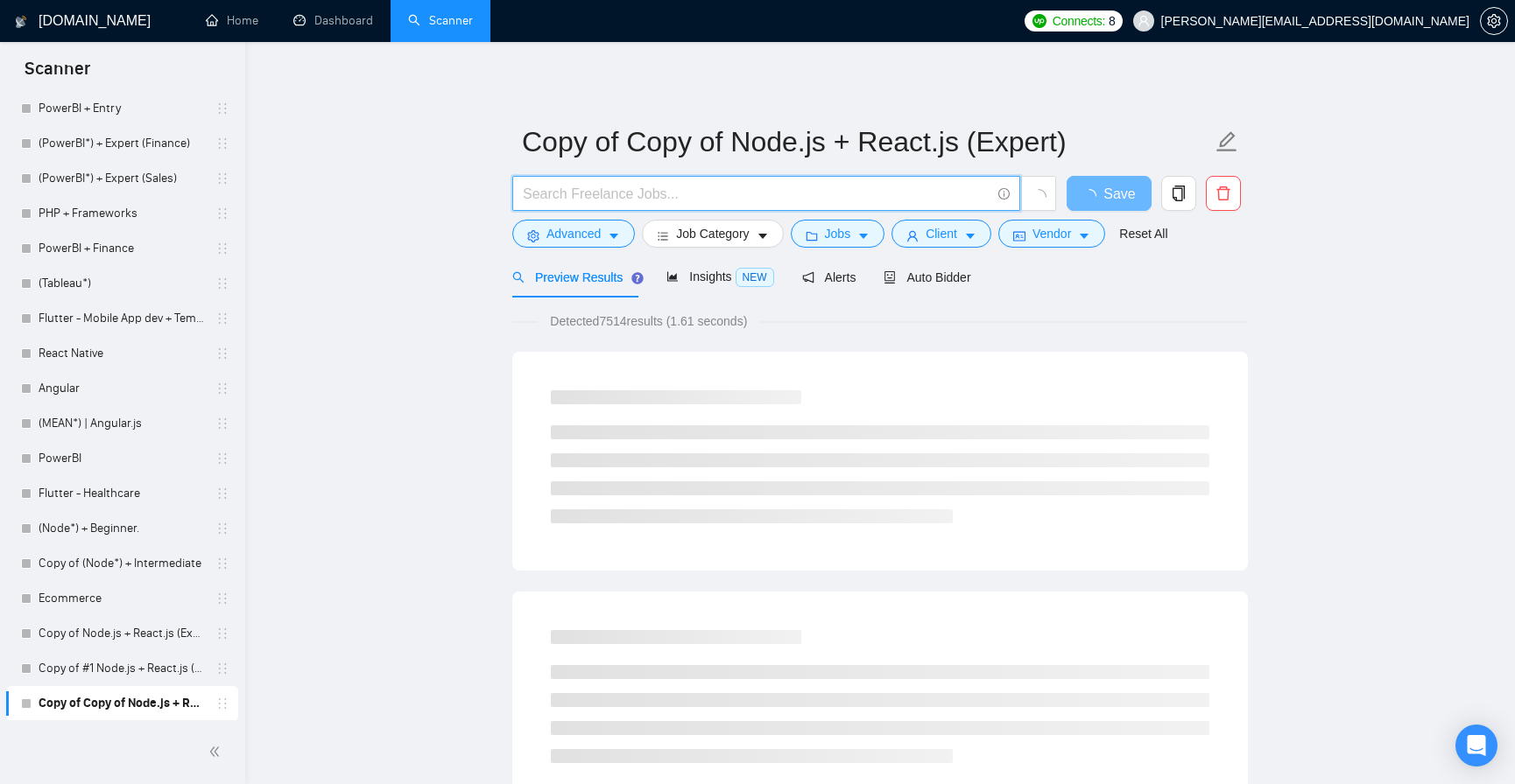
click at [668, 185] on input "text" at bounding box center [757, 194] width 468 height 22
paste input "Full-Stack Team to Build Real Estate Platform with AI Predictive Analysis"
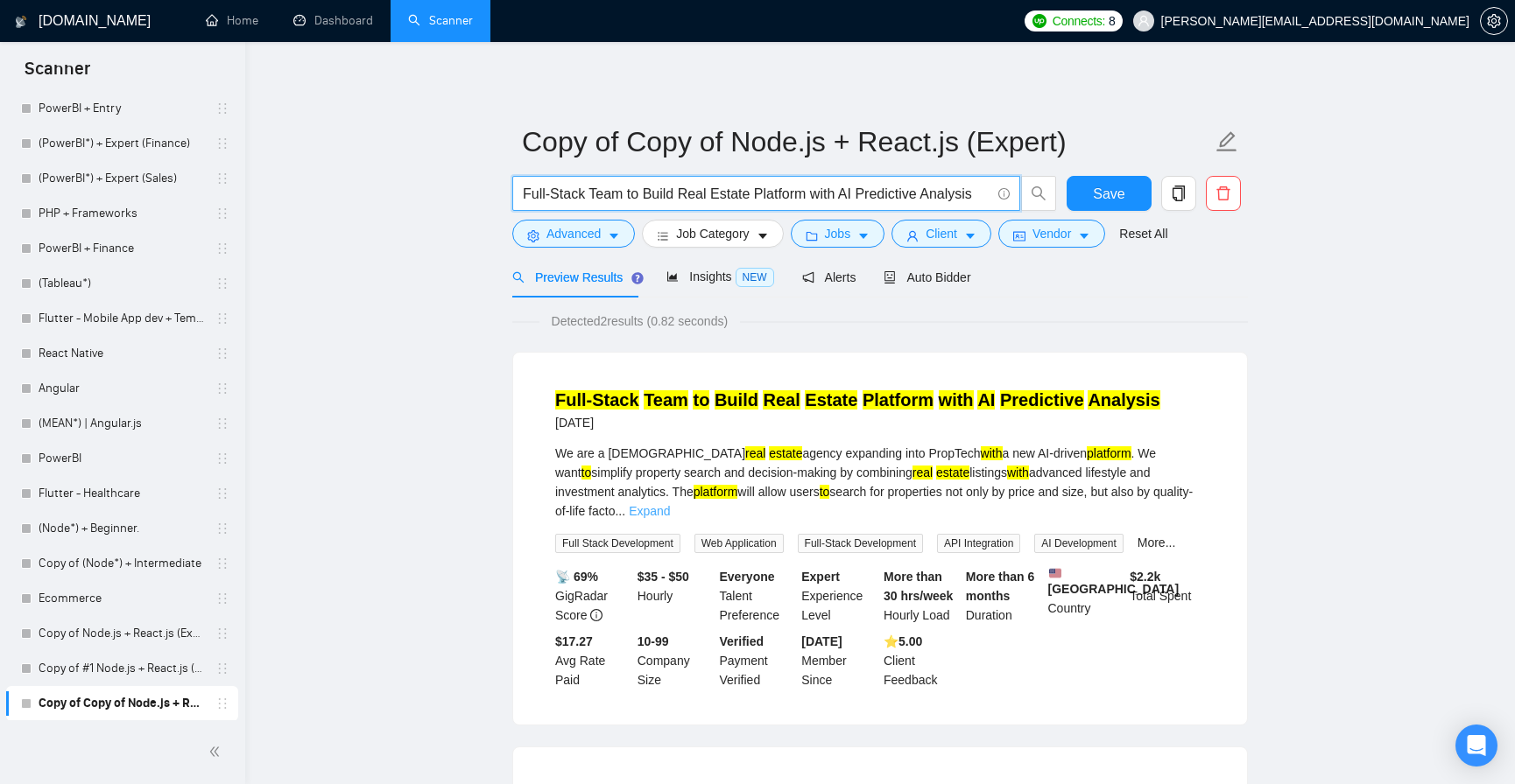
type input "Full-Stack Team to Build Real Estate Platform with AI Predictive Analysis"
click at [669, 504] on link "Expand" at bounding box center [648, 511] width 41 height 14
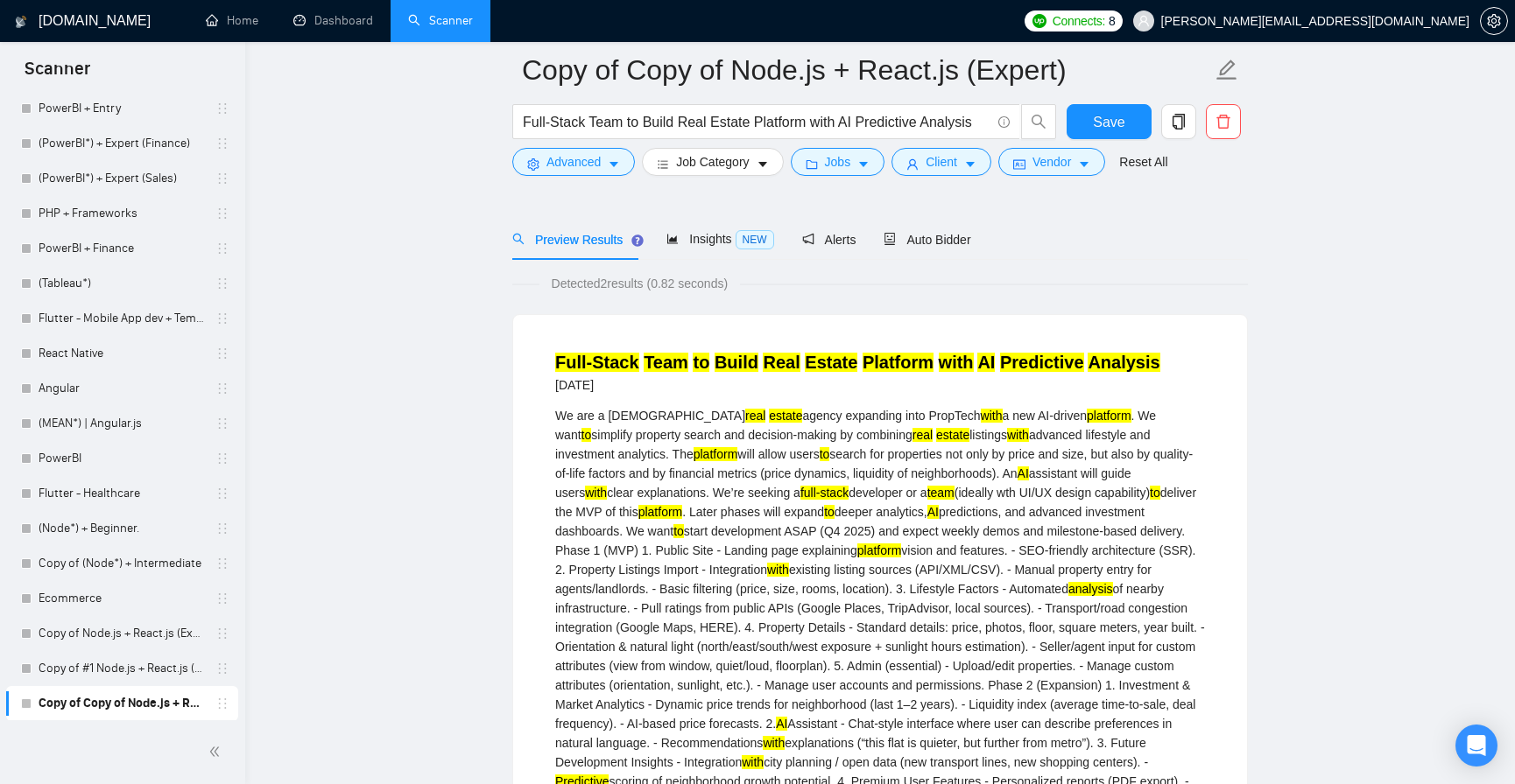
scroll to position [0, 0]
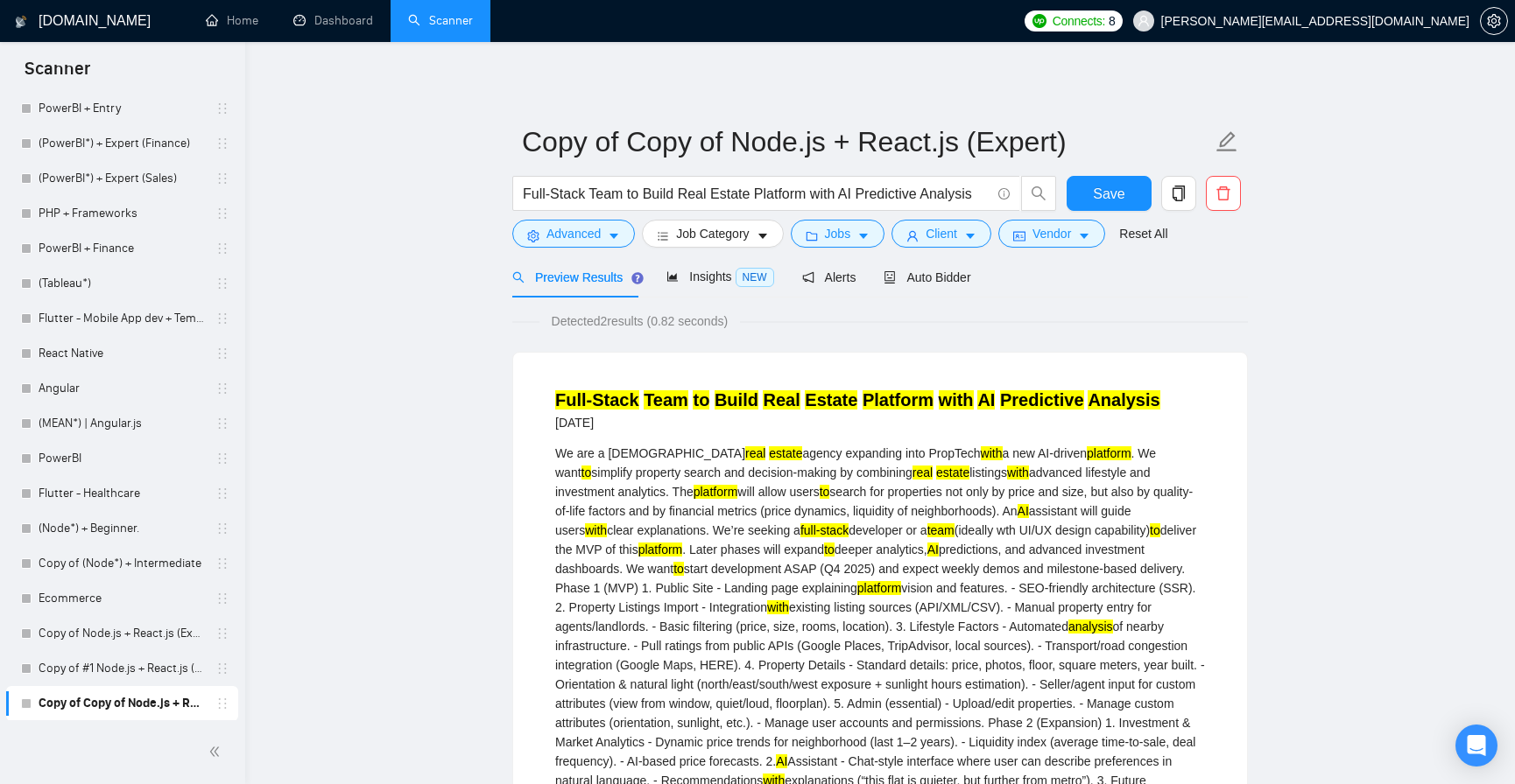
drag, startPoint x: 547, startPoint y: 384, endPoint x: 925, endPoint y: 382, distance: 378.0
click at [863, 382] on li "Full-Stack Team to Build Real Estate Platform with AI Predictive Analysis 6 day…" at bounding box center [879, 732] width 691 height 715
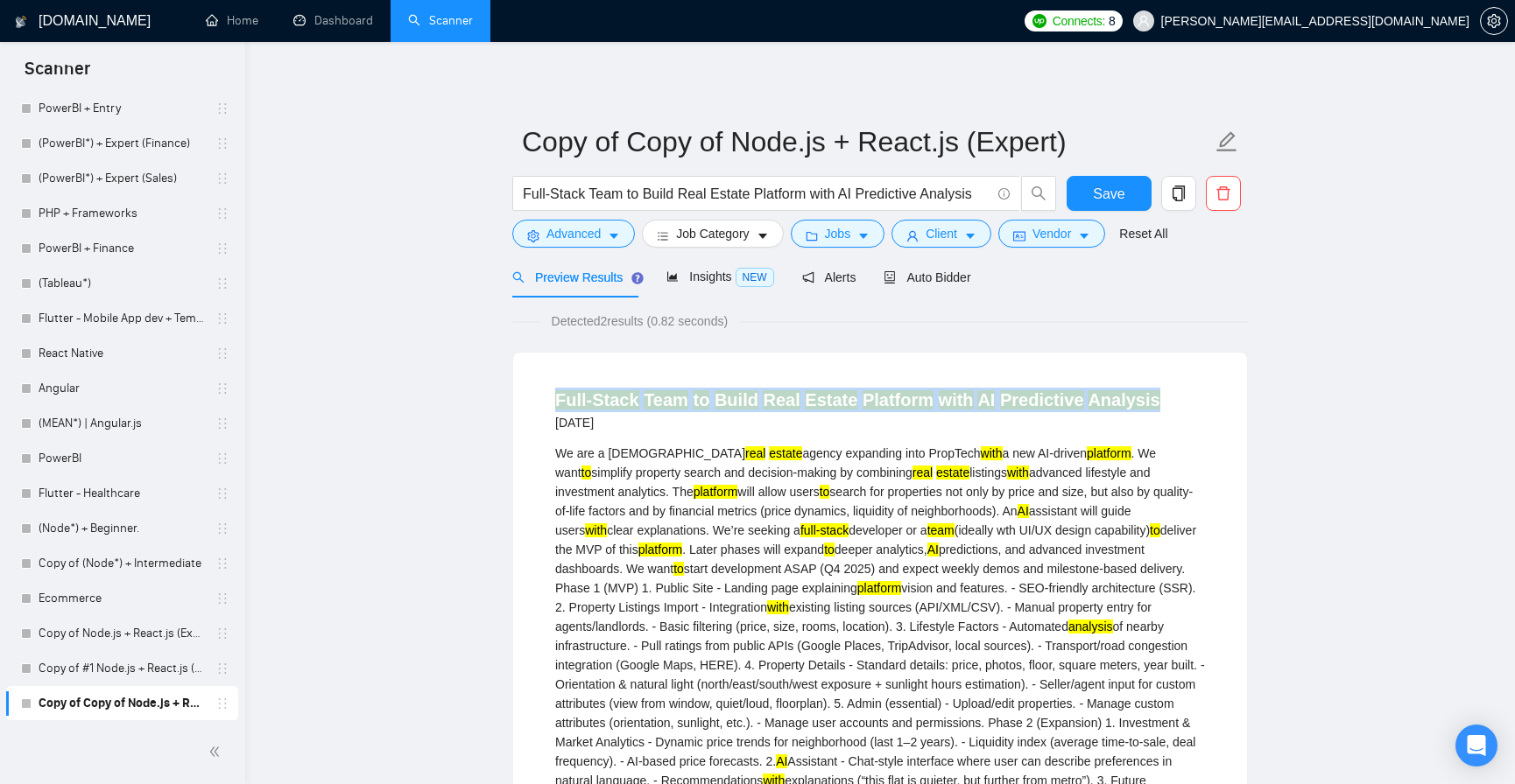
drag, startPoint x: 1171, startPoint y: 395, endPoint x: 554, endPoint y: 396, distance: 617.0
click at [555, 396] on div "Full-Stack Team to Build Real Estate Platform with AI Predictive Analysis 6 day…" at bounding box center [879, 411] width 649 height 46
copy link "Full-Stack Team to Build Real Estate Platform with AI Predictive Analysis"
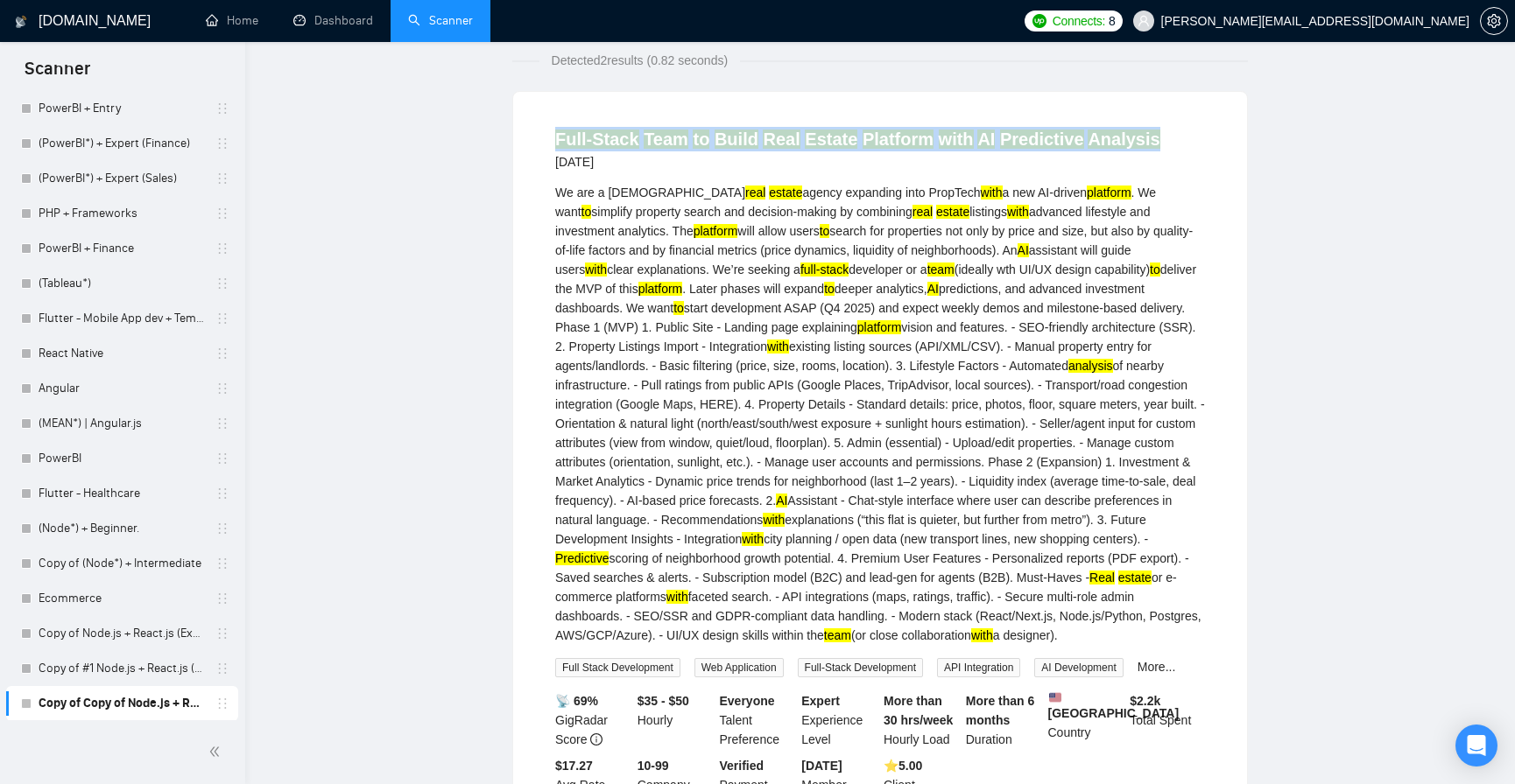
scroll to position [580, 0]
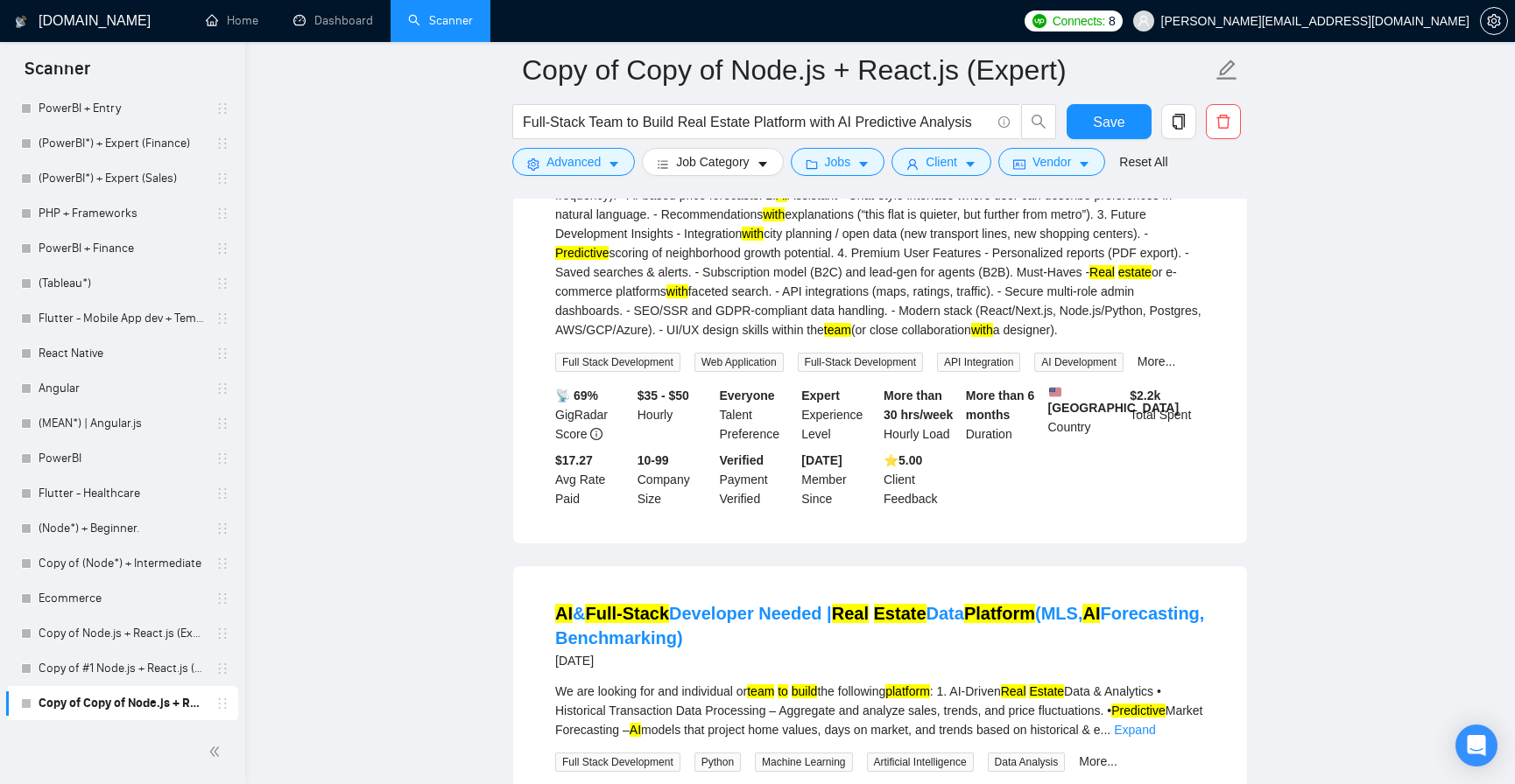
drag, startPoint x: 556, startPoint y: 450, endPoint x: 989, endPoint y: 319, distance: 452.4
click at [989, 319] on div "We are a European real estate agency expanding into PropTech with a new AI-driv…" at bounding box center [879, 108] width 649 height 462
copy div "We are a European real estate agency expanding into PropTech with a new AI-driv…"
click at [1476, 739] on icon "Open Intercom Messenger" at bounding box center [1476, 745] width 20 height 23
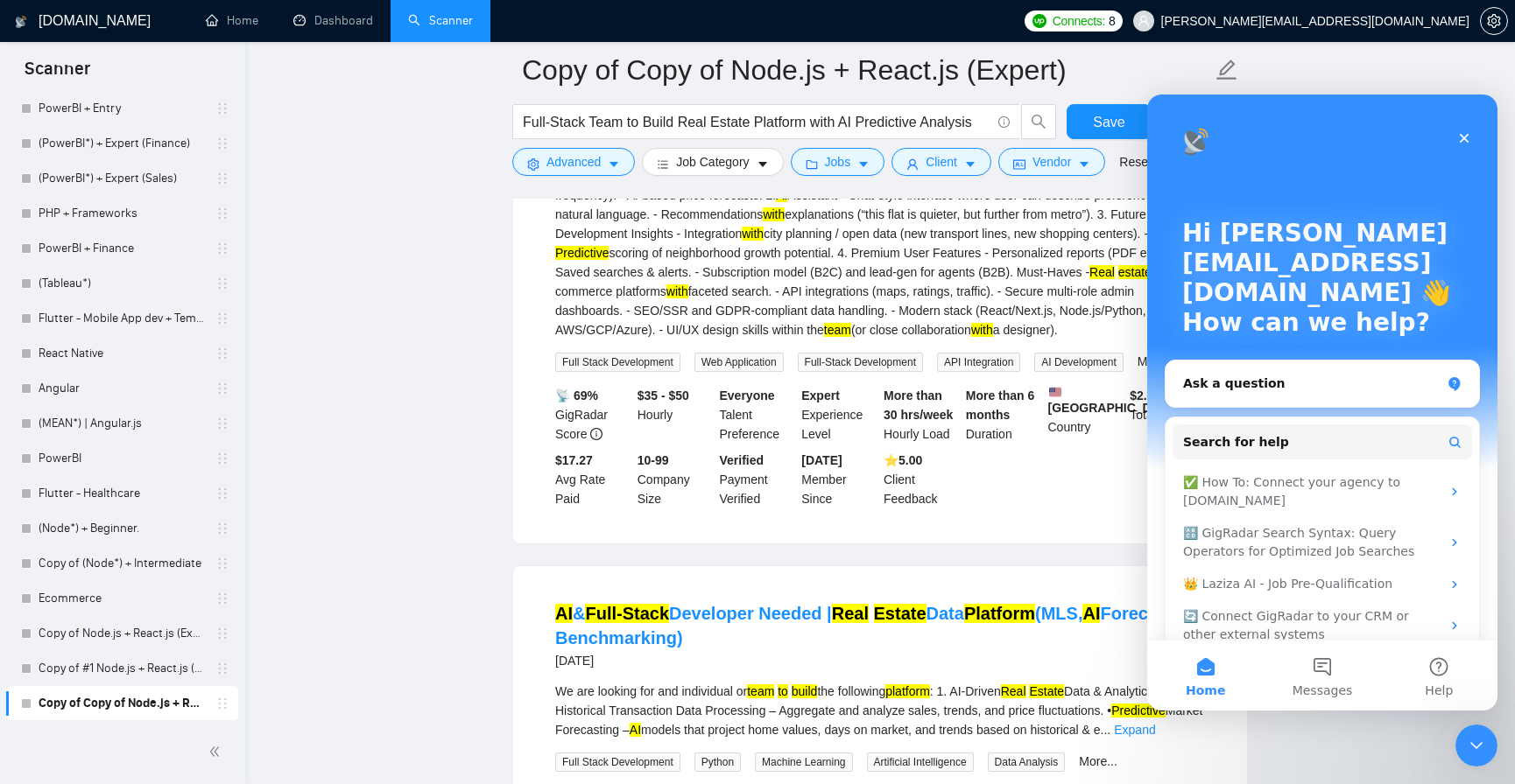
scroll to position [0, 0]
click at [1304, 377] on div "Ask a question" at bounding box center [1311, 384] width 258 height 18
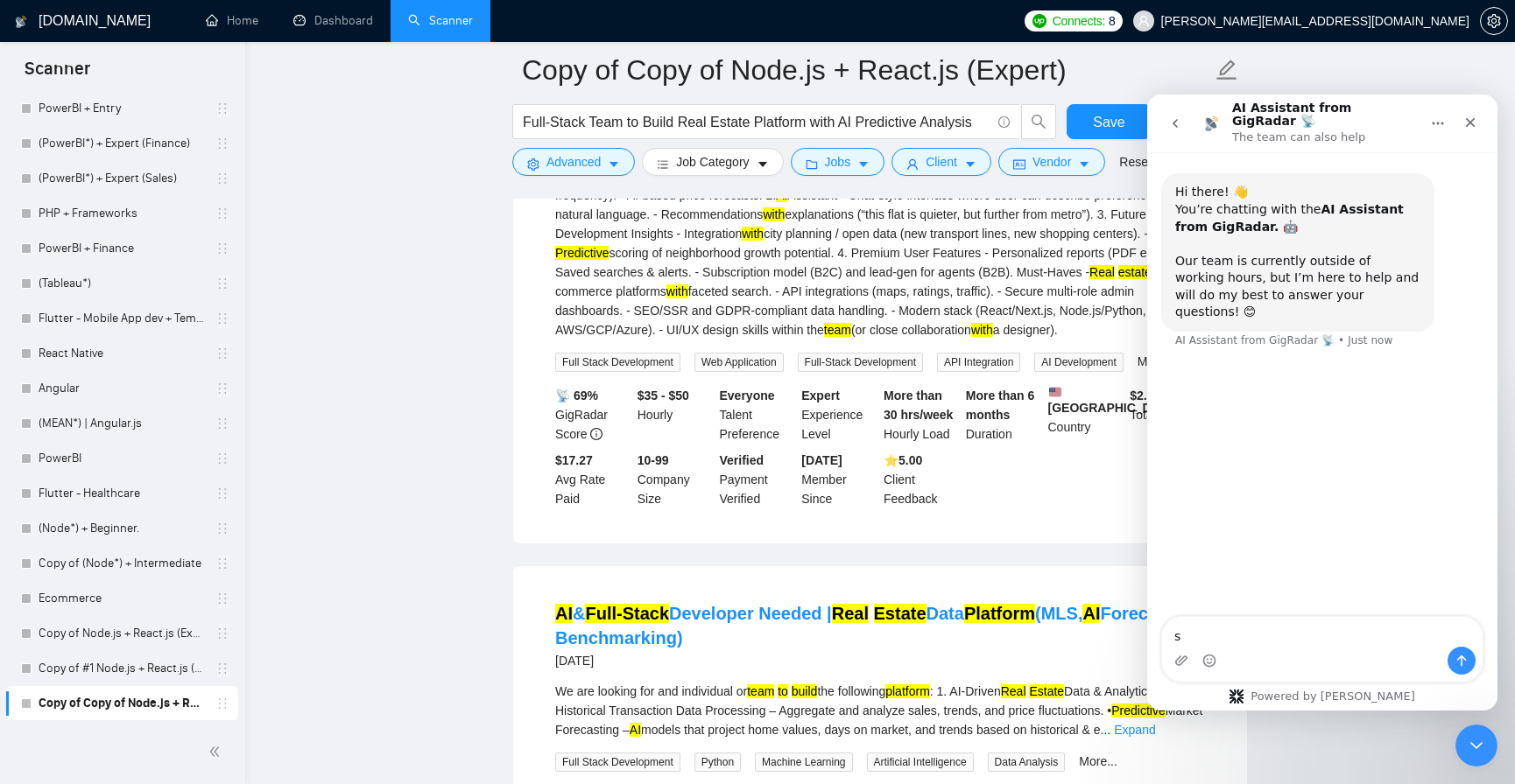
type textarea "s"
click at [1165, 122] on button "go back" at bounding box center [1175, 123] width 33 height 33
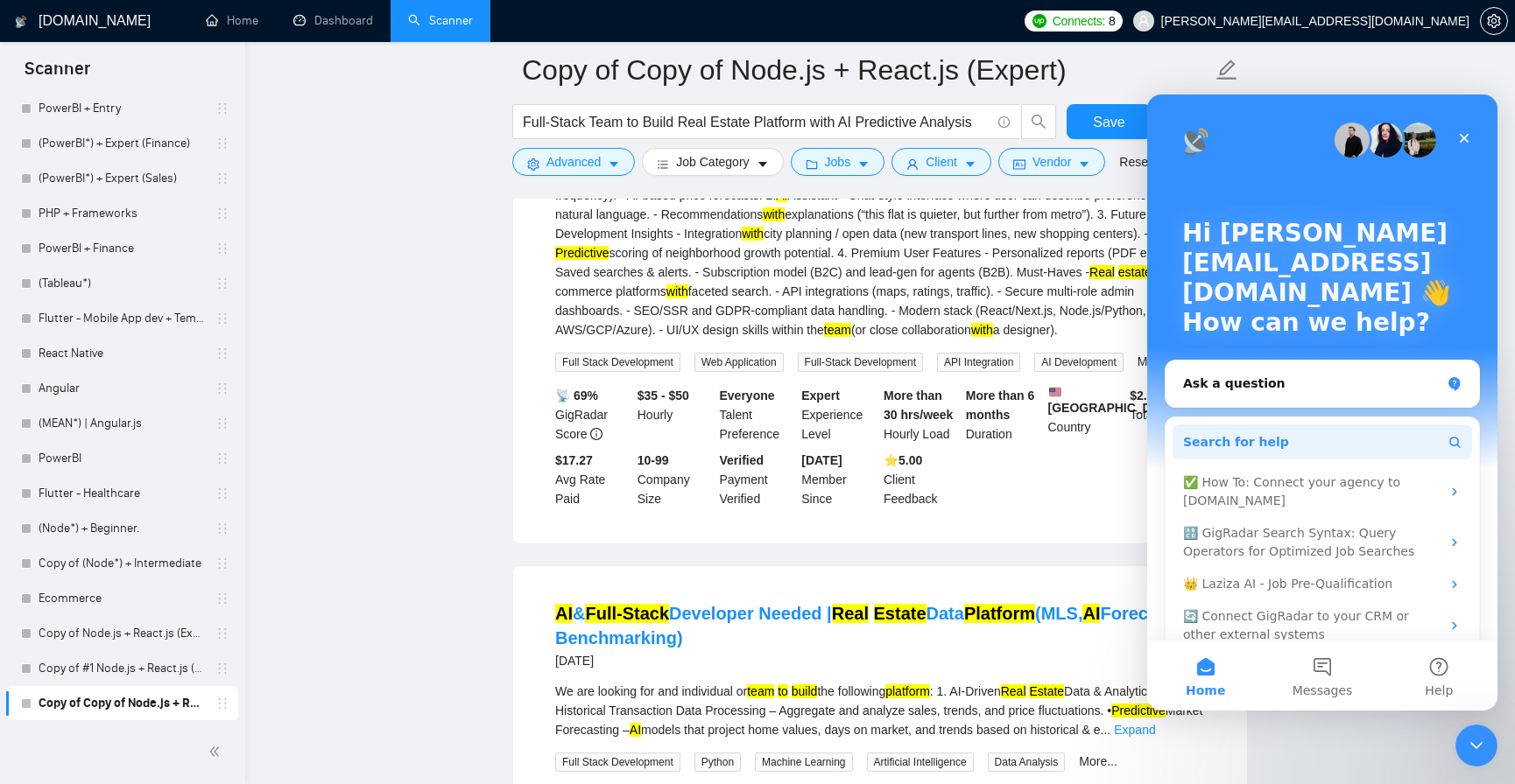
click at [1344, 430] on button "Search for help" at bounding box center [1321, 442] width 300 height 35
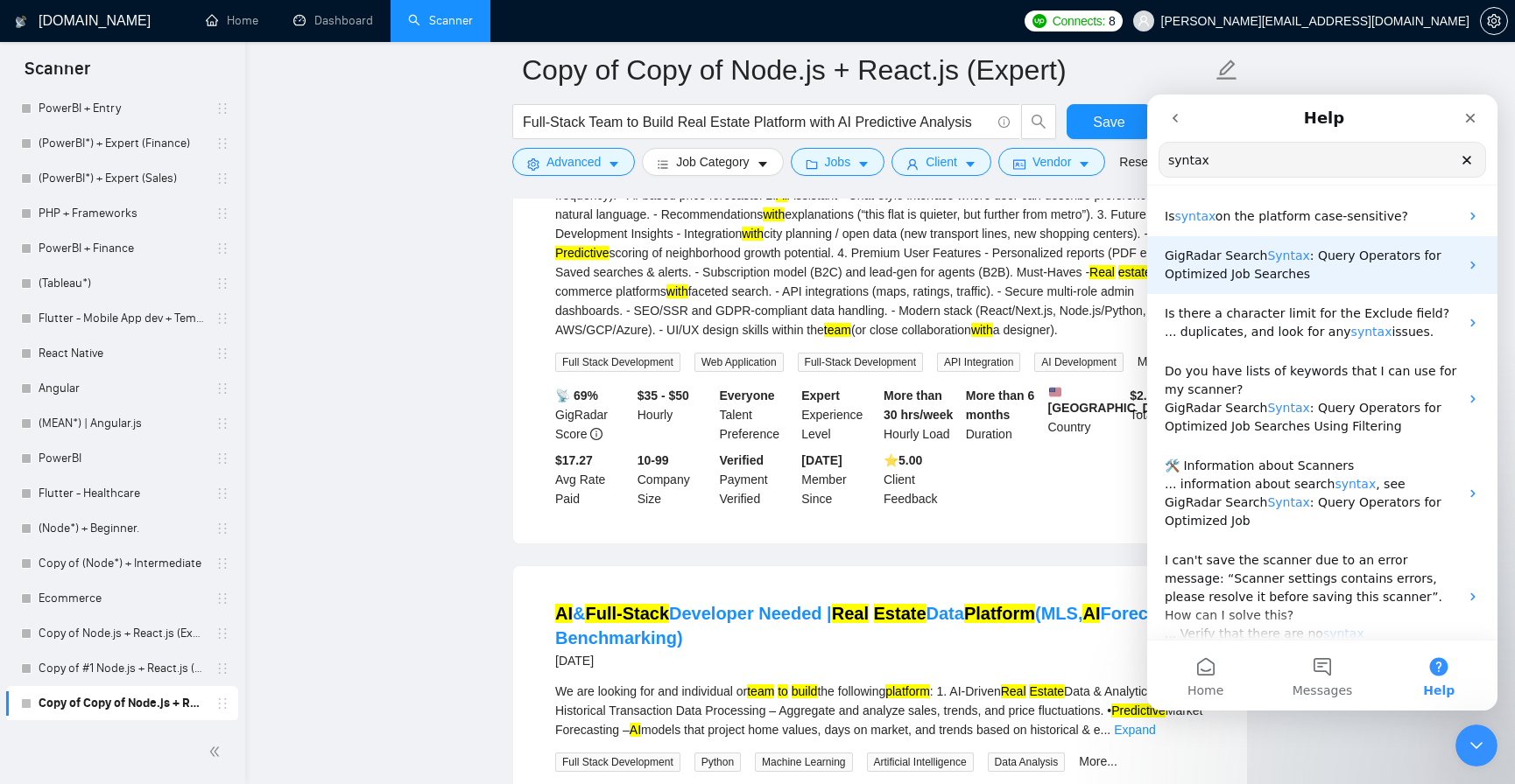
type input "syntax"
click at [1331, 260] on span ": Query Operators for Optimized Job Searches" at bounding box center [1303, 264] width 277 height 32
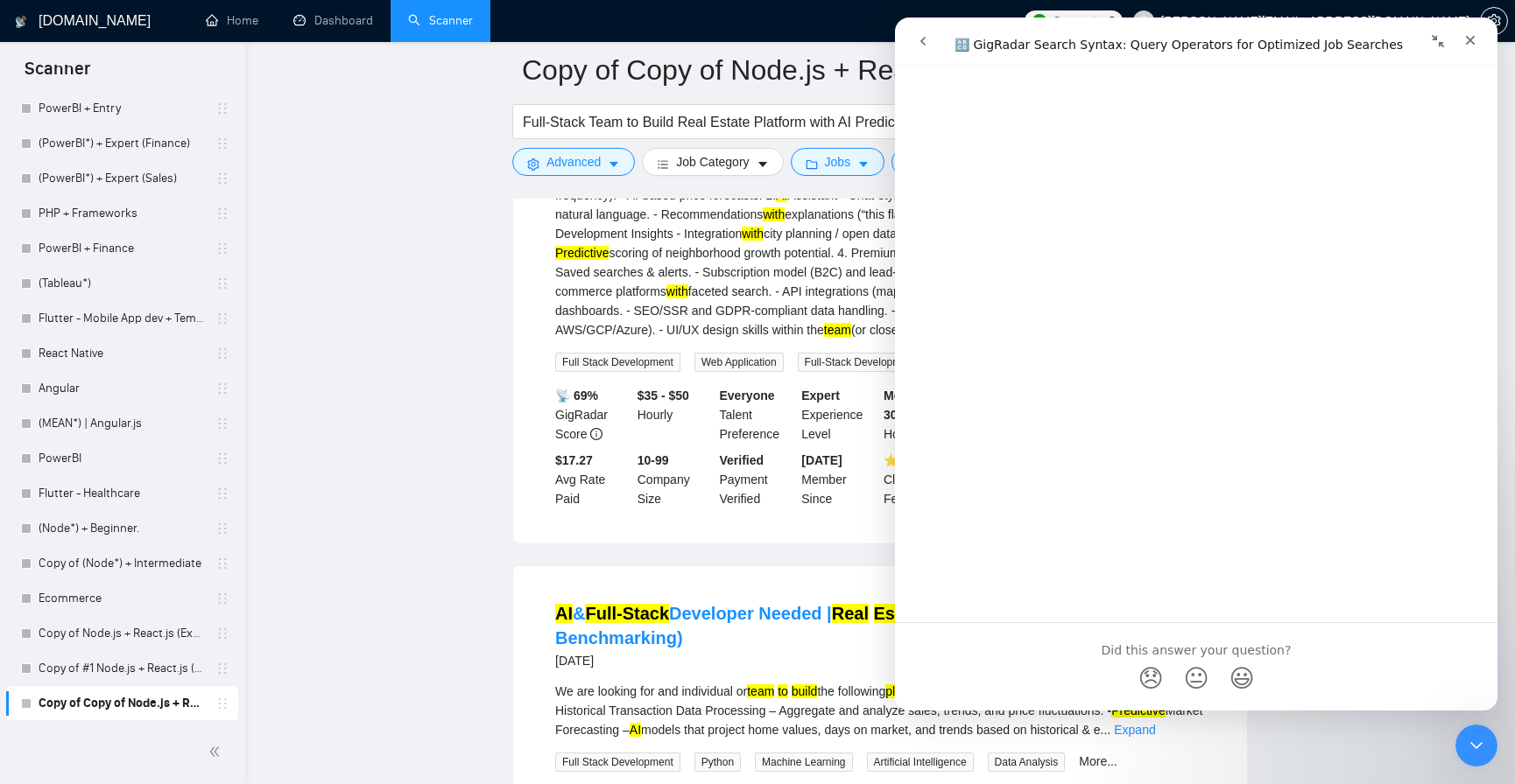
scroll to position [6329, 0]
click at [1476, 43] on icon "Close" at bounding box center [1469, 39] width 14 height 14
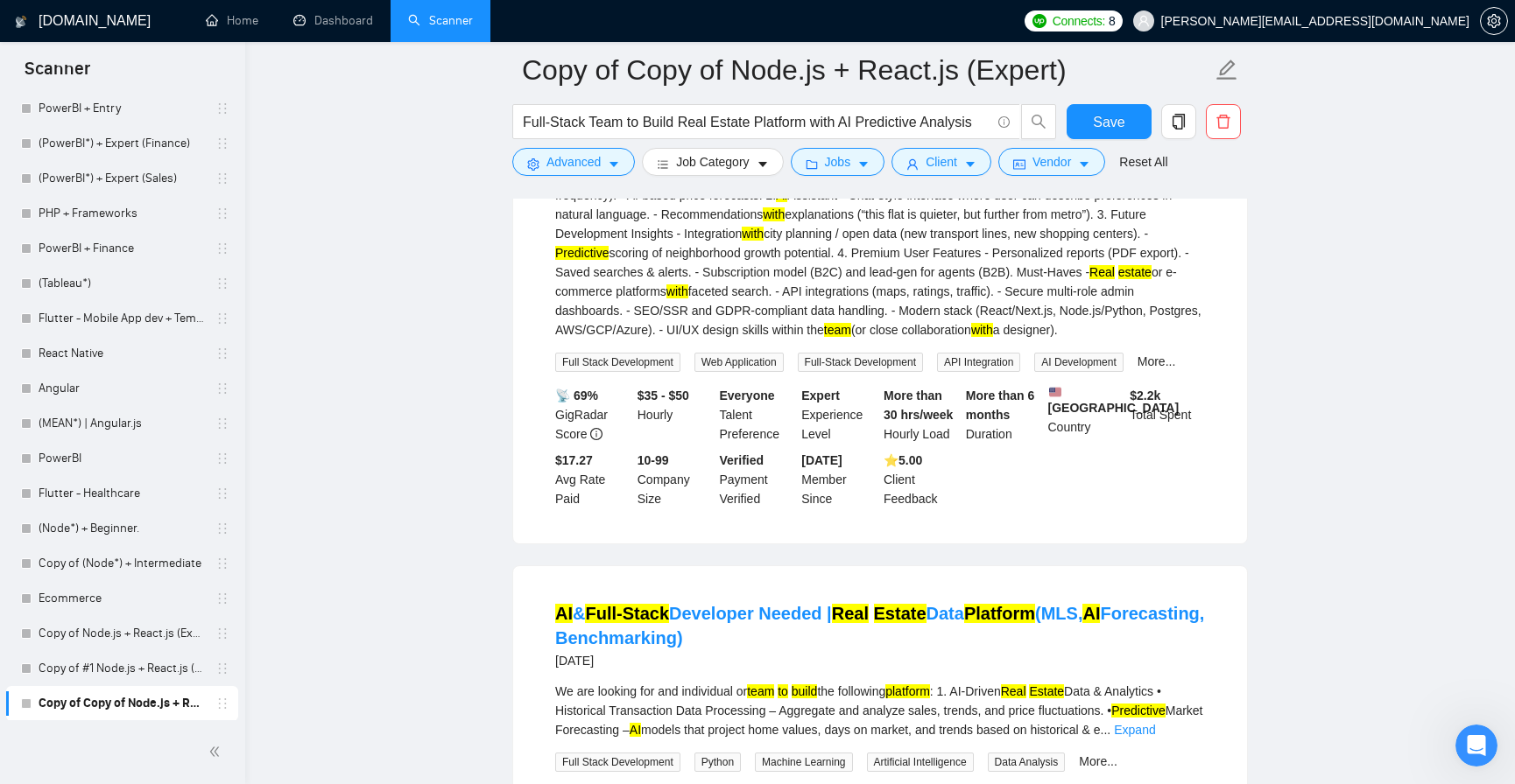
scroll to position [0, 0]
click at [739, 121] on input "Full-Stack Team to Build Real Estate Platform with AI Predictive Analysis" at bounding box center [757, 122] width 468 height 22
paste input "(React | "Next.js") ("Node.js" | Node)"
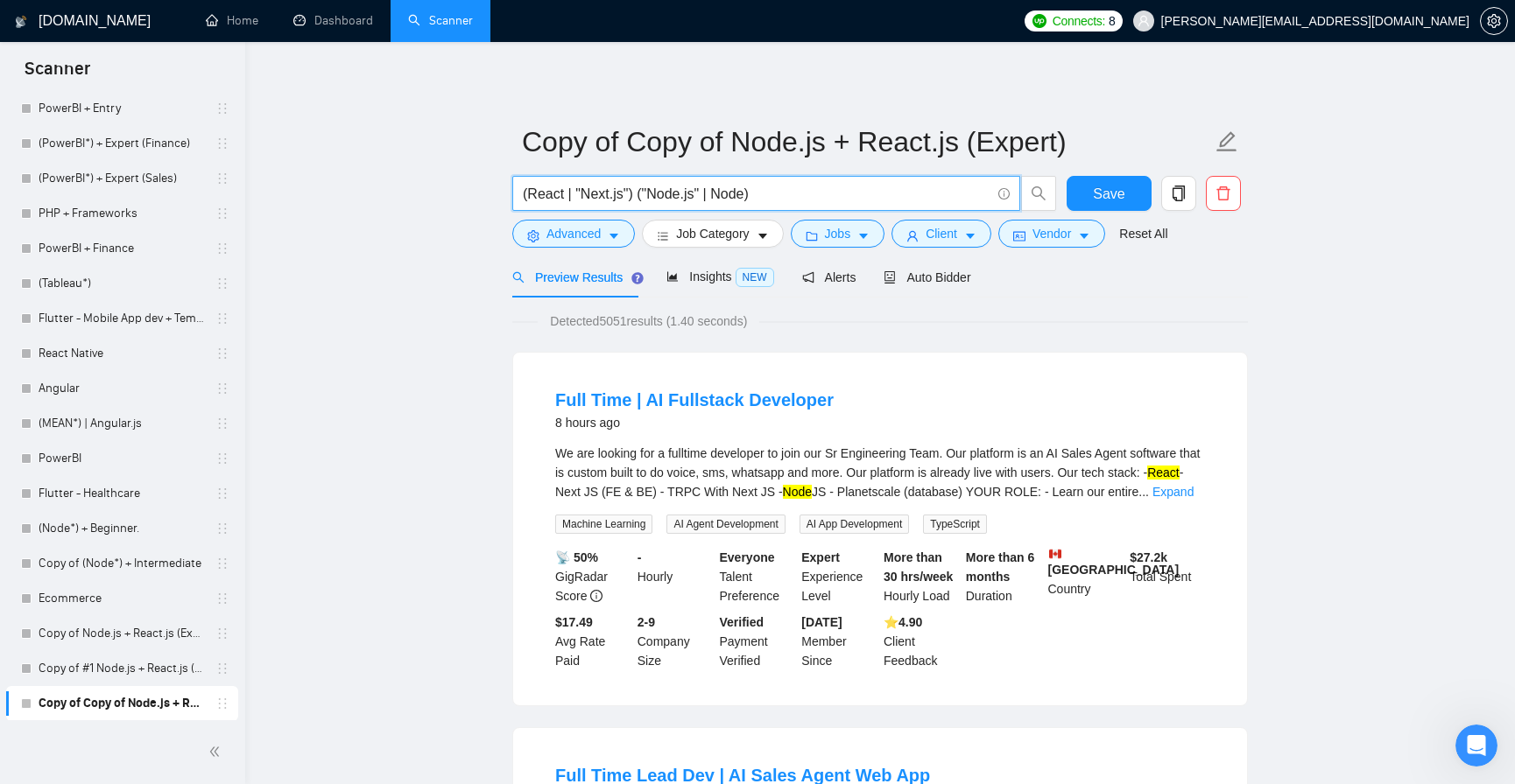
drag, startPoint x: 625, startPoint y: 189, endPoint x: 568, endPoint y: 195, distance: 57.3
click at [565, 195] on input "(React | "Next.js") ("Node.js" | Node)" at bounding box center [757, 194] width 468 height 22
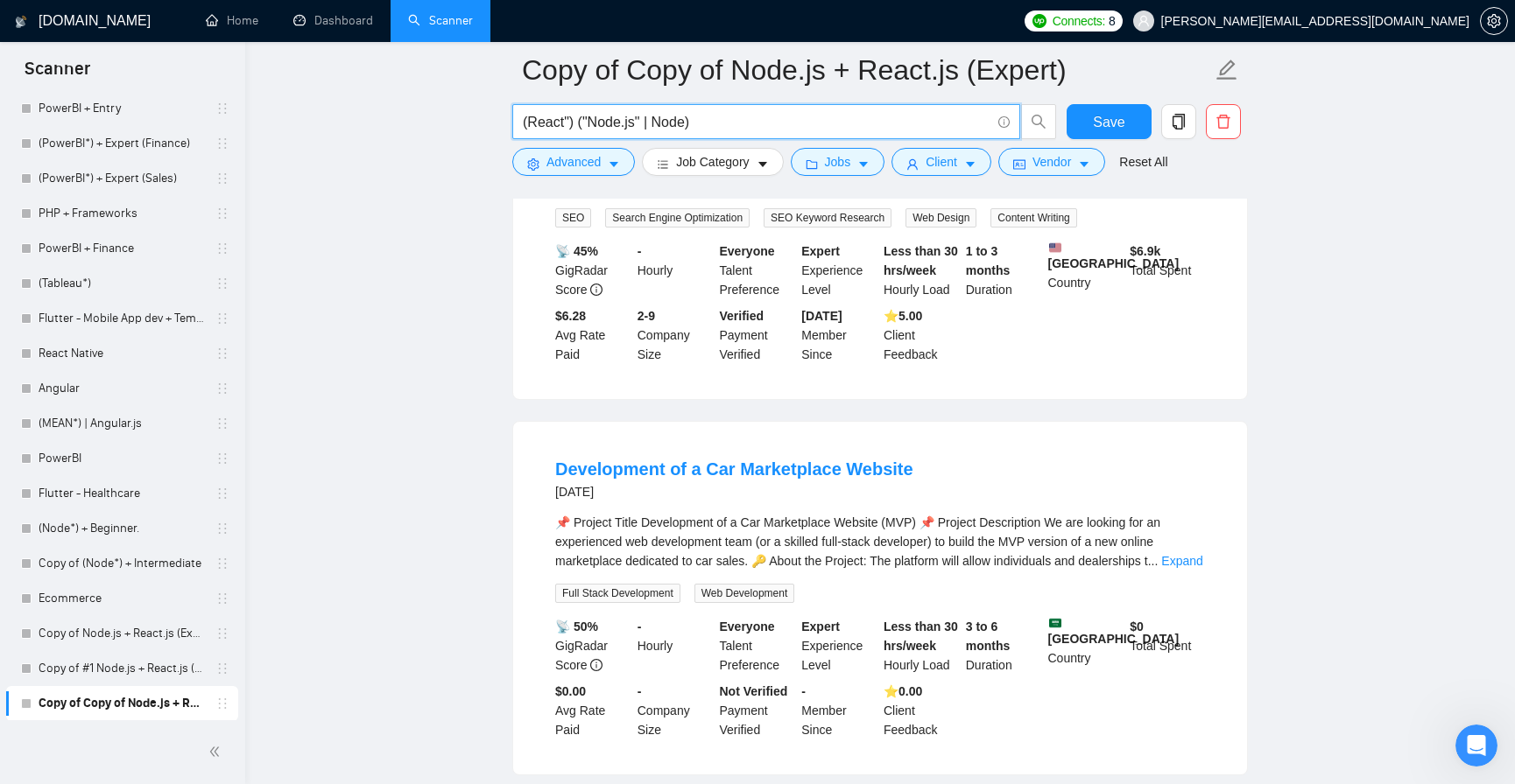
scroll to position [3573, 0]
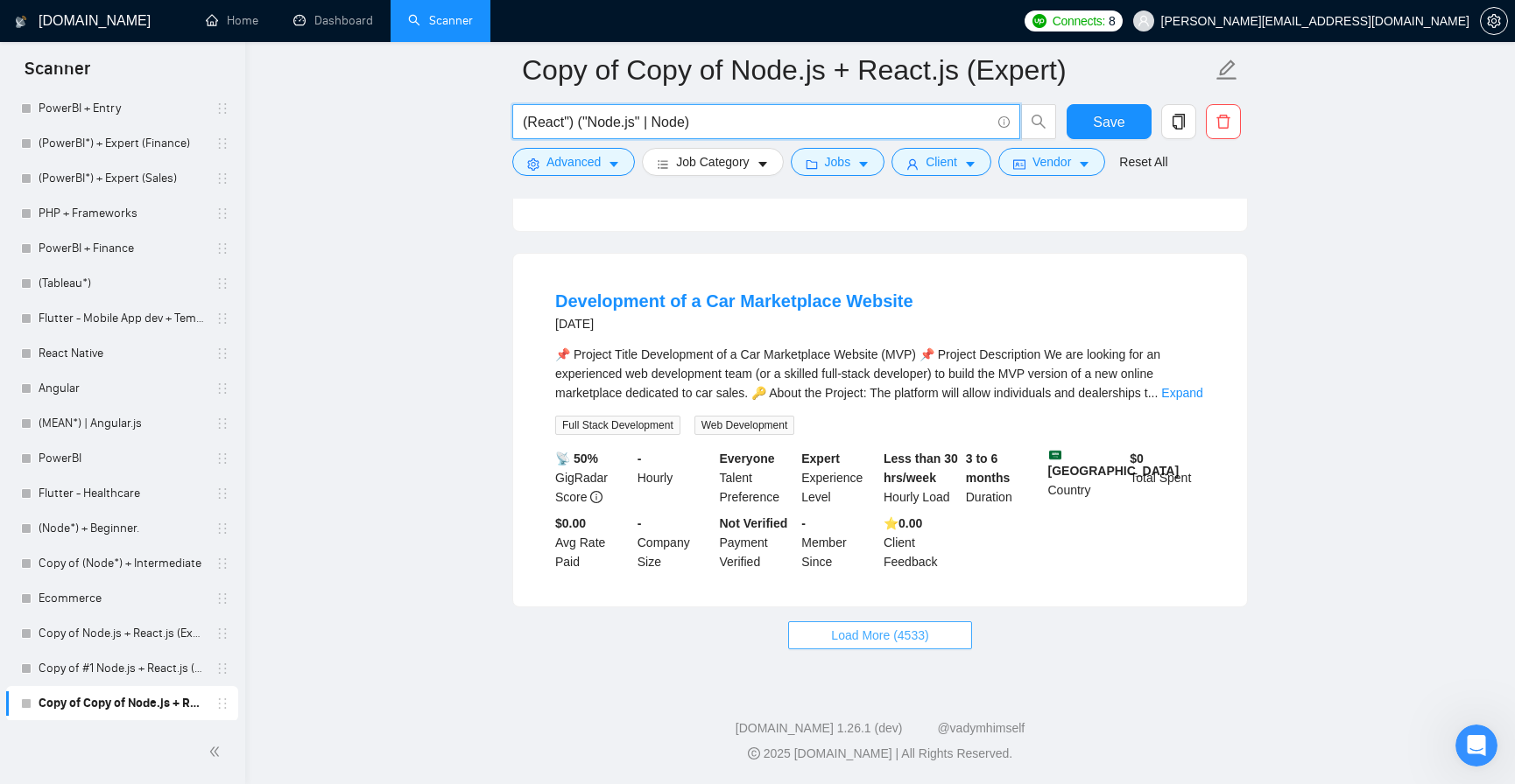
click at [909, 628] on span "Load More (4533)" at bounding box center [879, 635] width 97 height 19
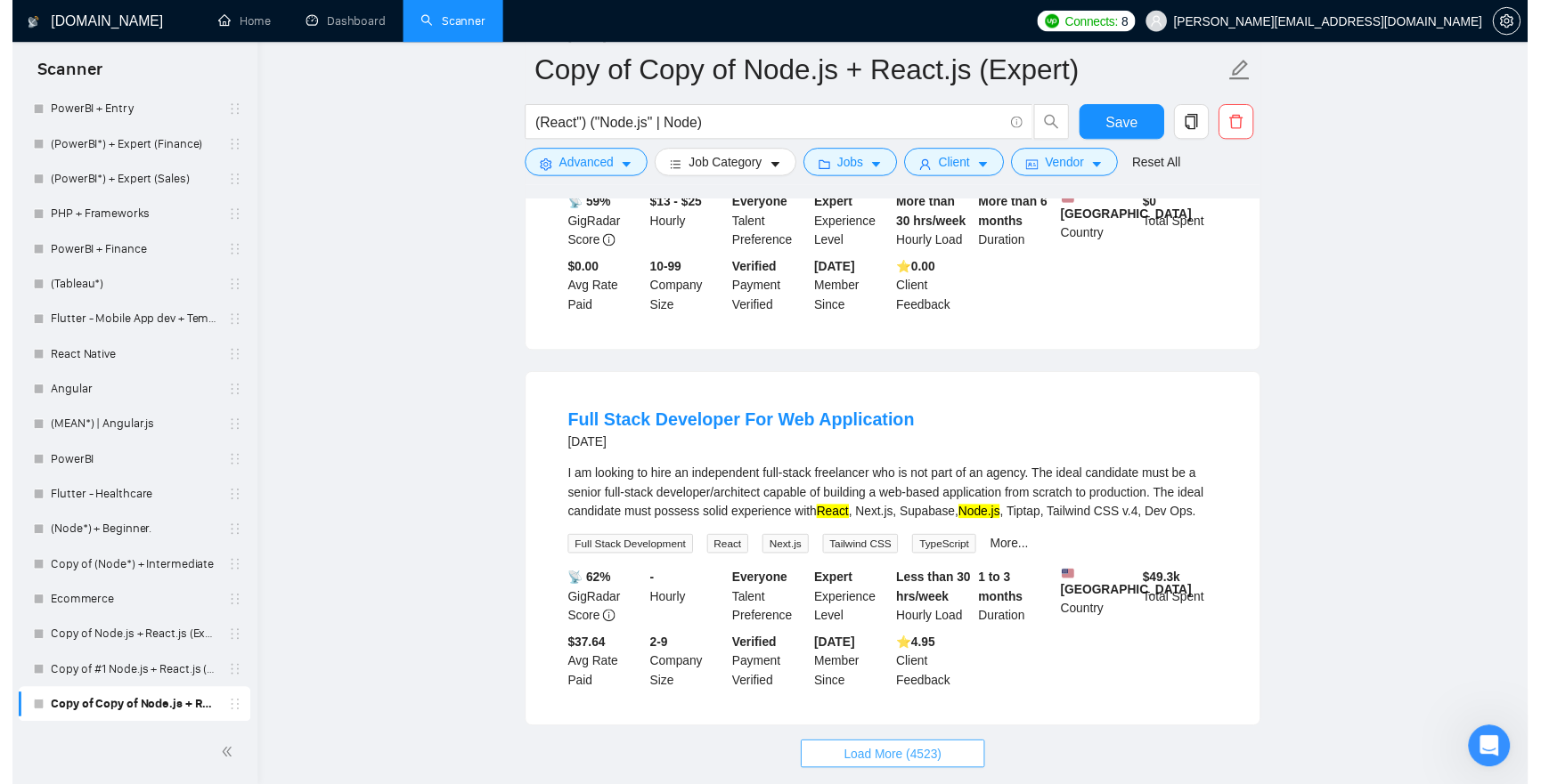
scroll to position [7572, 0]
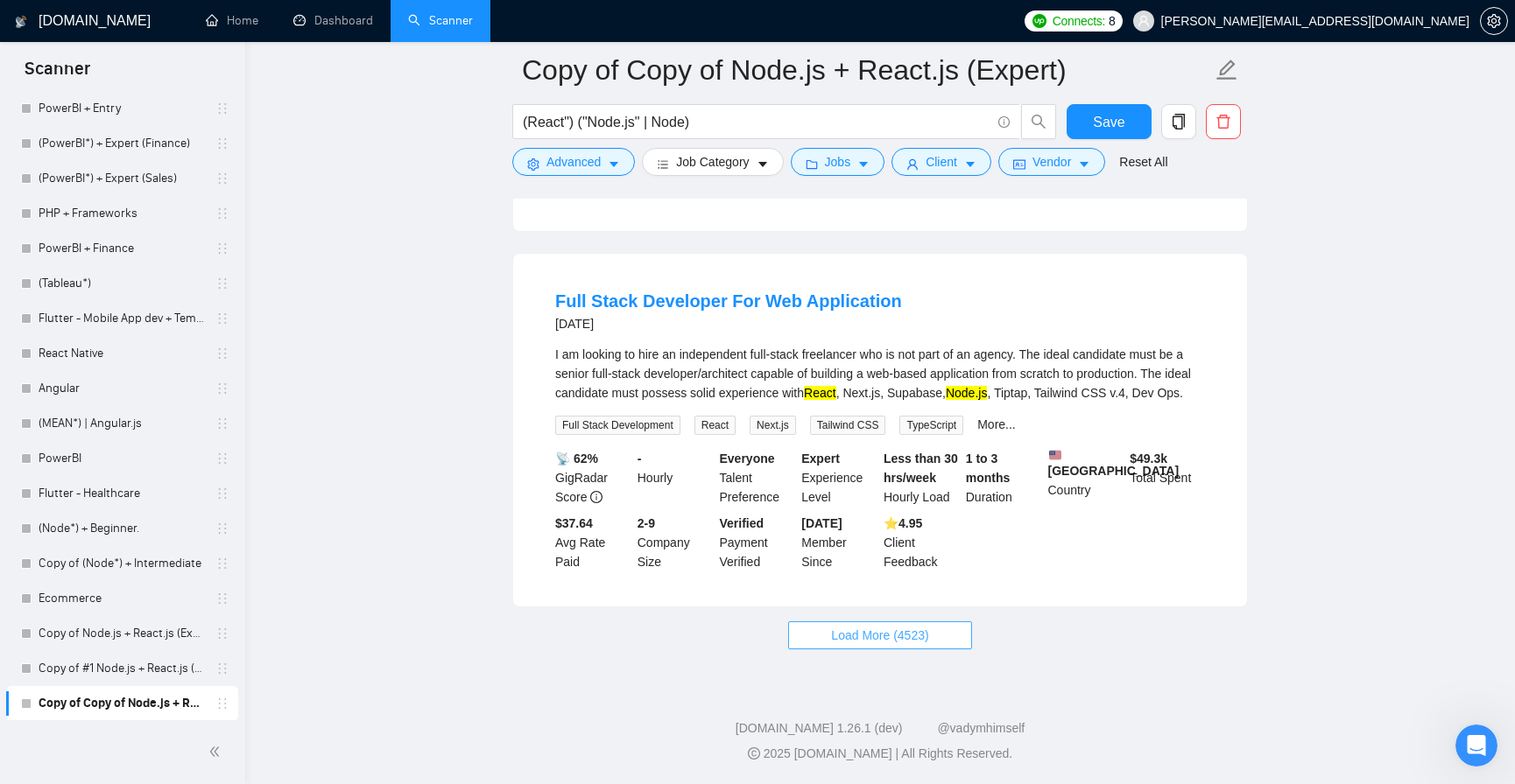
click at [838, 642] on span "Load More (4523)" at bounding box center [879, 635] width 97 height 19
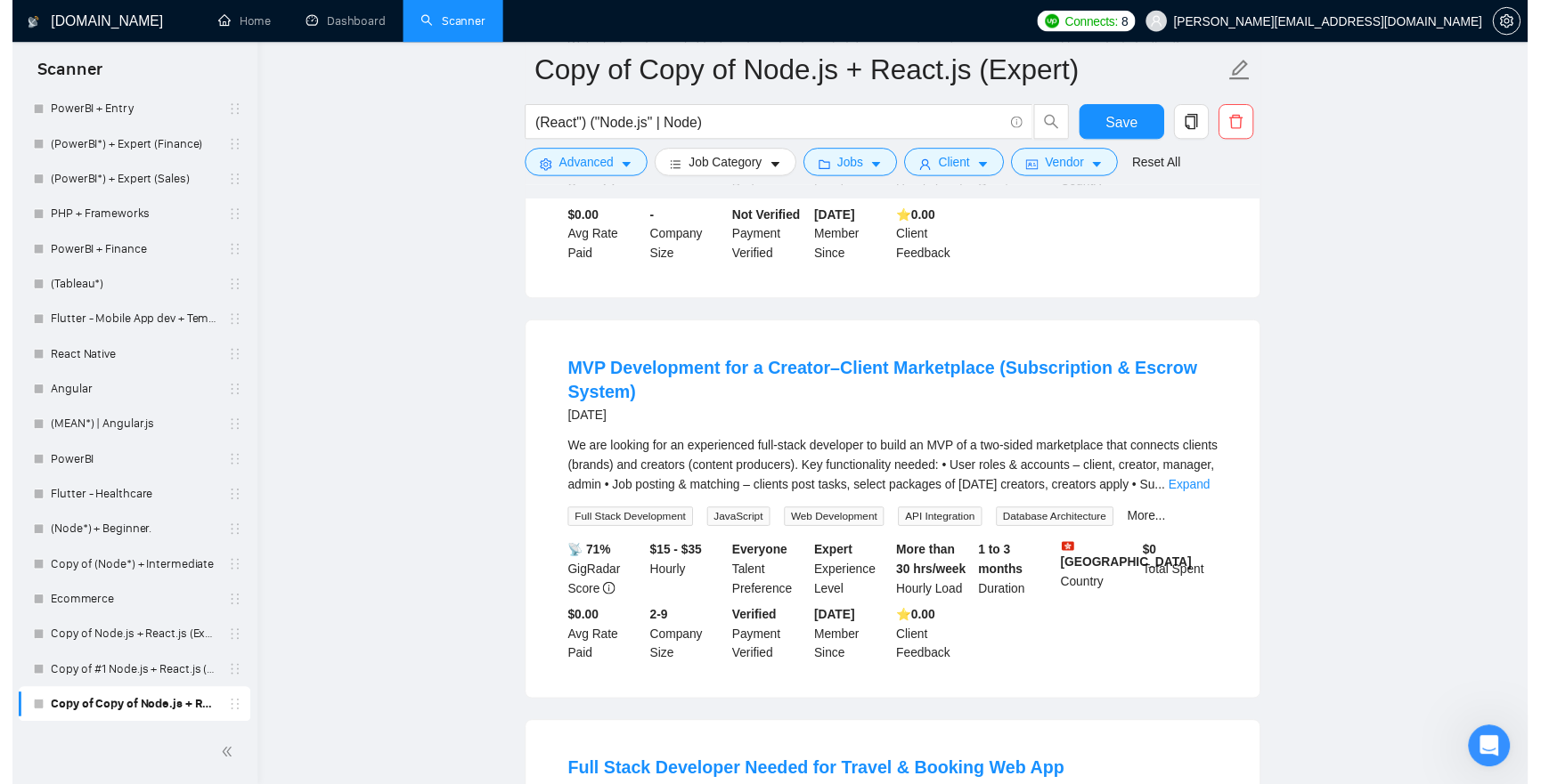
scroll to position [10647, 0]
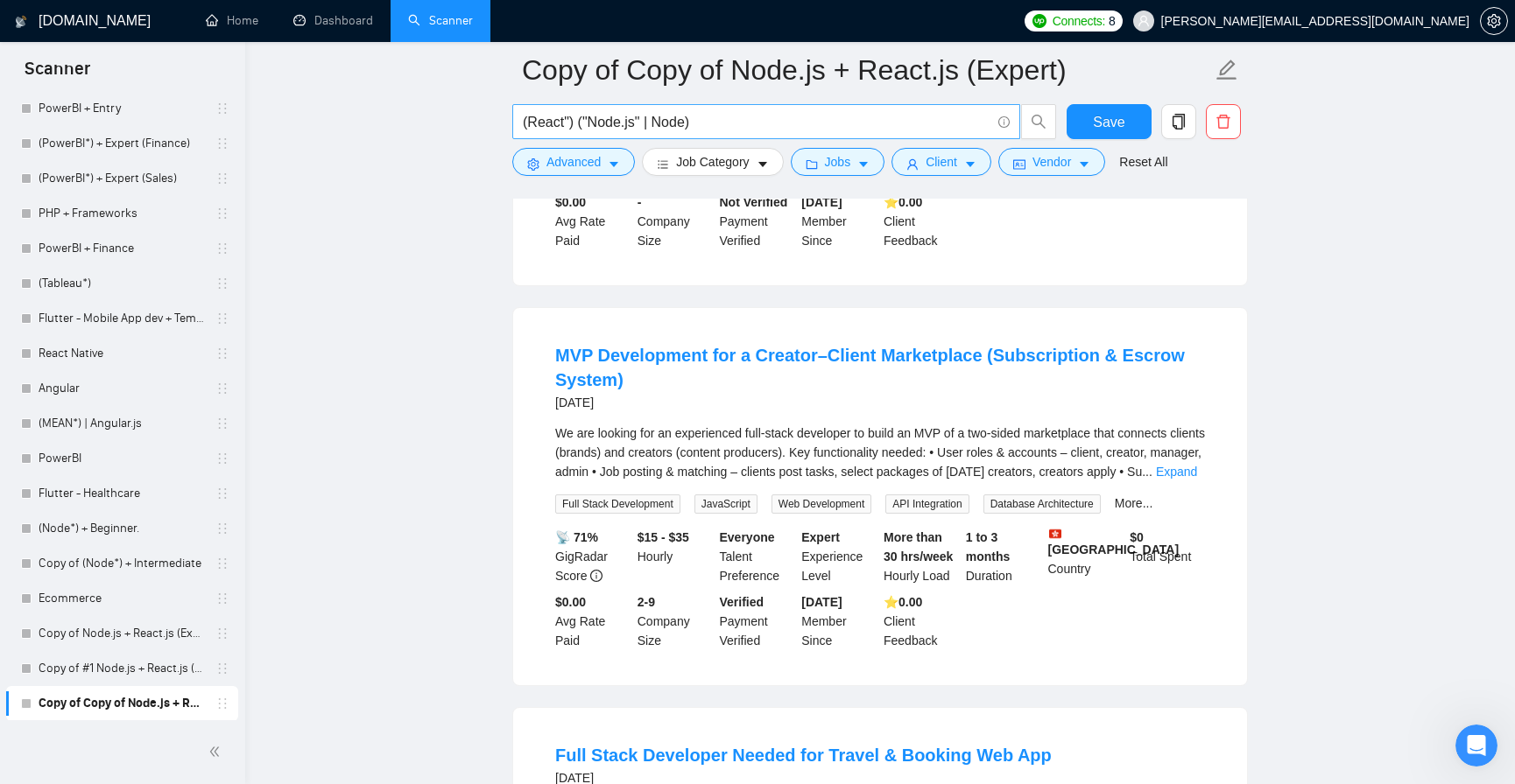
click at [726, 123] on input "(React") ("Node.js" | Node)" at bounding box center [757, 122] width 468 height 22
paste input "node | "node.js" | NodeJS) (react | "react.js" | "next.js" | NextJS) ("real est…"
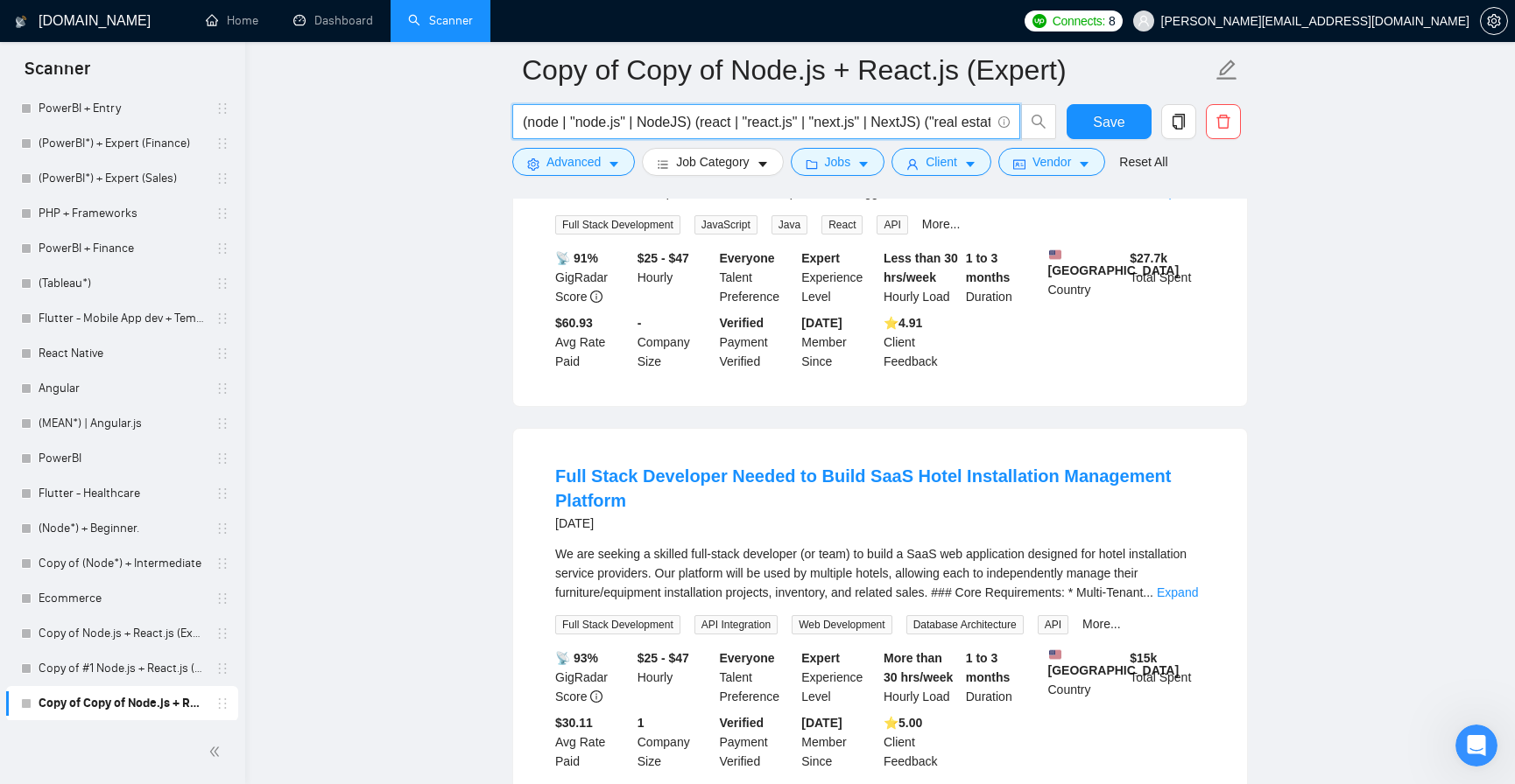
scroll to position [3258, 0]
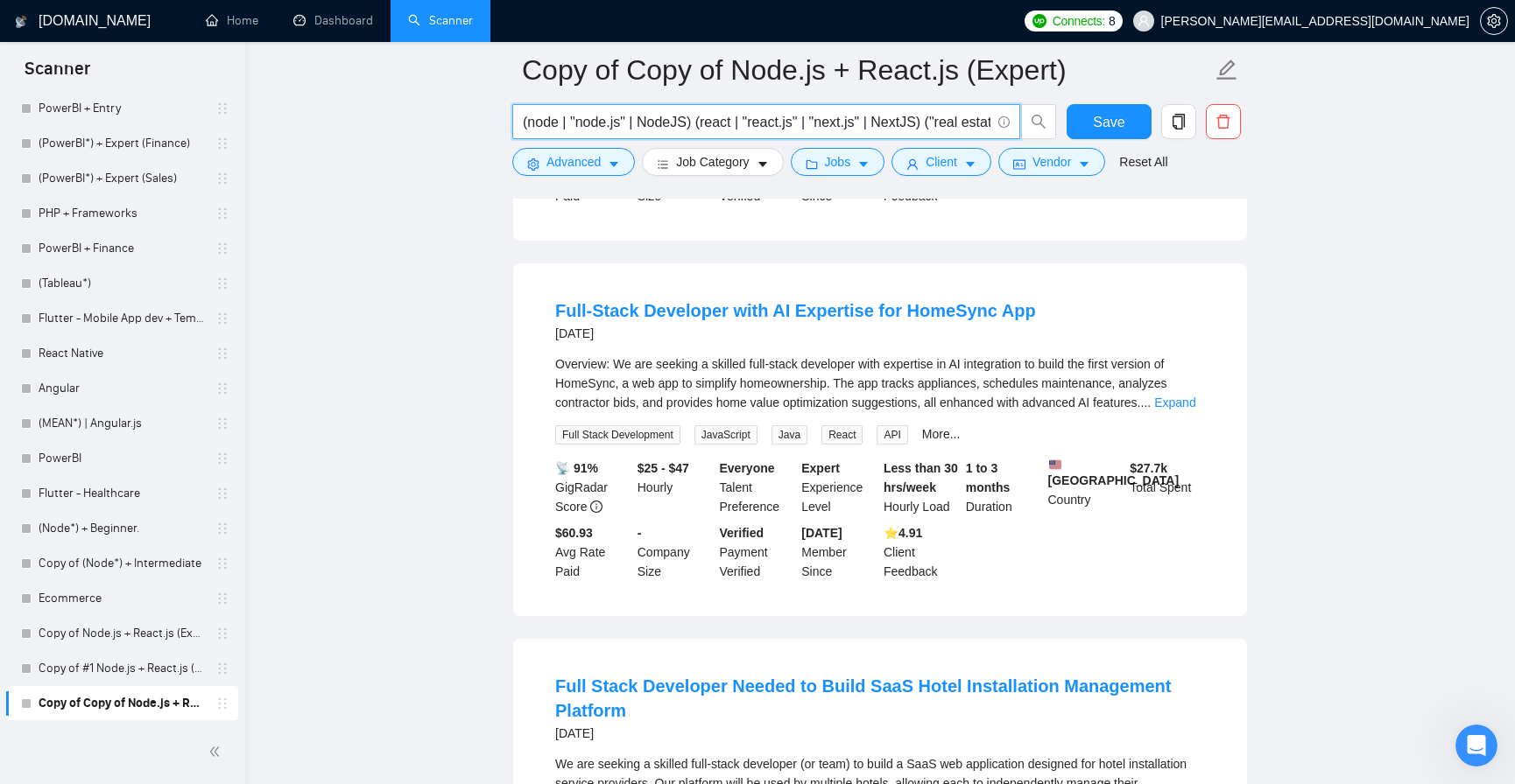
click at [658, 122] on input "(node | "node.js" | NodeJS) (react | "react.js" | "next.js" | NextJS) ("real es…" at bounding box center [757, 122] width 468 height 22
paste input ") (react | "next.js""
type input "(node | "node.js") (react | "next.js")"
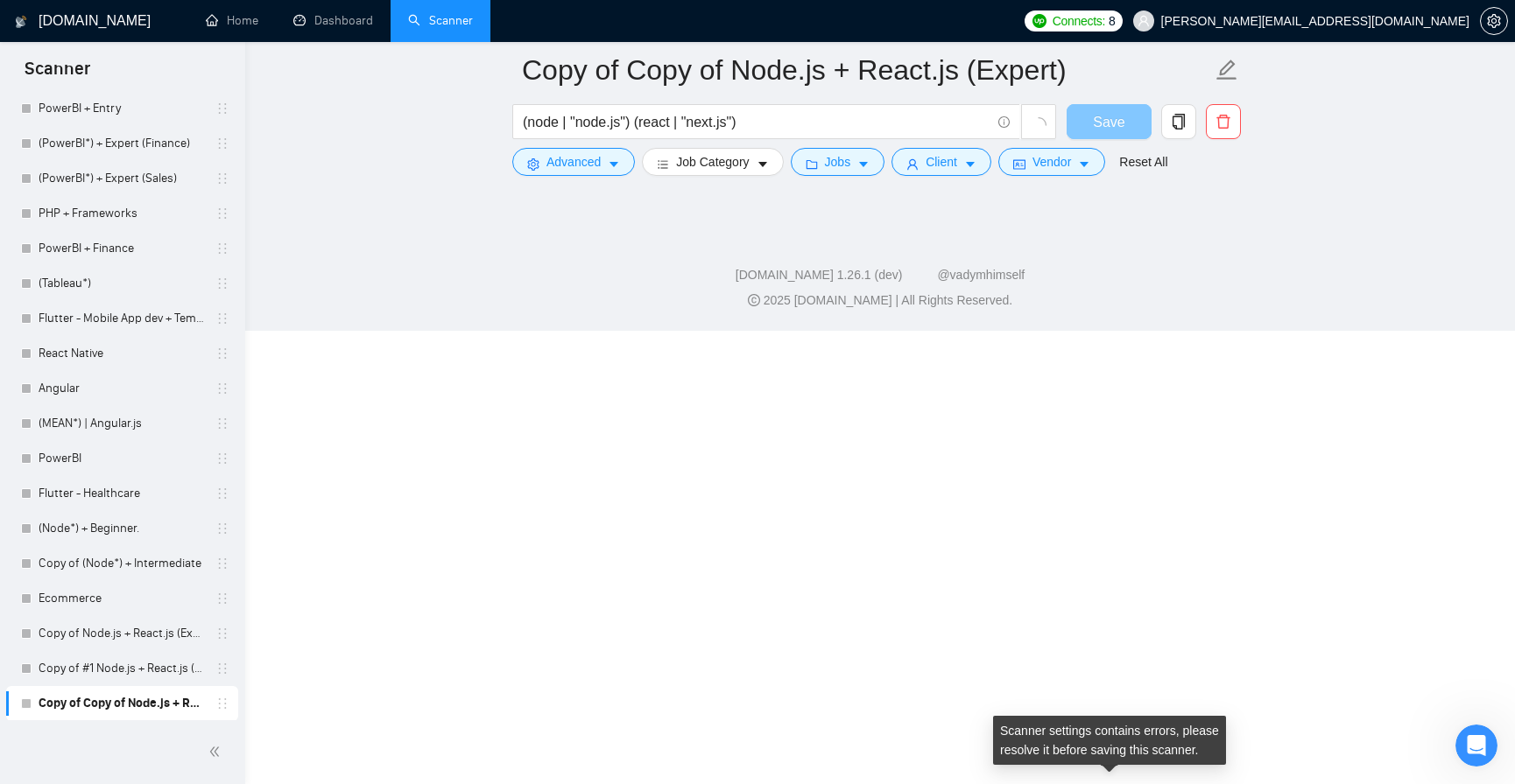
scroll to position [2589, 0]
click at [1090, 120] on button "Save" at bounding box center [1109, 122] width 85 height 35
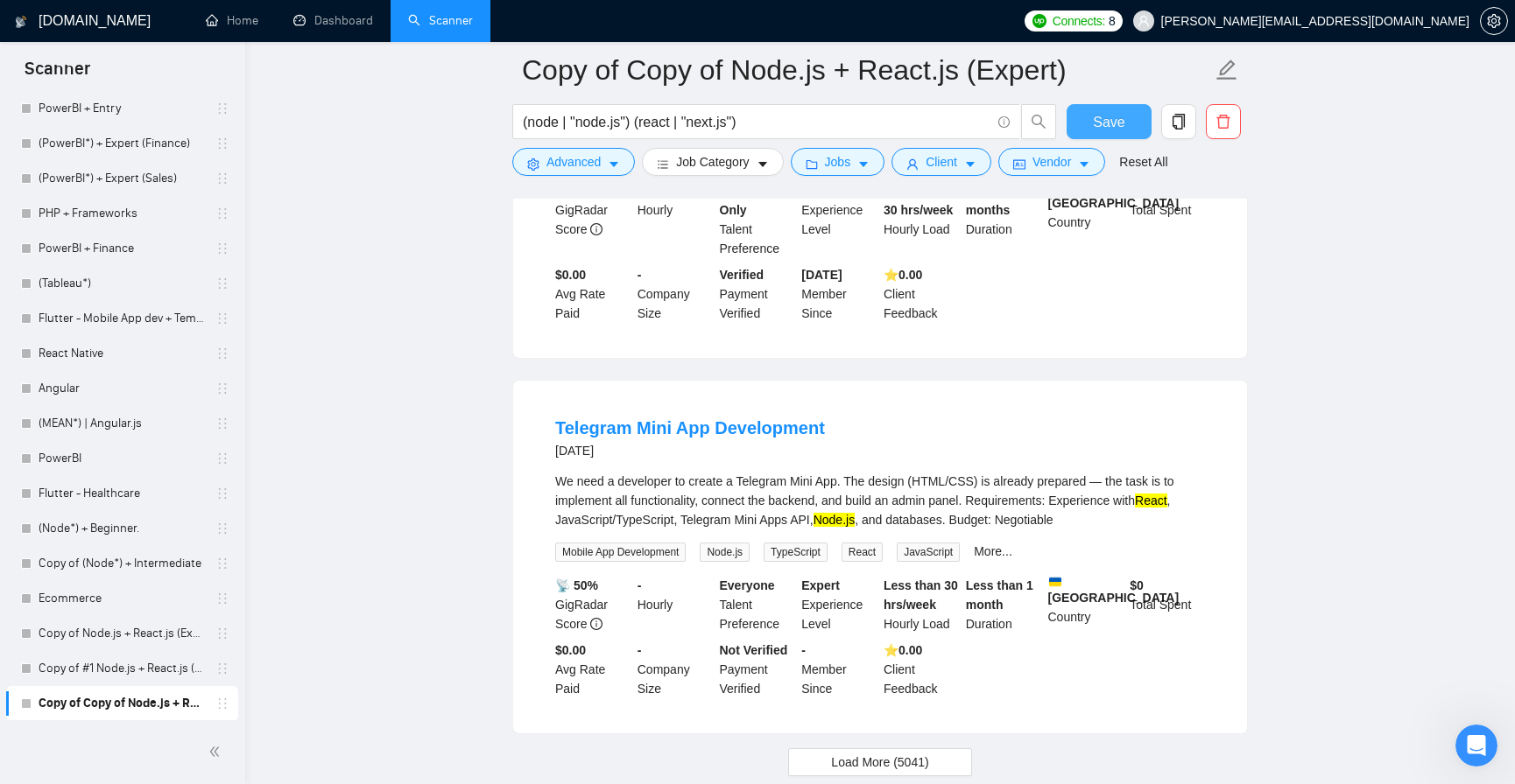
scroll to position [3573, 0]
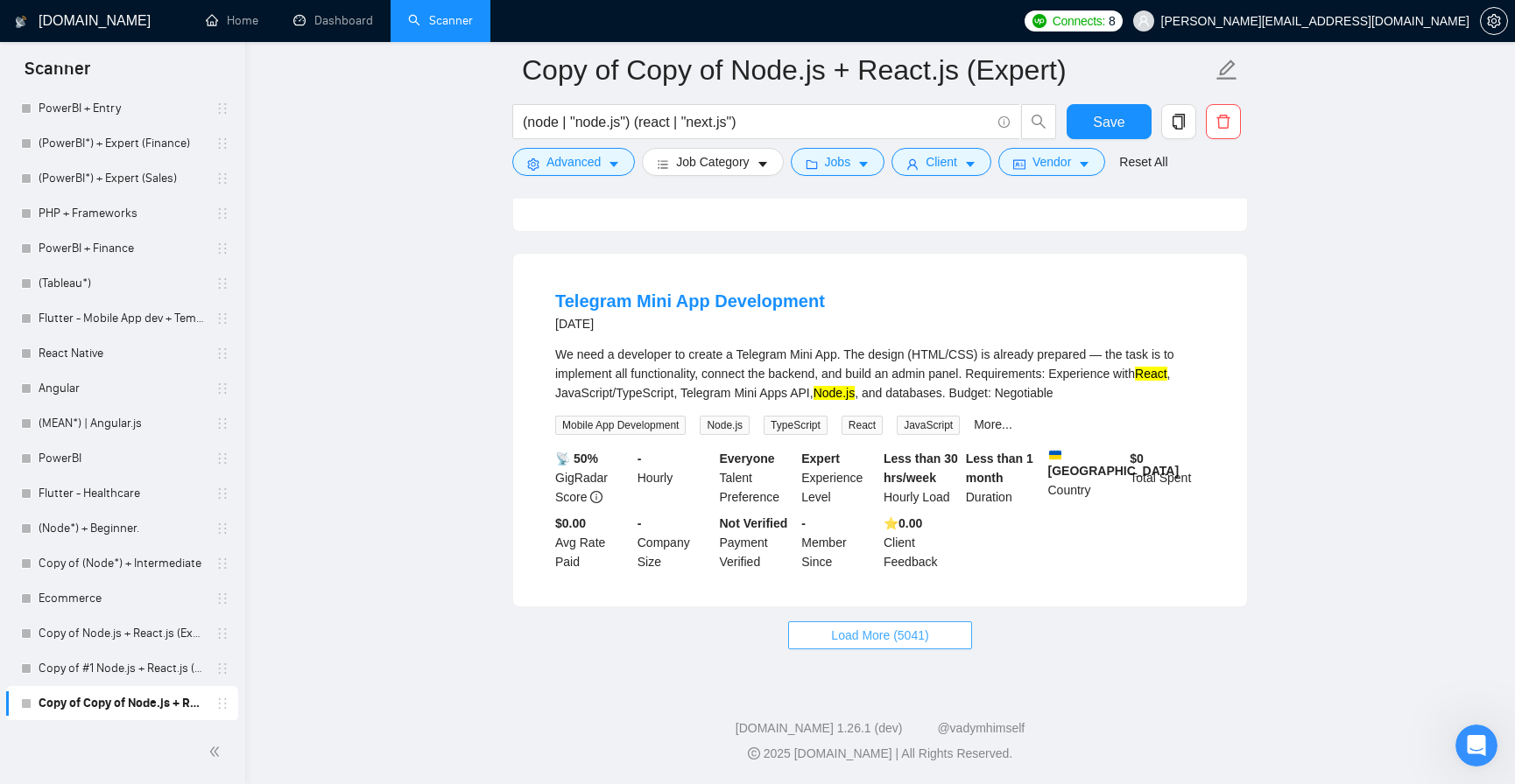
click at [945, 624] on button "Load More (5041)" at bounding box center [879, 635] width 183 height 28
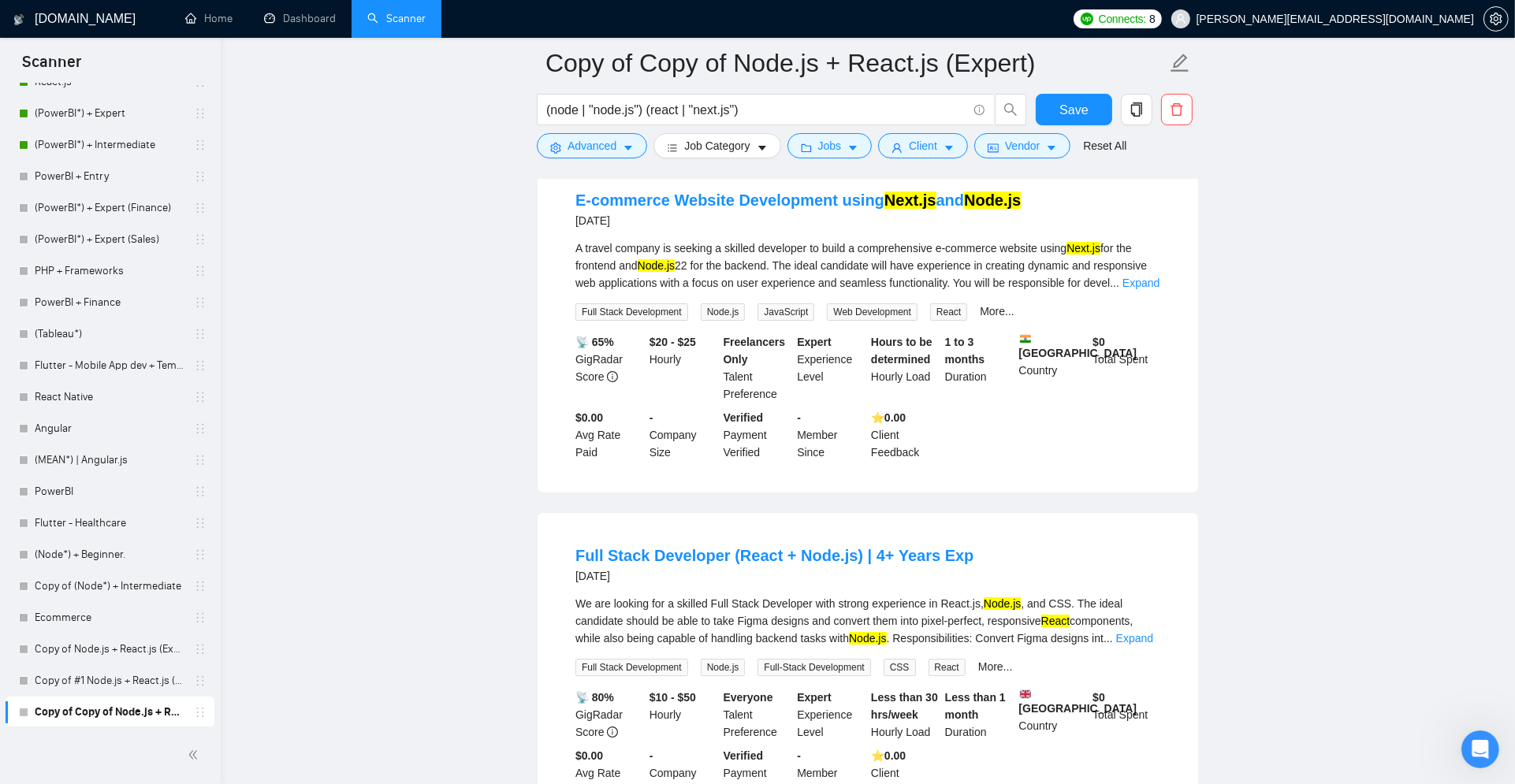
scroll to position [6378, 0]
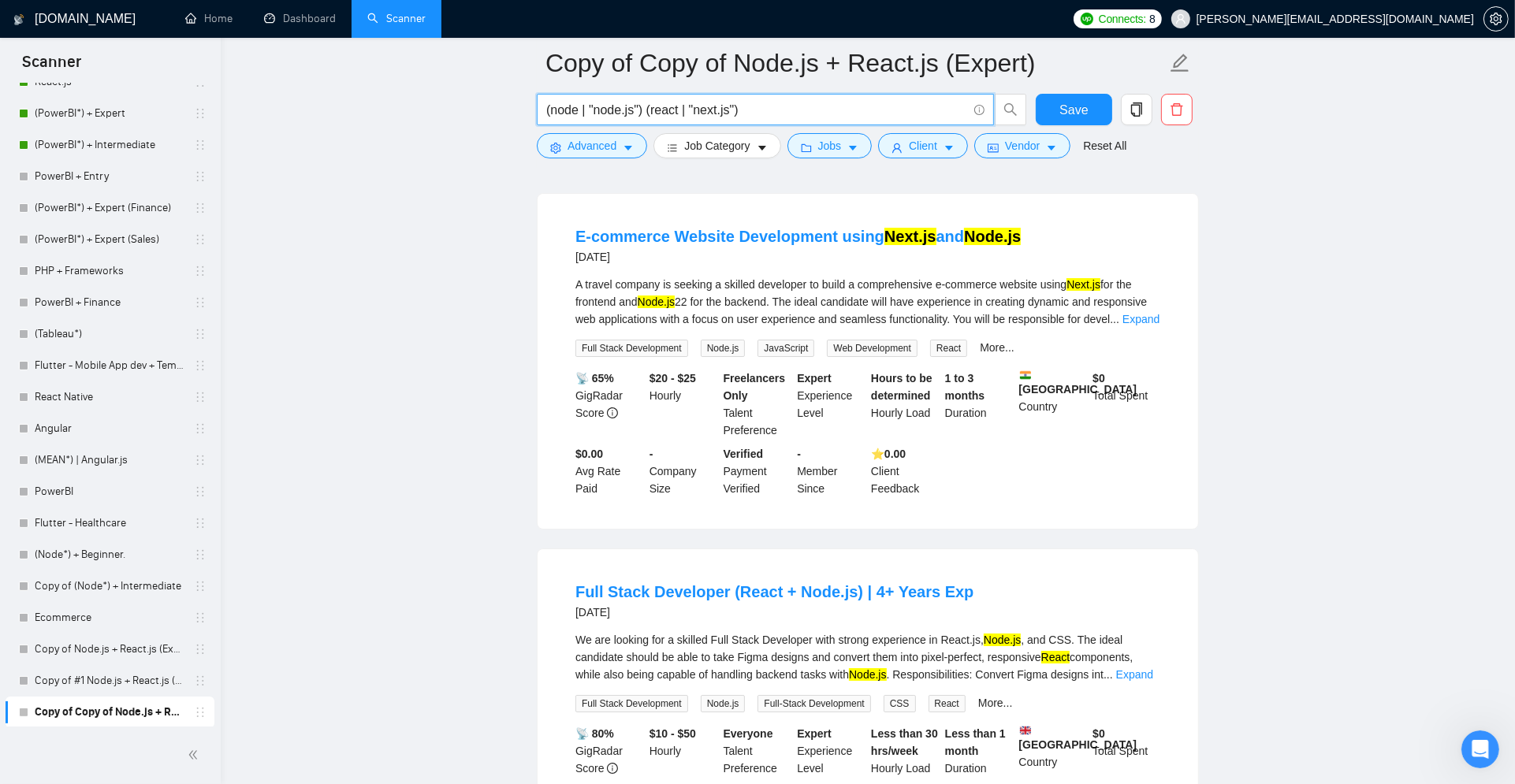
drag, startPoint x: 731, startPoint y: 111, endPoint x: 682, endPoint y: 105, distance: 49.4
click at [682, 105] on input "(node | "node.js") (react | "next.js")" at bounding box center [757, 110] width 421 height 20
type input "(node | "node.js") (react")"
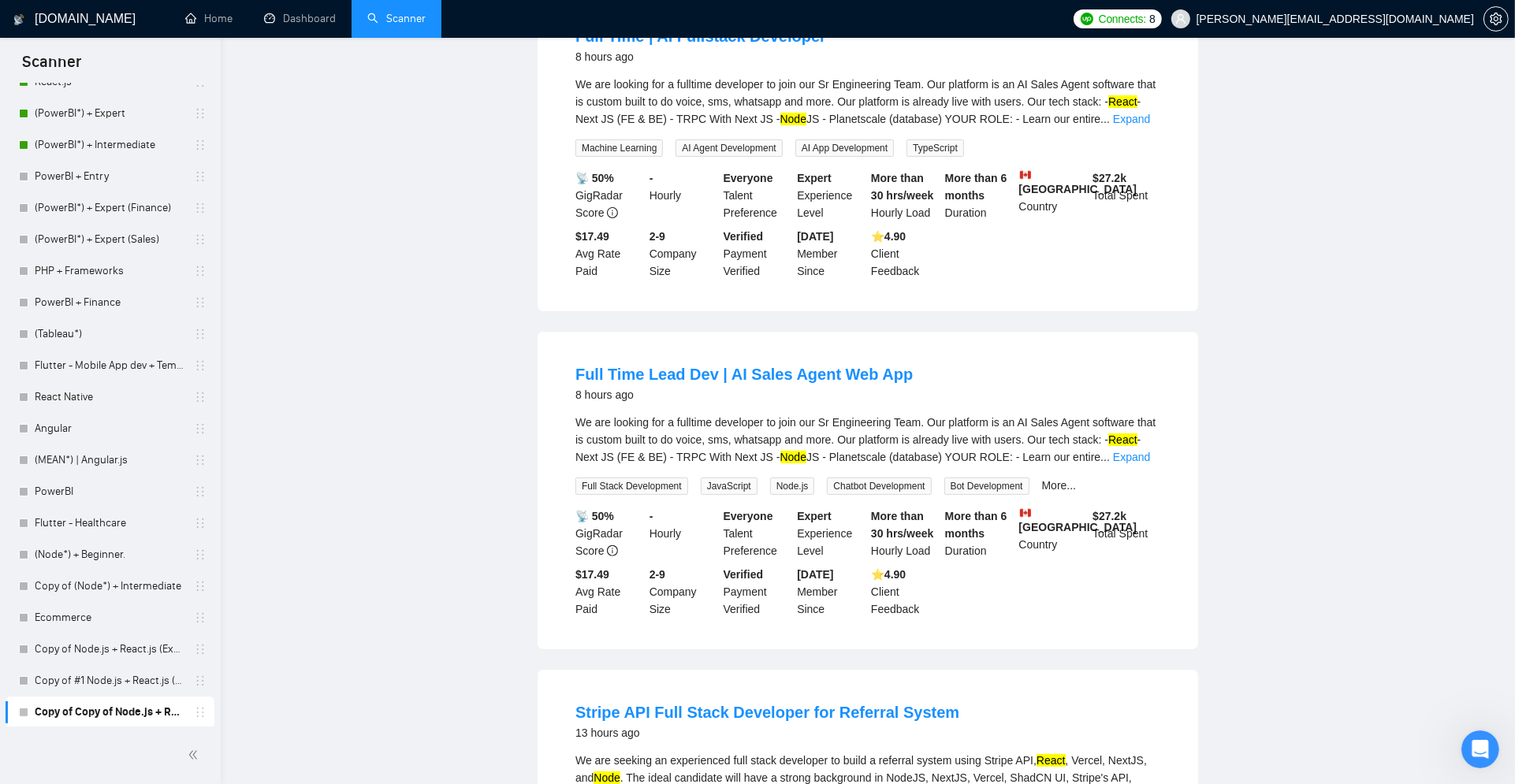
scroll to position [0, 0]
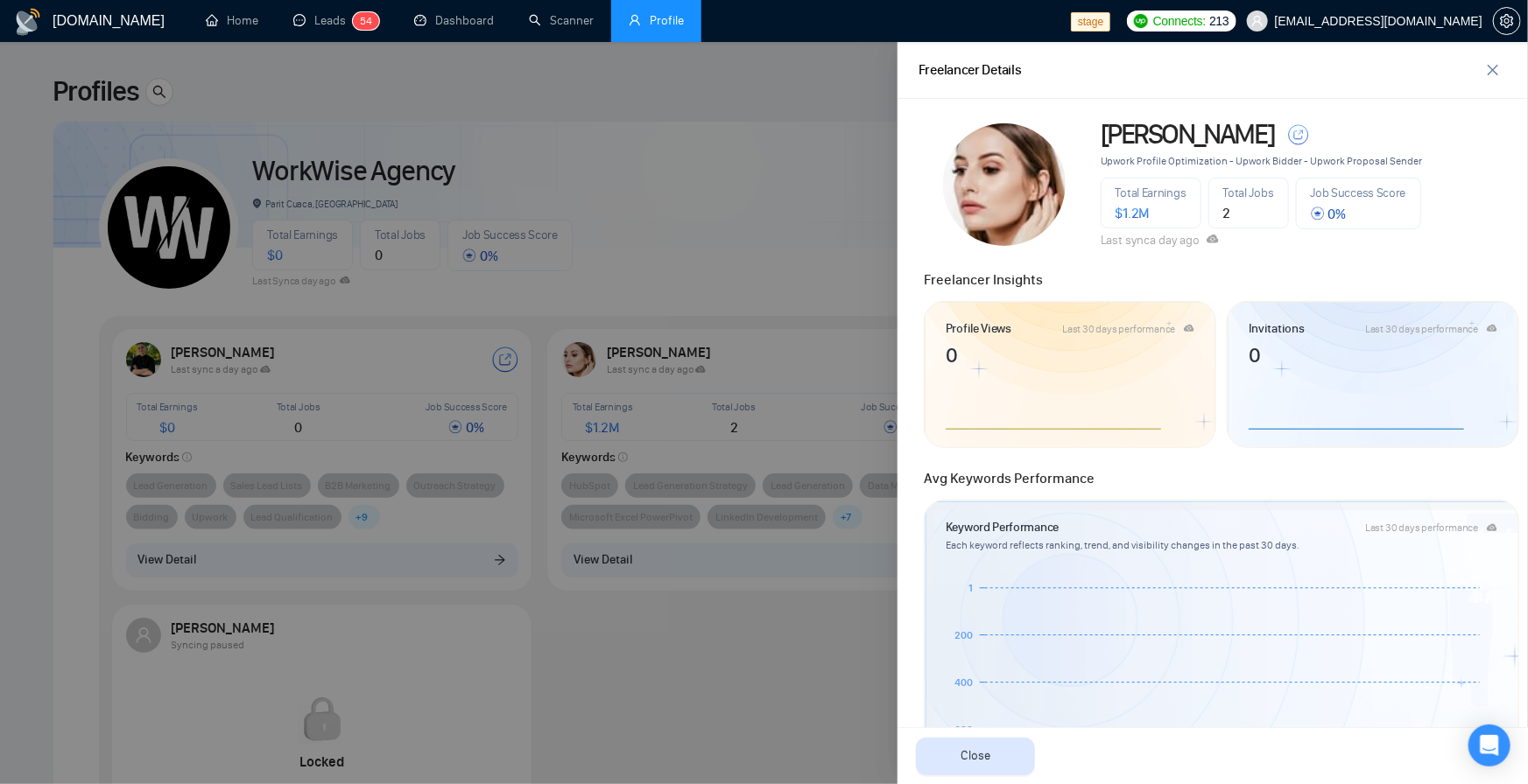
click at [1508, 66] on div "Freelancer Details" at bounding box center [1212, 71] width 630 height 57
click at [1501, 66] on span "close" at bounding box center [1492, 70] width 27 height 14
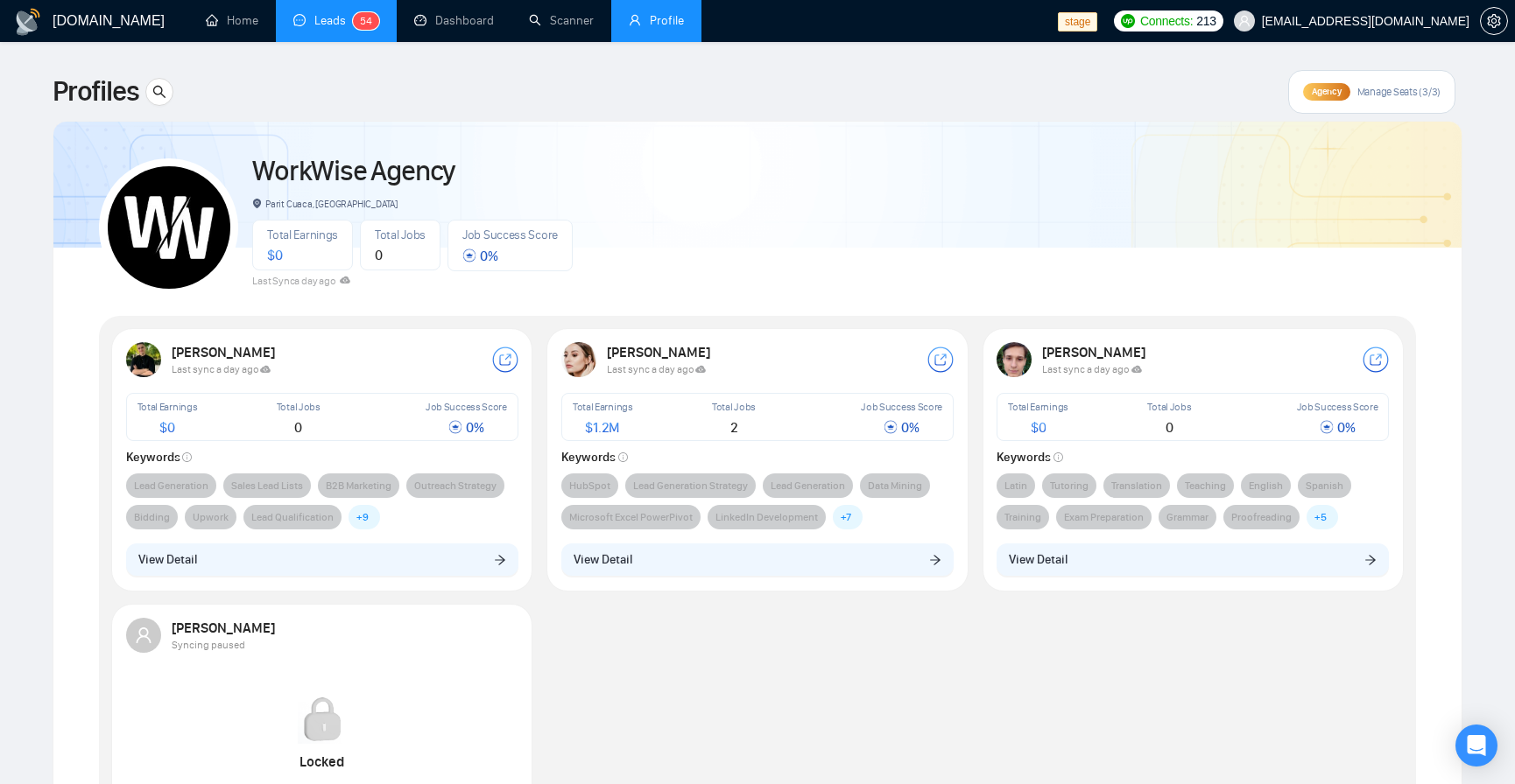
click at [370, 23] on span "4" at bounding box center [369, 20] width 6 height 12
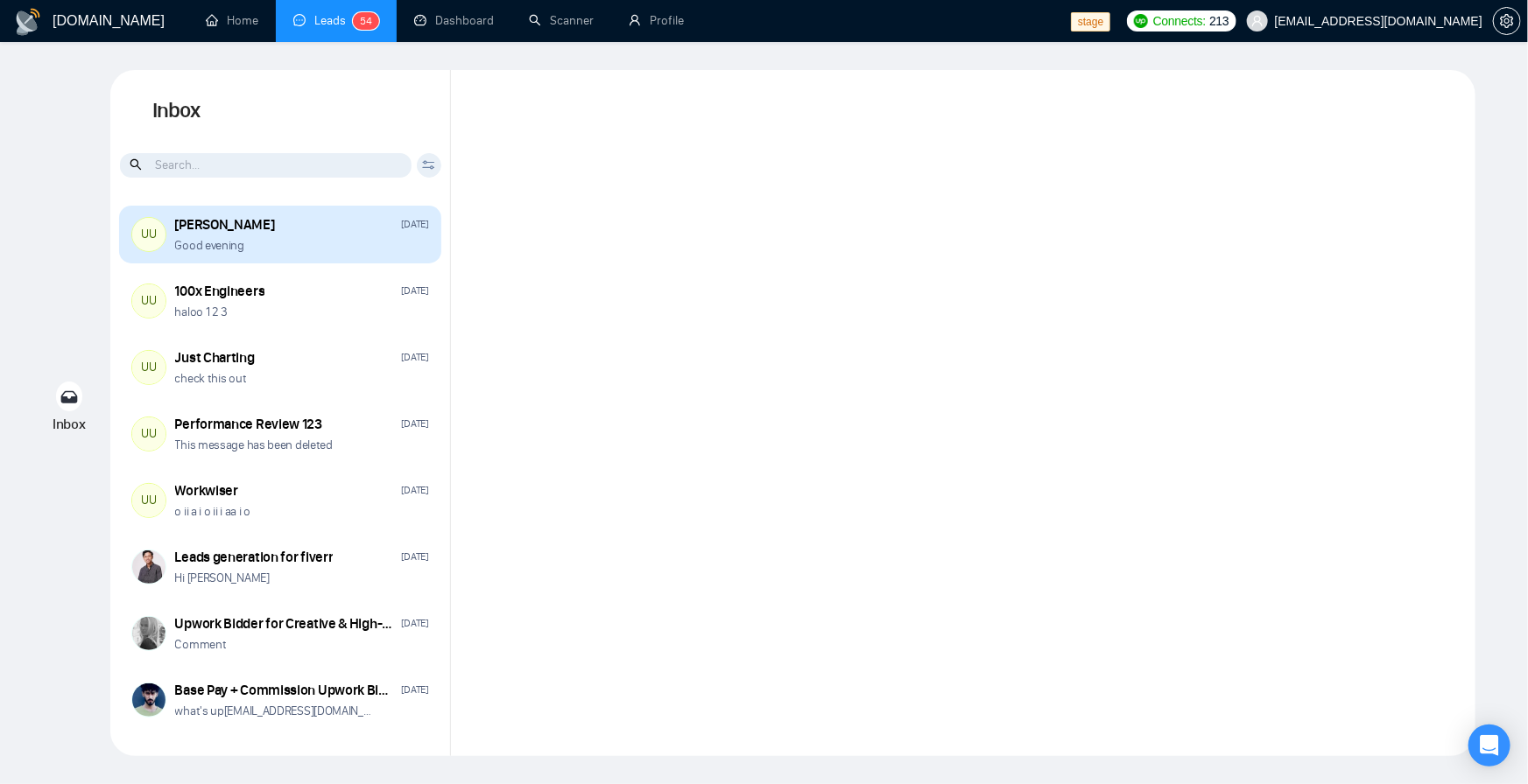
click at [324, 248] on div "Good evening" at bounding box center [302, 246] width 254 height 17
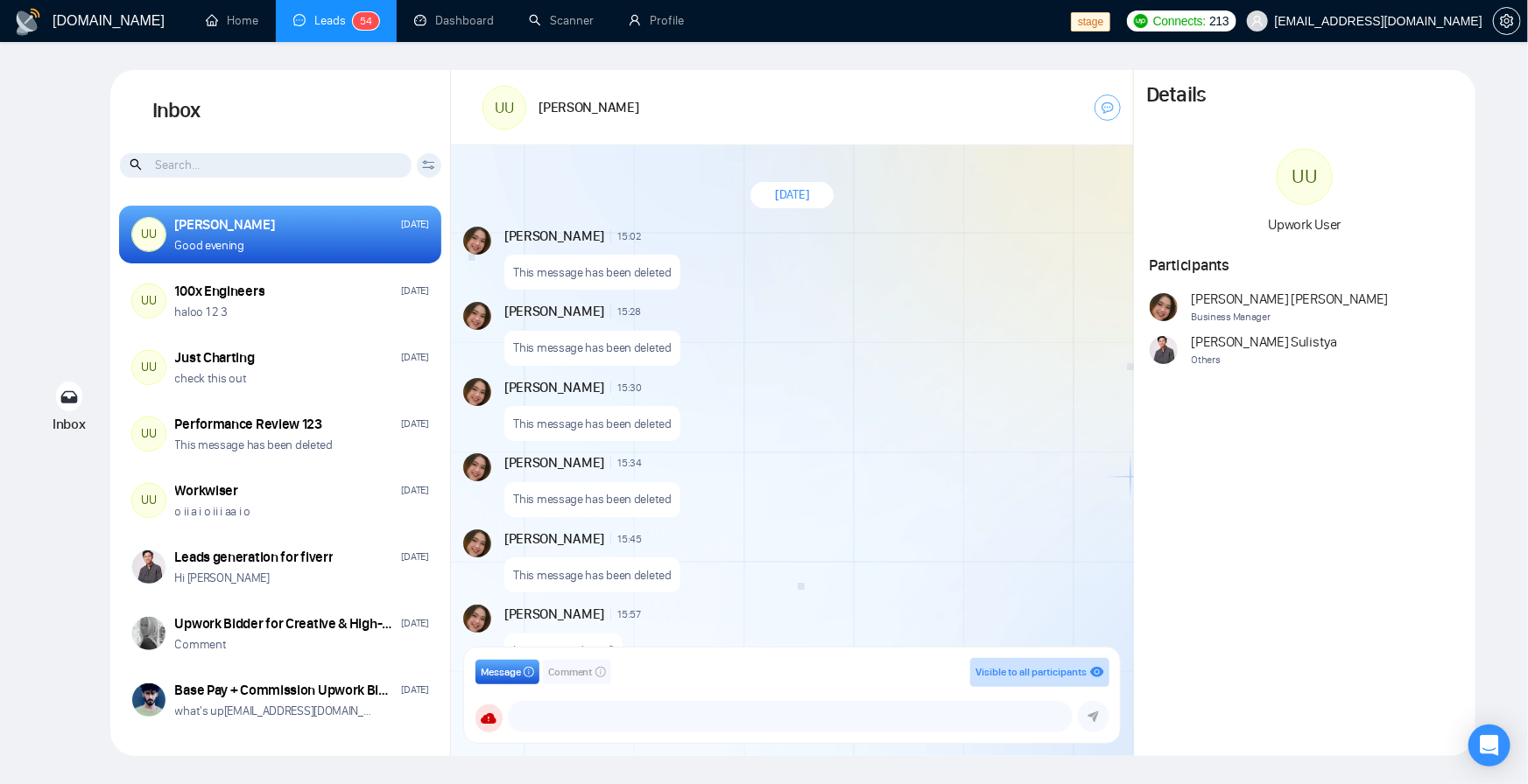
scroll to position [1200, 0]
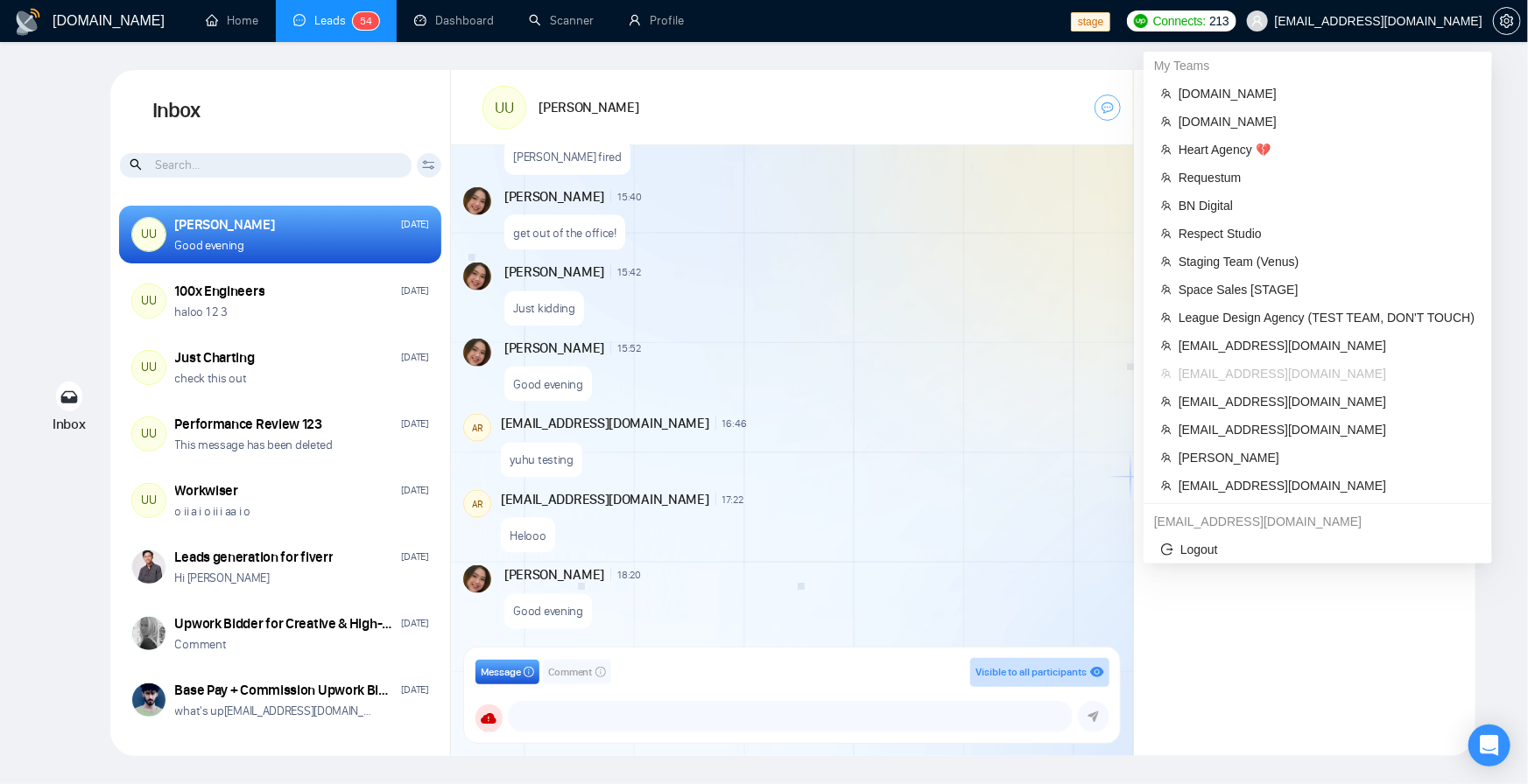
click at [1457, 21] on span "[EMAIL_ADDRESS][DOMAIN_NAME]" at bounding box center [1379, 21] width 207 height 0
click at [1328, 314] on span "League Design Agency (TEST TEAM, DON'T TOUCH)" at bounding box center [1326, 317] width 296 height 19
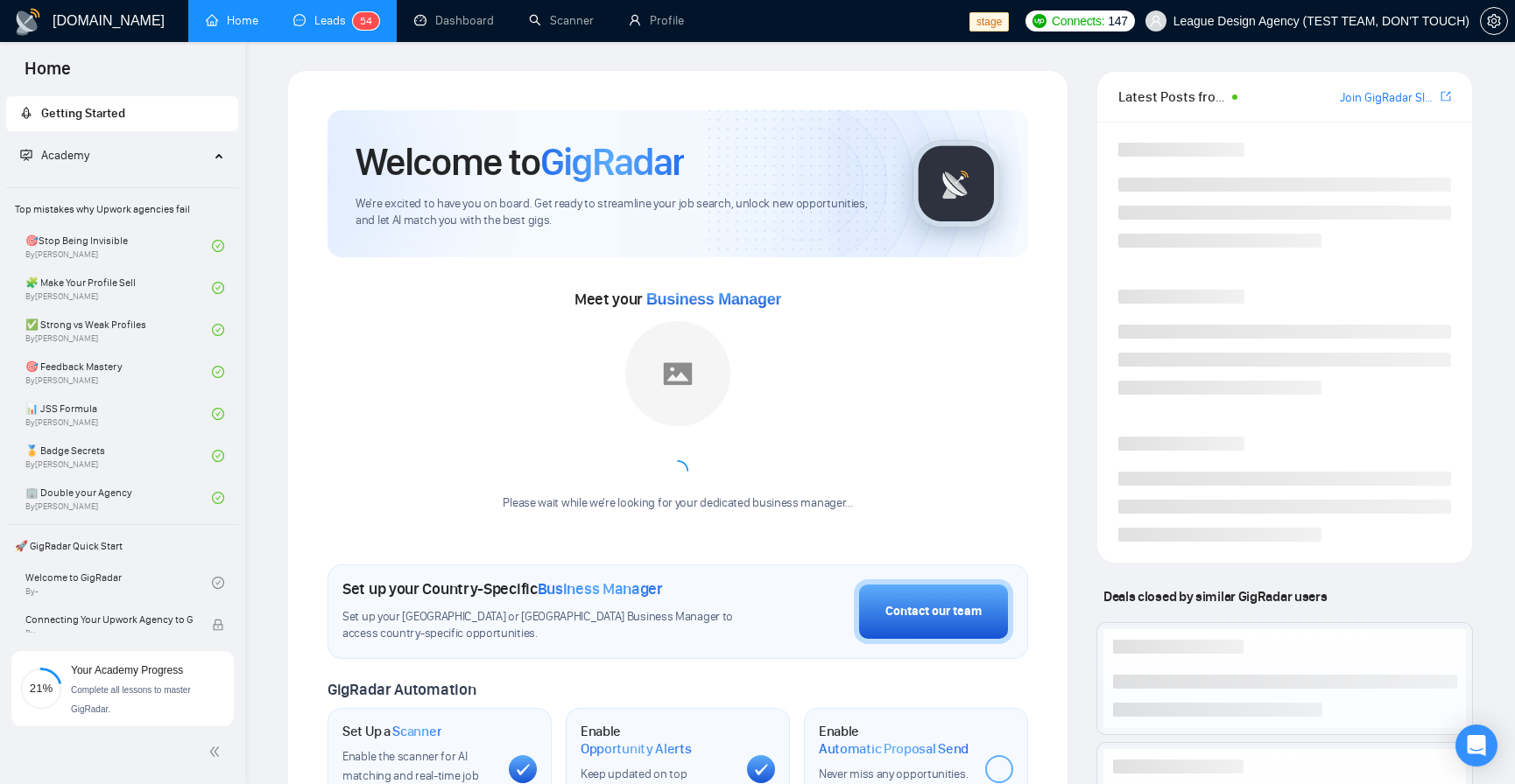
click at [337, 28] on link "Leads 5 4" at bounding box center [337, 20] width 86 height 15
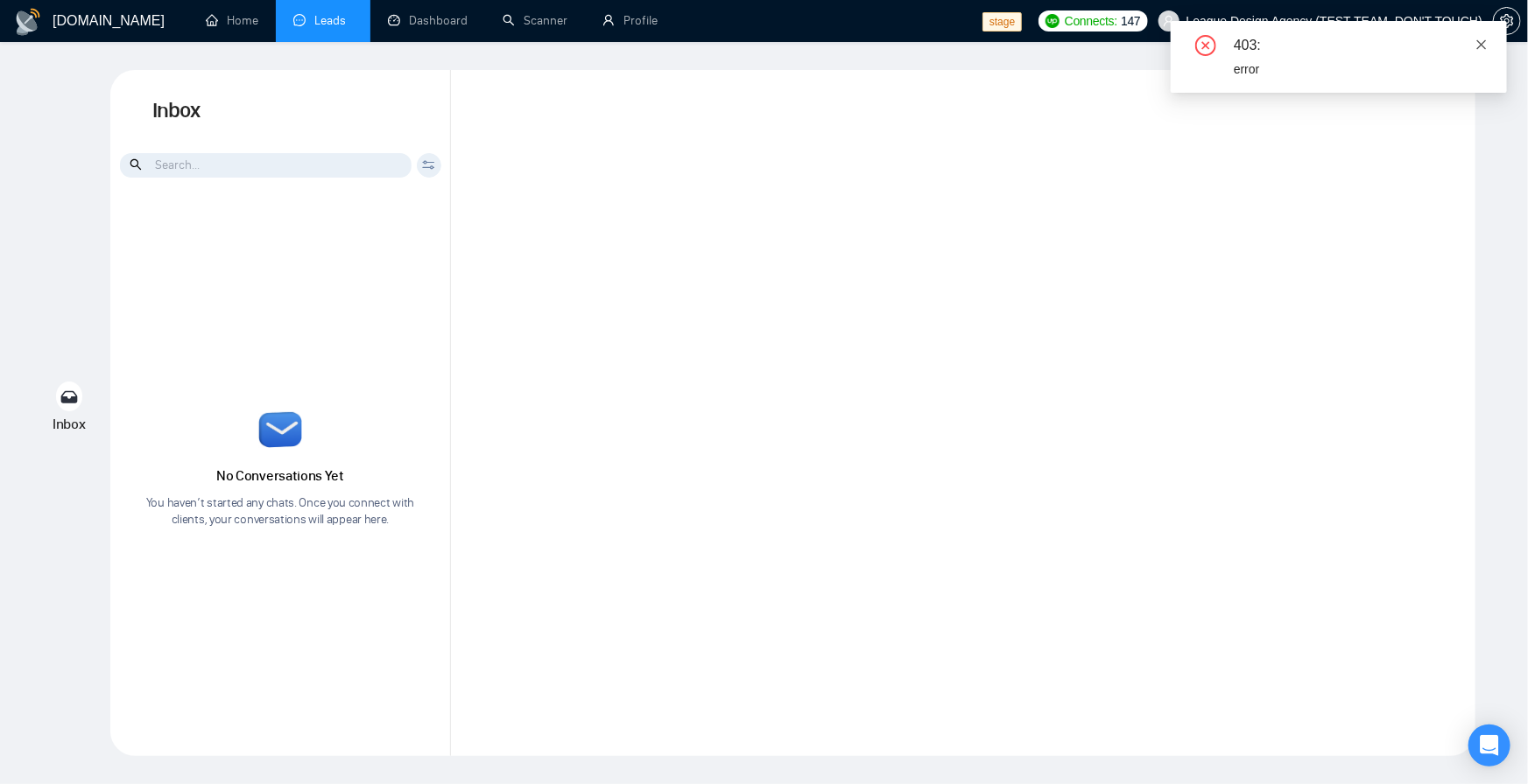
click at [1477, 49] on icon "close" at bounding box center [1481, 44] width 12 height 12
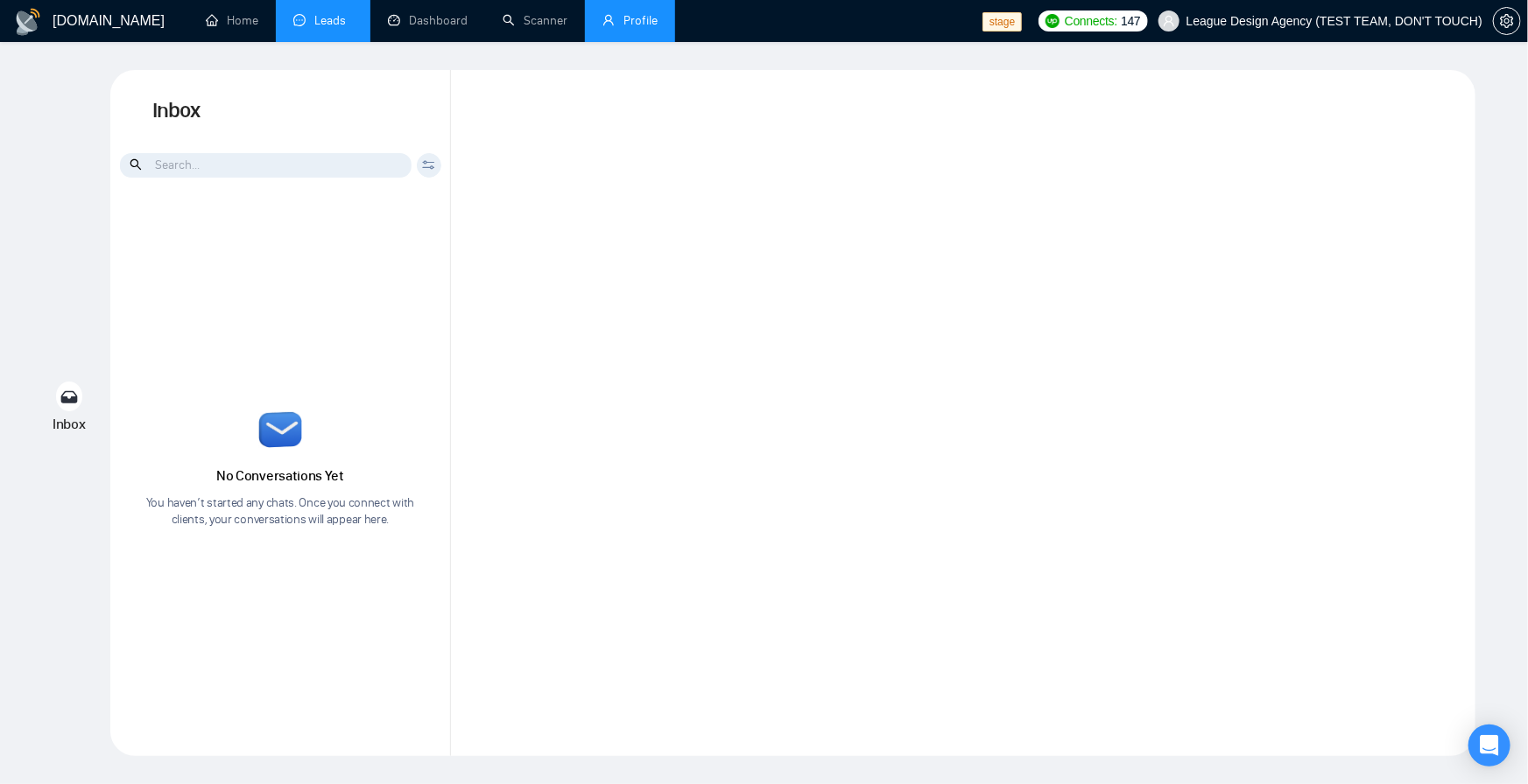
click at [608, 20] on link "Profile" at bounding box center [630, 20] width 55 height 15
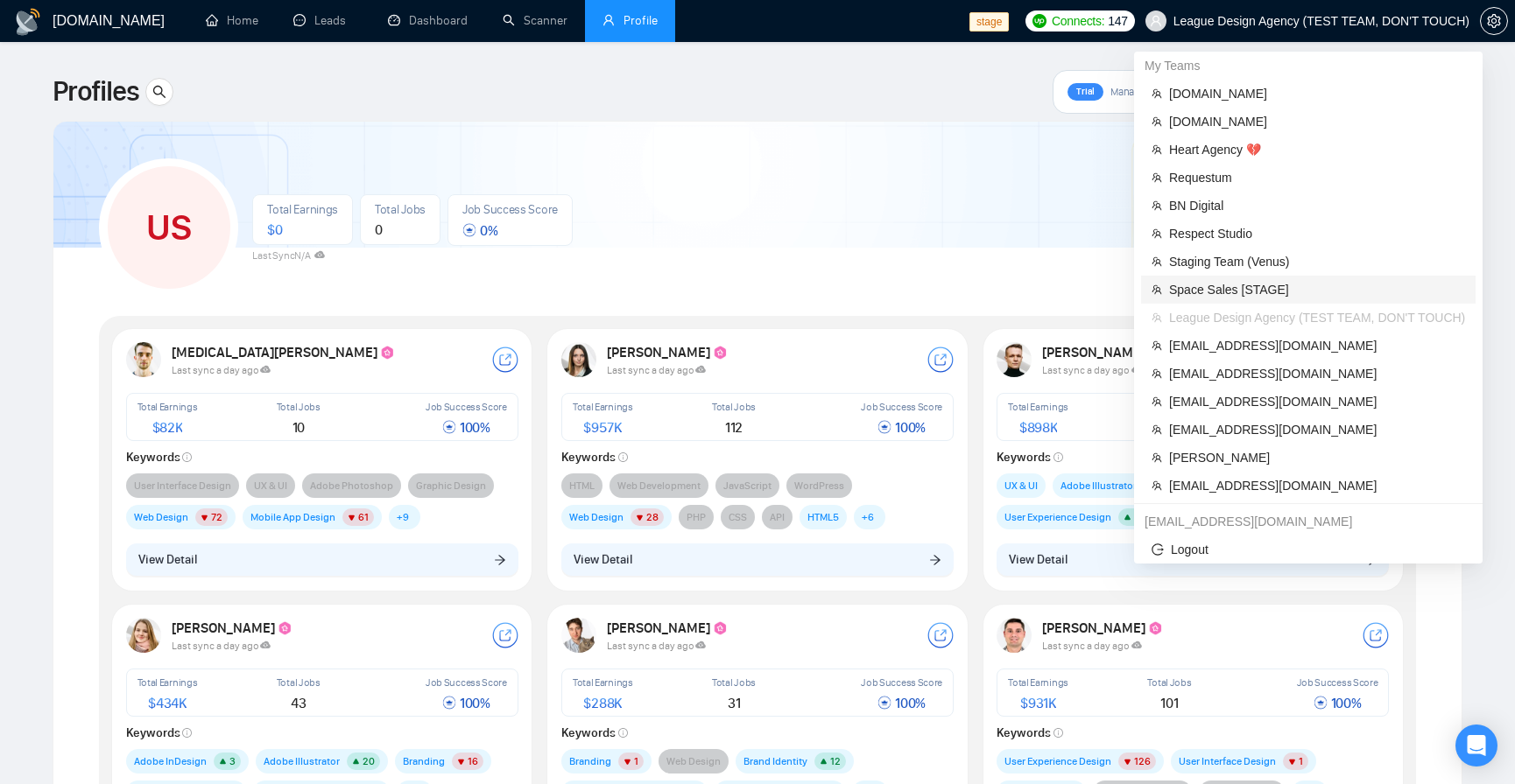
click at [1229, 283] on span "Space Sales [STAGE]" at bounding box center [1317, 290] width 296 height 19
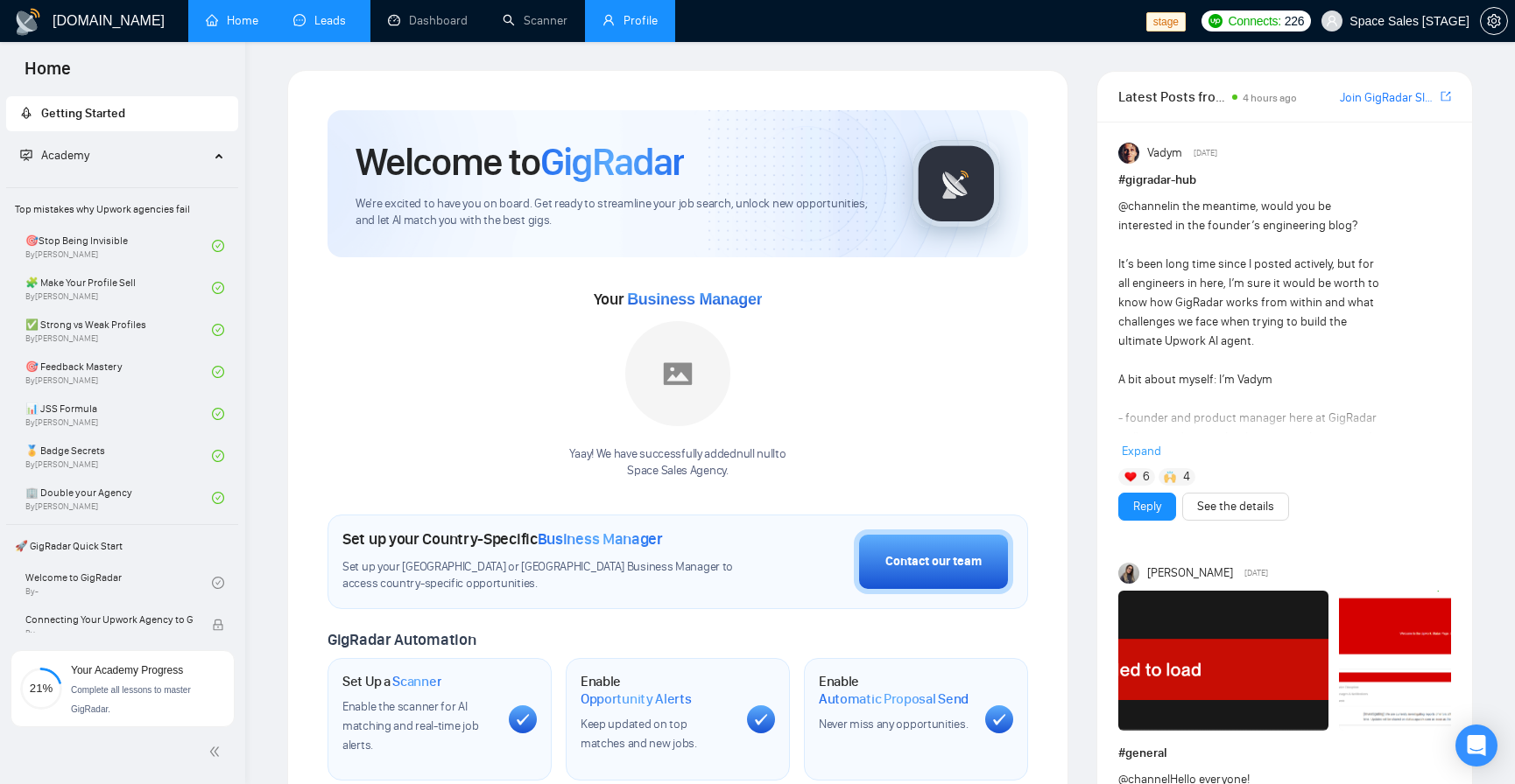
click at [322, 22] on link "Leads" at bounding box center [323, 20] width 60 height 15
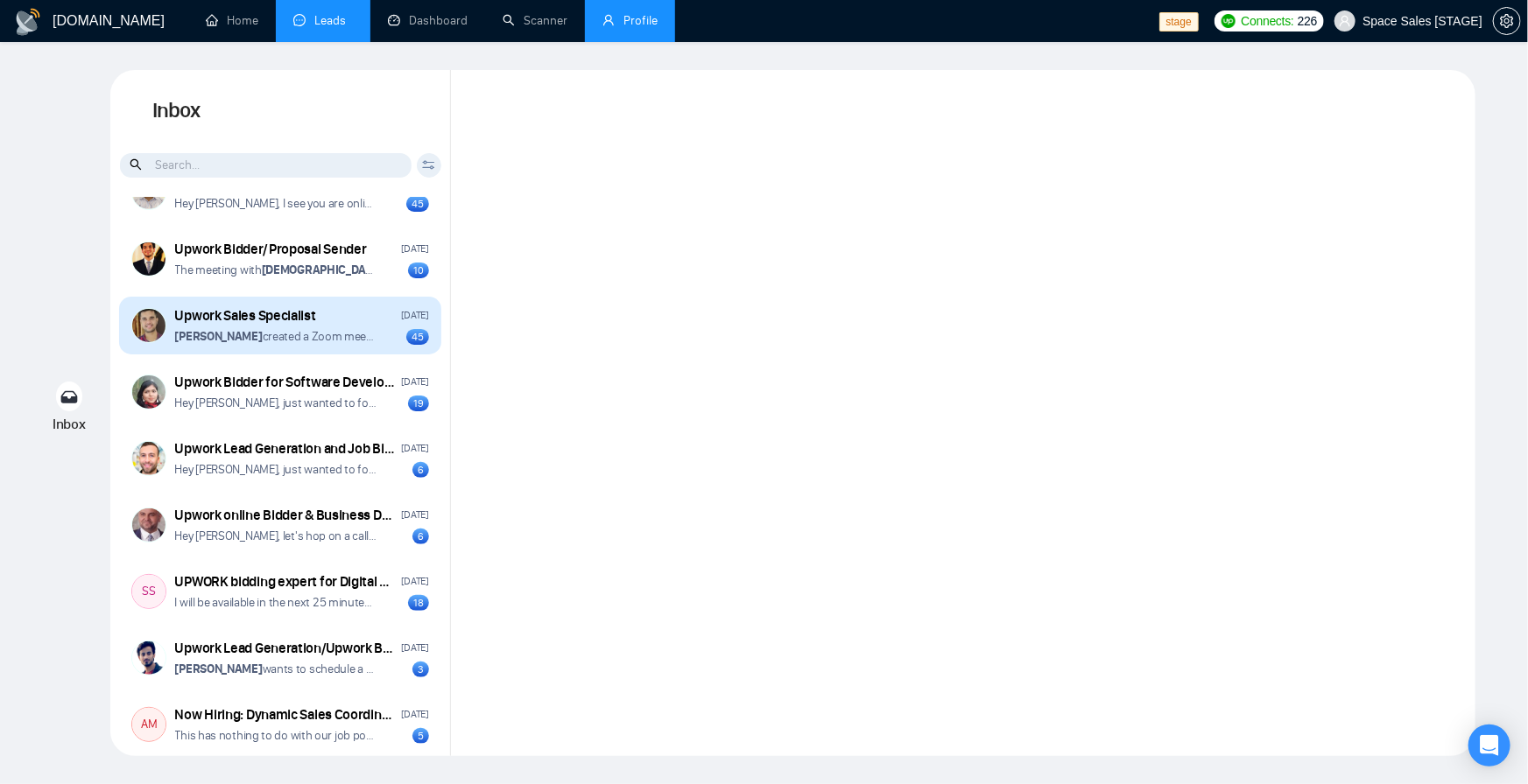
scroll to position [790, 0]
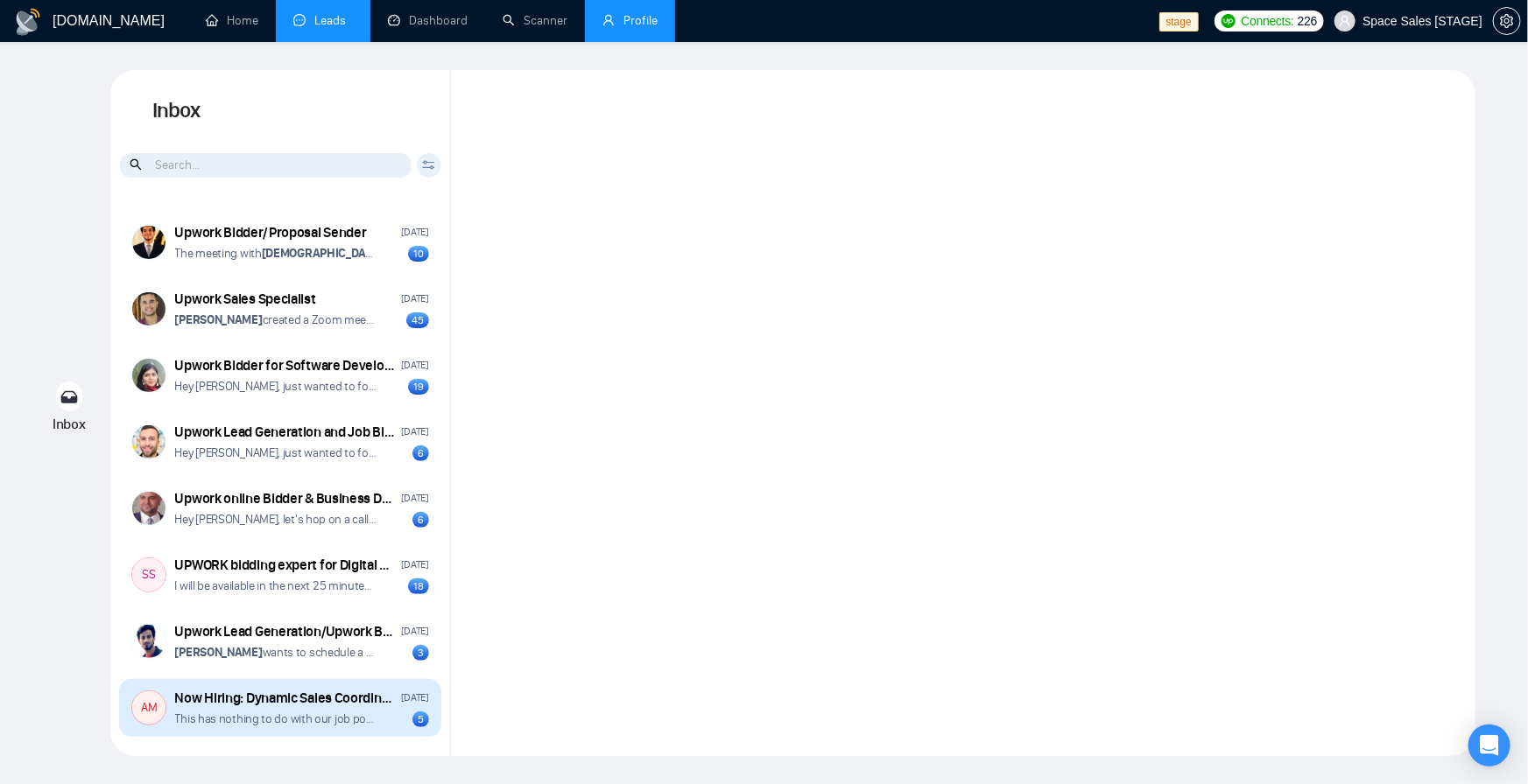
click at [280, 705] on div "Now Hiring: Dynamic Sales Coordinator for Leading Ad Agency" at bounding box center [285, 698] width 221 height 19
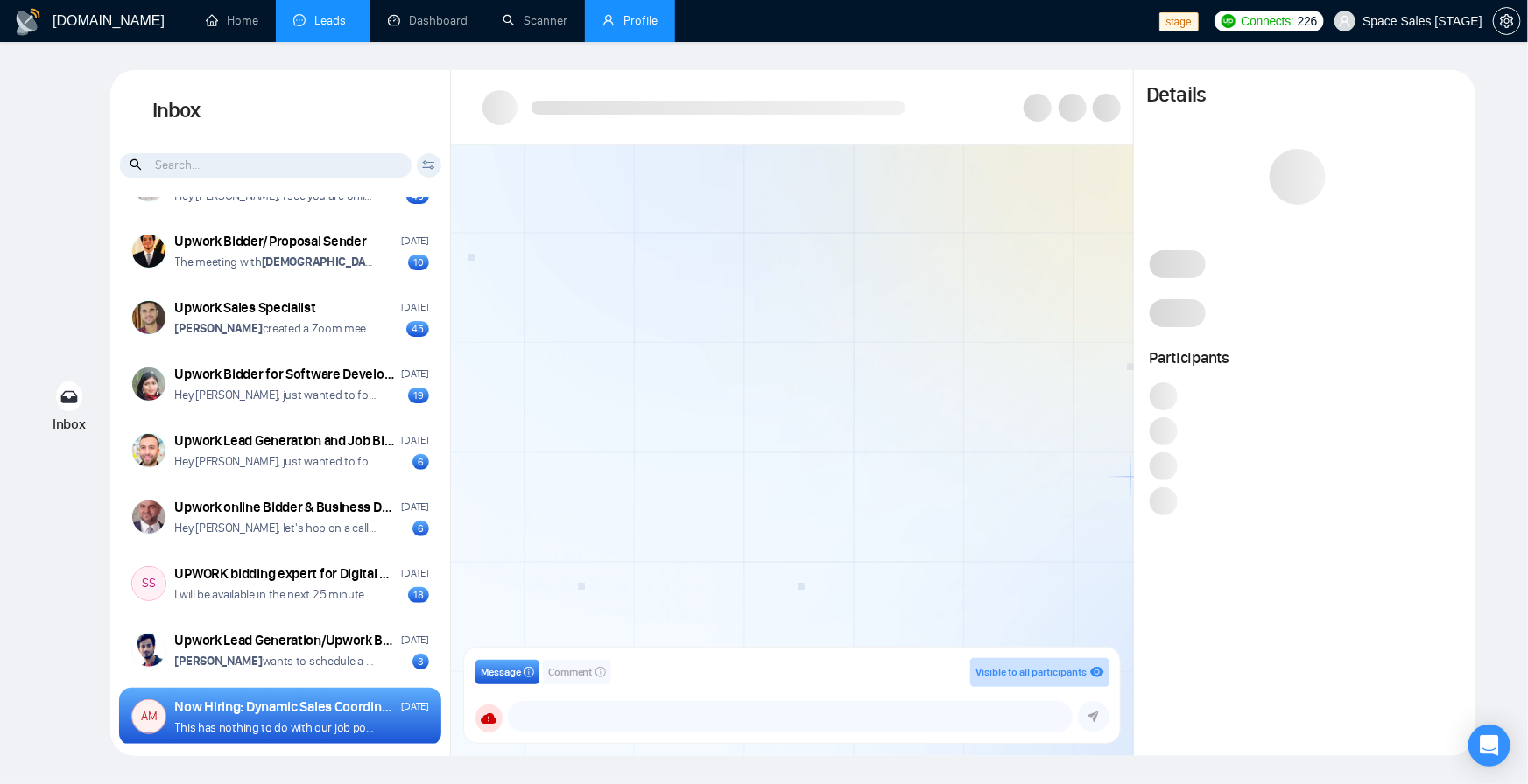
scroll to position [261, 0]
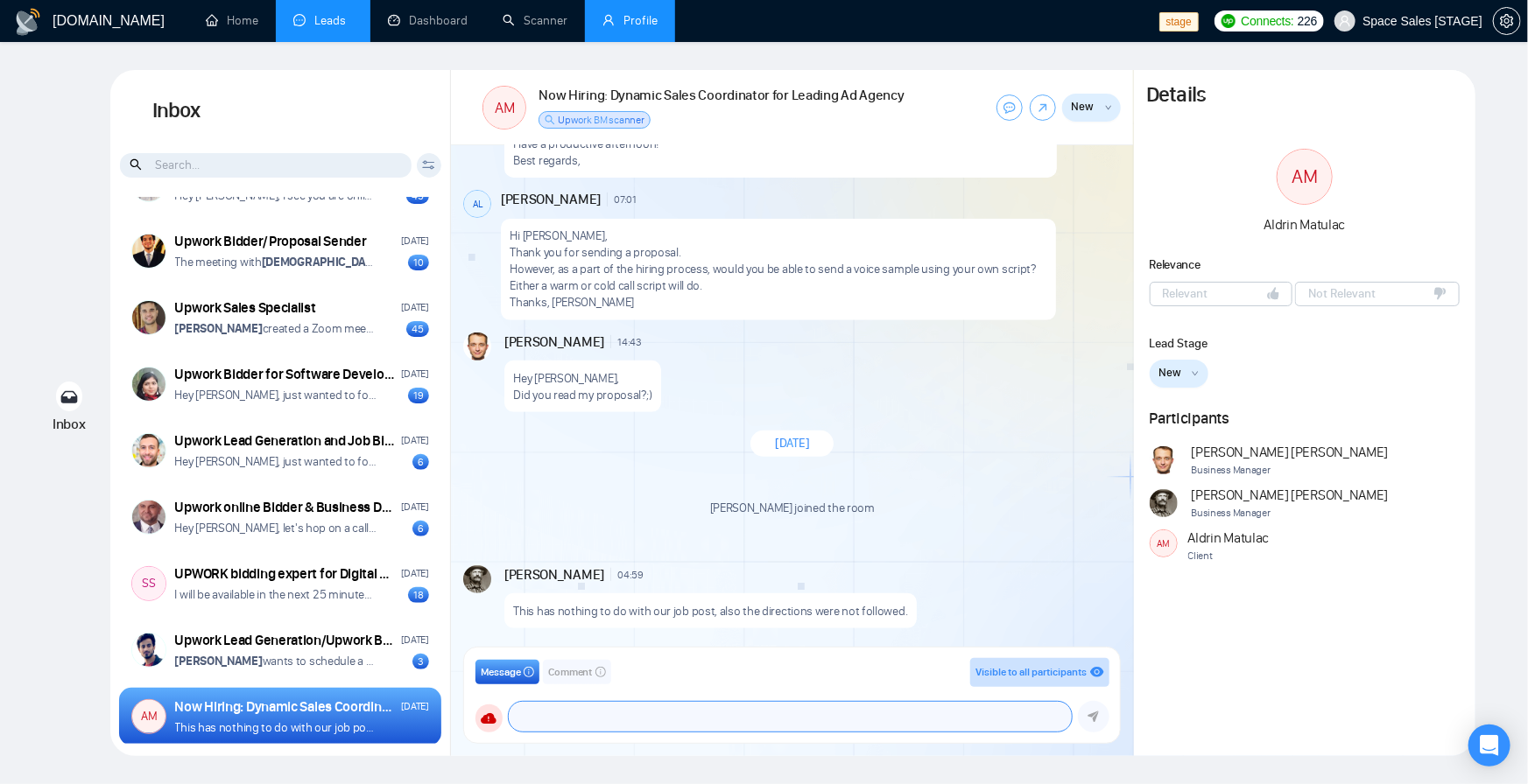
click at [716, 719] on textarea at bounding box center [791, 717] width 563 height 29
type textarea "das"
click at [477, 579] on img at bounding box center [477, 580] width 28 height 28
click at [1452, 21] on span "Space Sales [STAGE]" at bounding box center [1423, 21] width 120 height 0
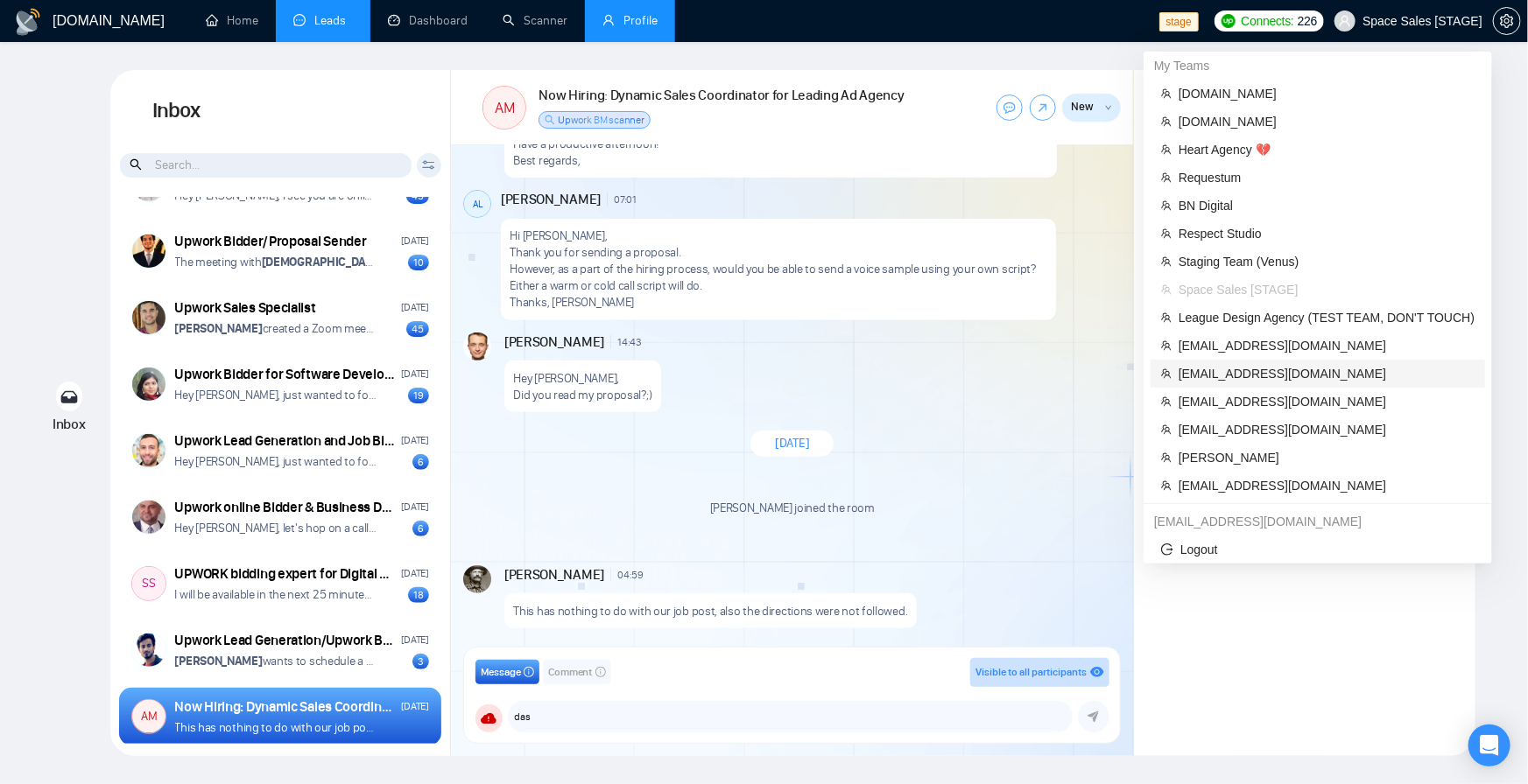
click at [1260, 373] on span "[EMAIL_ADDRESS][DOMAIN_NAME]" at bounding box center [1326, 373] width 296 height 19
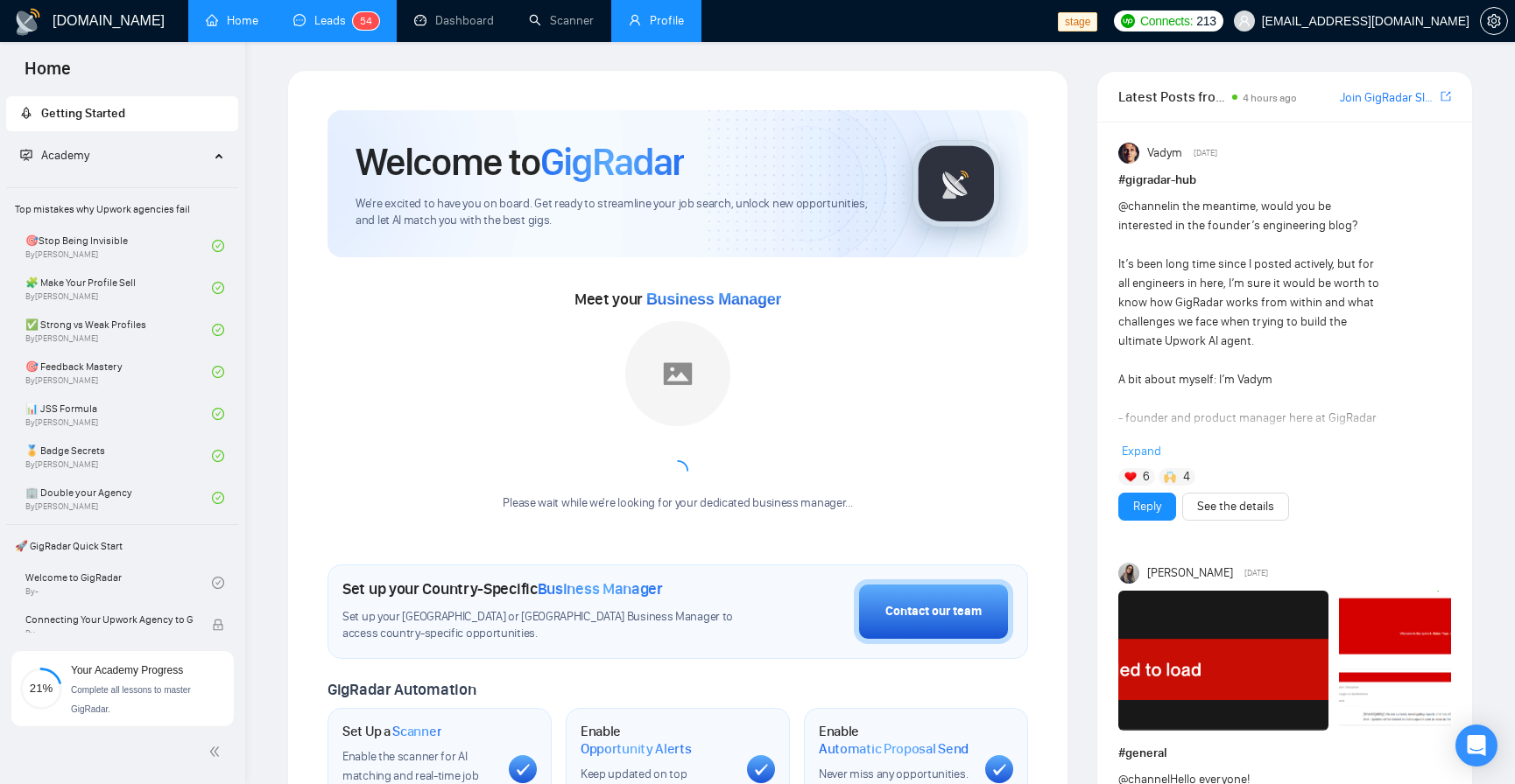
click at [329, 15] on link "Leads 5 4" at bounding box center [337, 20] width 86 height 15
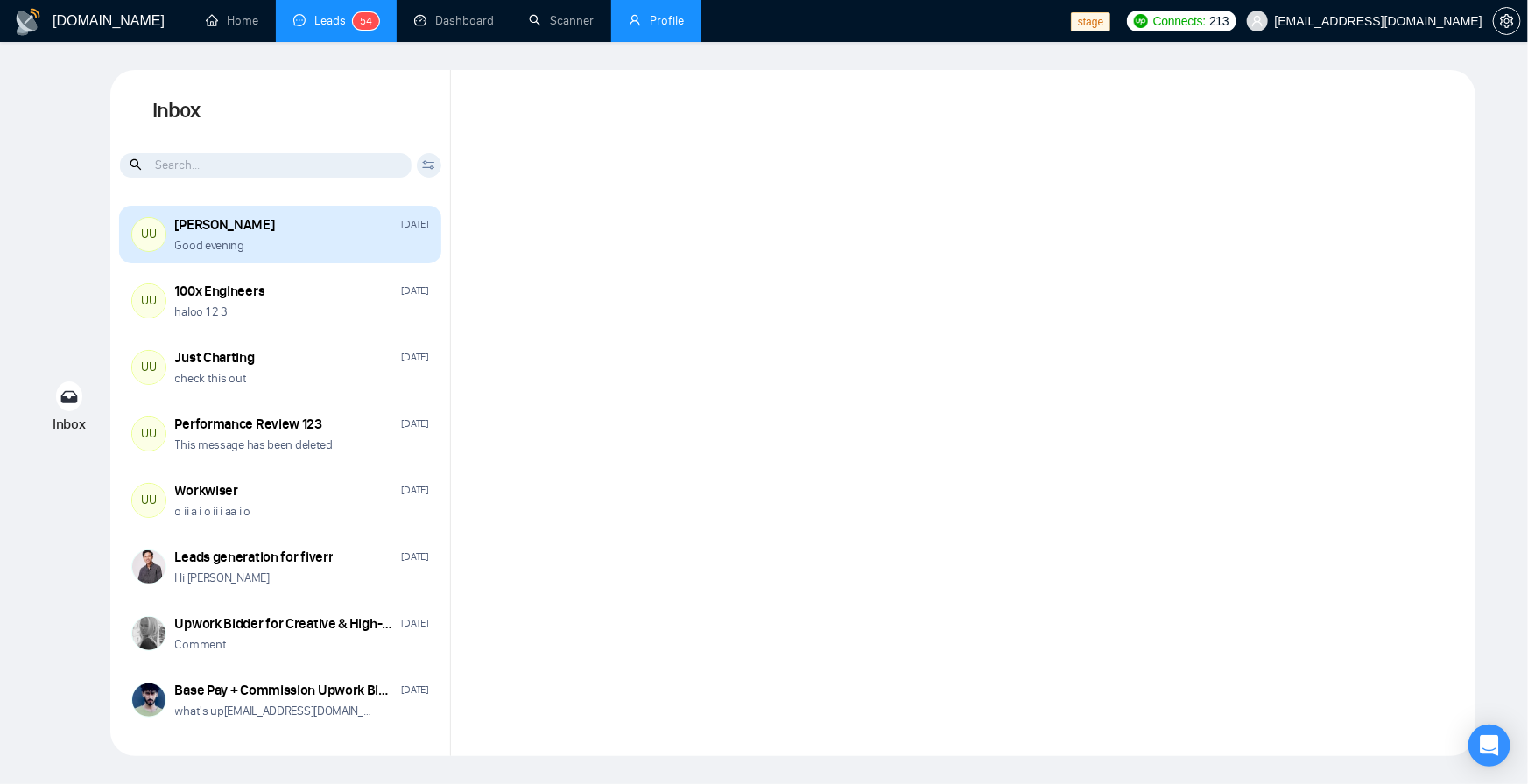
click at [306, 246] on div "Good evening" at bounding box center [302, 246] width 254 height 17
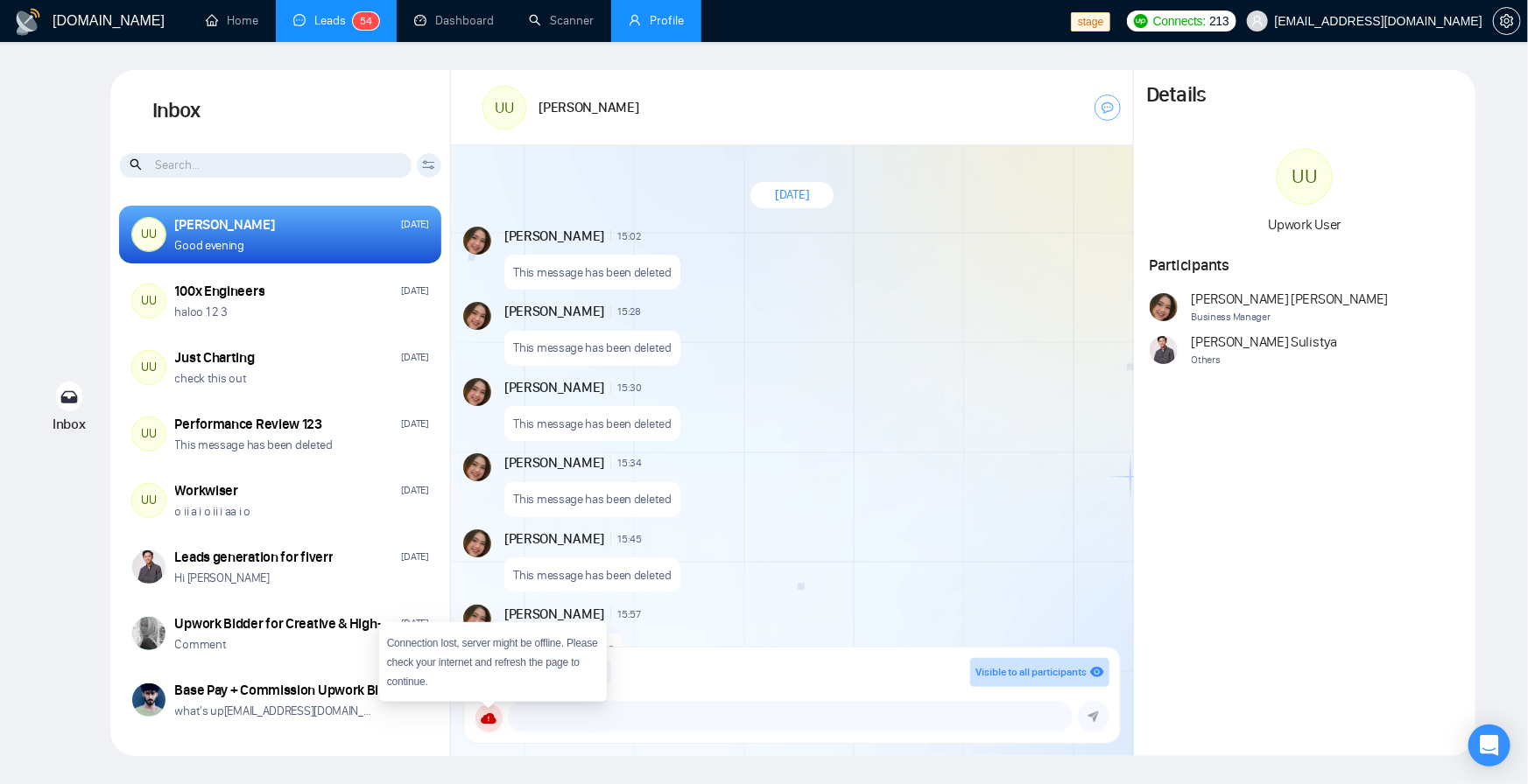
scroll to position [1200, 0]
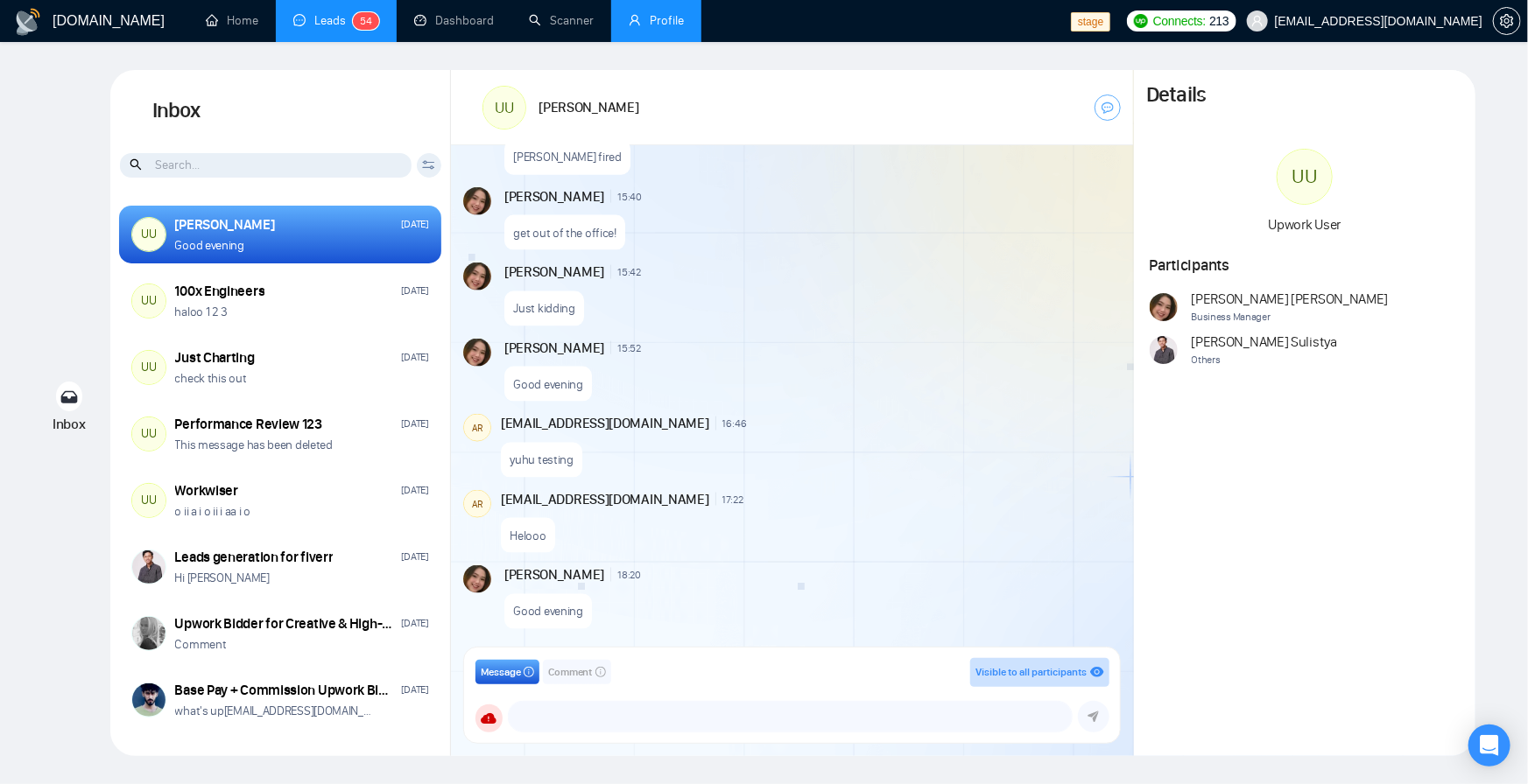
click at [575, 667] on span "Comment" at bounding box center [570, 673] width 45 height 17
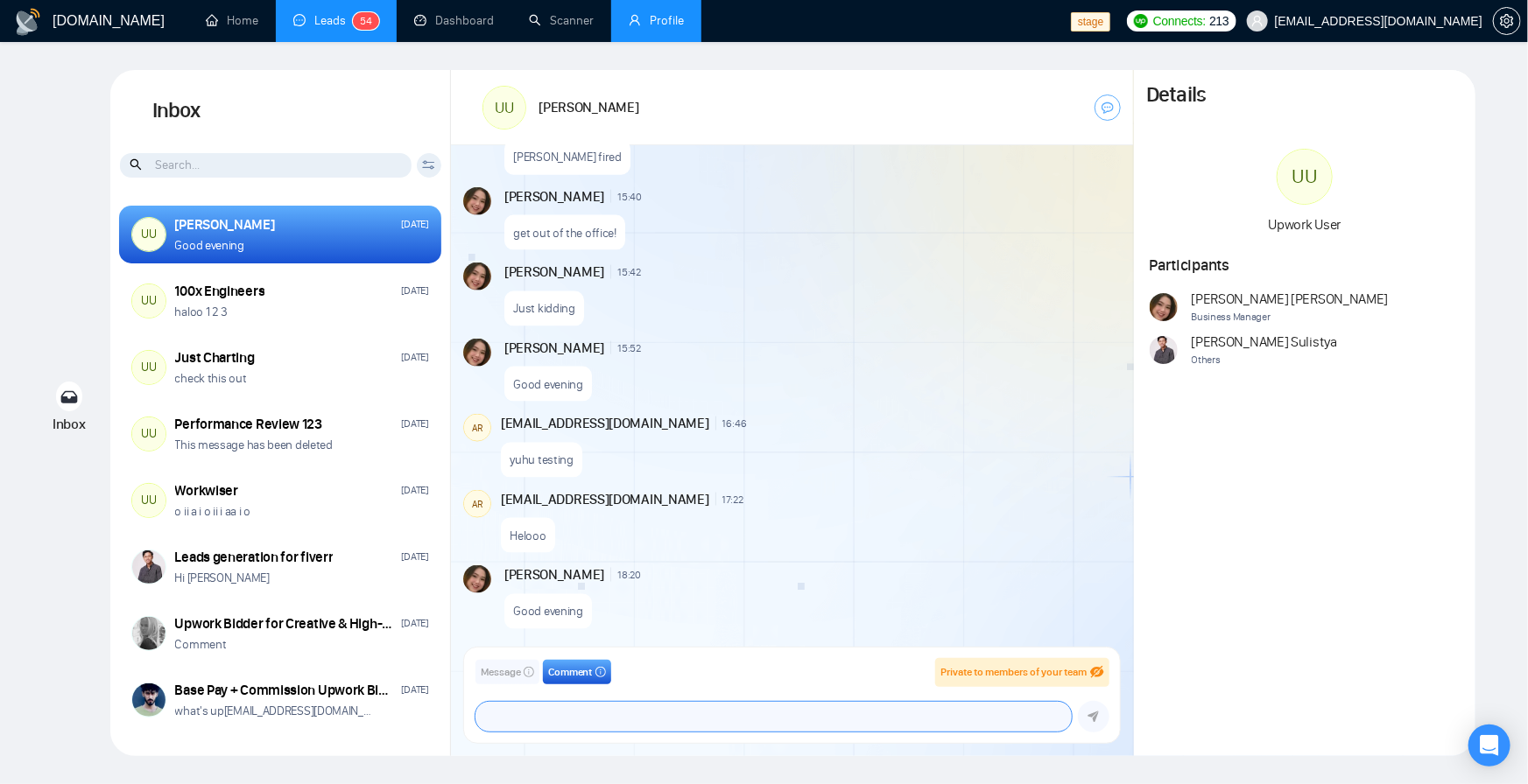
click at [686, 721] on textarea at bounding box center [773, 717] width 596 height 29
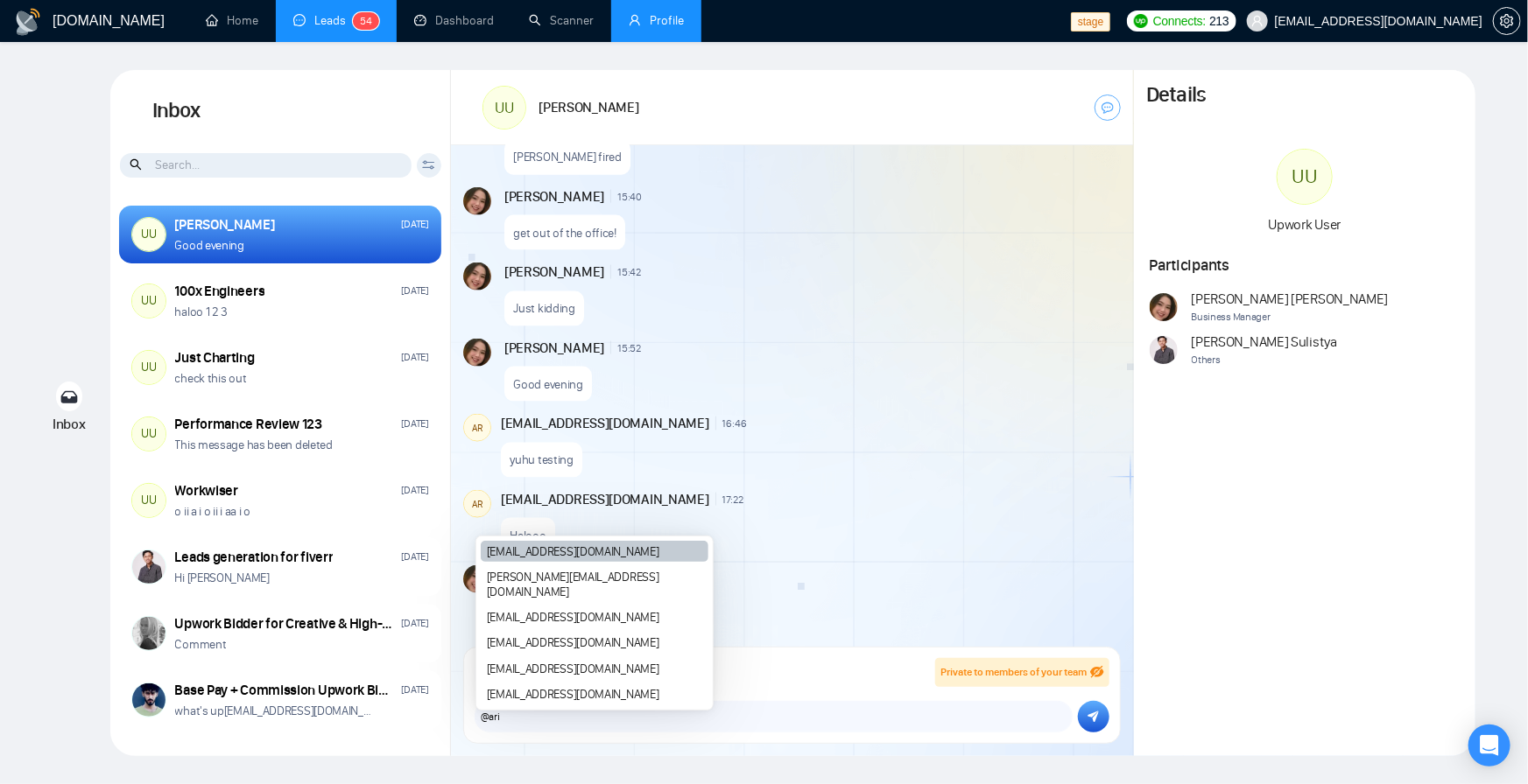
click at [599, 562] on div "[EMAIL_ADDRESS][DOMAIN_NAME]" at bounding box center [594, 551] width 227 height 21
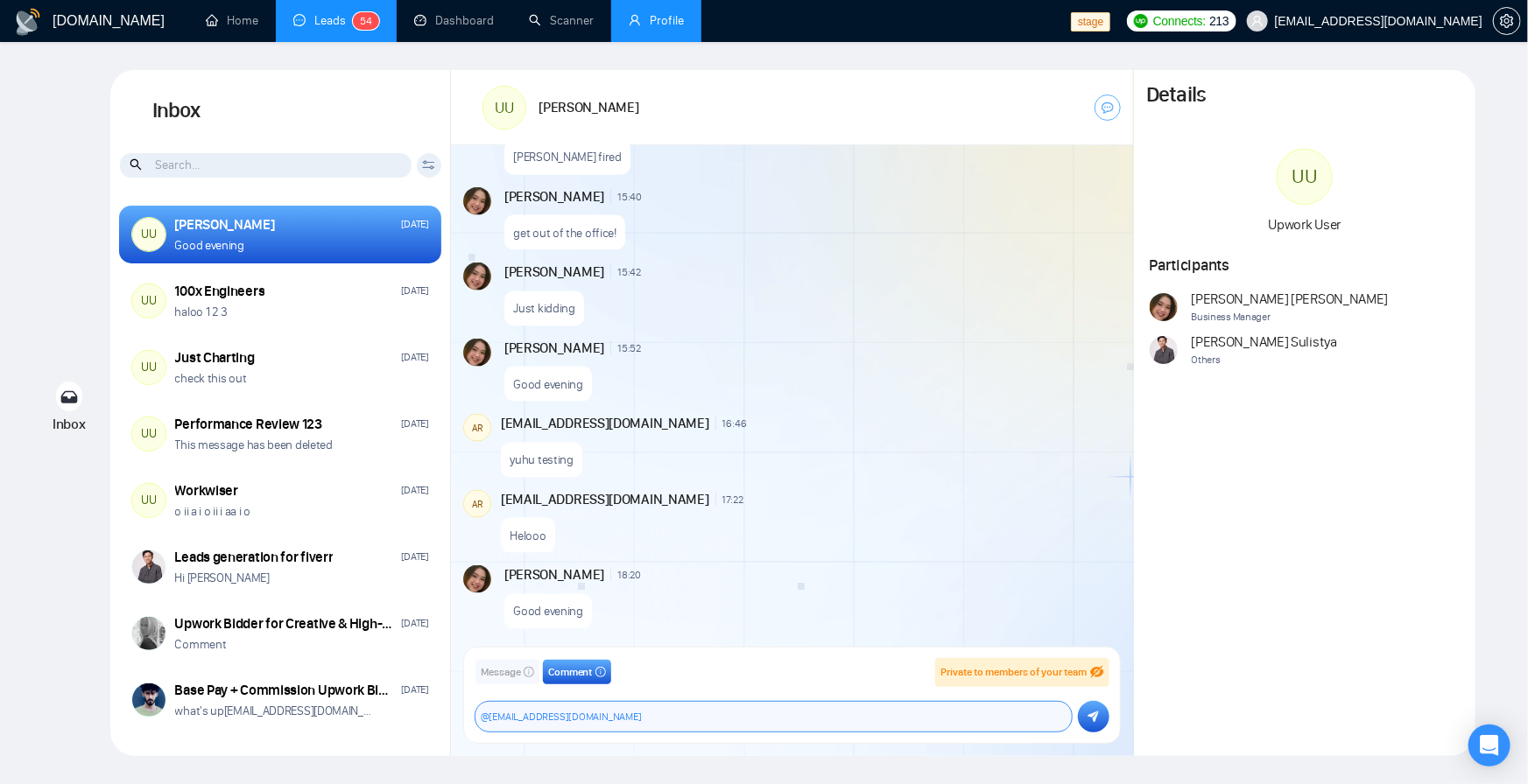
type textarea "@[EMAIL_ADDRESS][DOMAIN_NAME]"
drag, startPoint x: 641, startPoint y: 717, endPoint x: 476, endPoint y: 703, distance: 165.6
click at [476, 703] on div "@[EMAIL_ADDRESS][DOMAIN_NAME] ​ @[EMAIL_ADDRESS][DOMAIN_NAME]" at bounding box center [773, 717] width 596 height 29
